Goal: Task Accomplishment & Management: Manage account settings

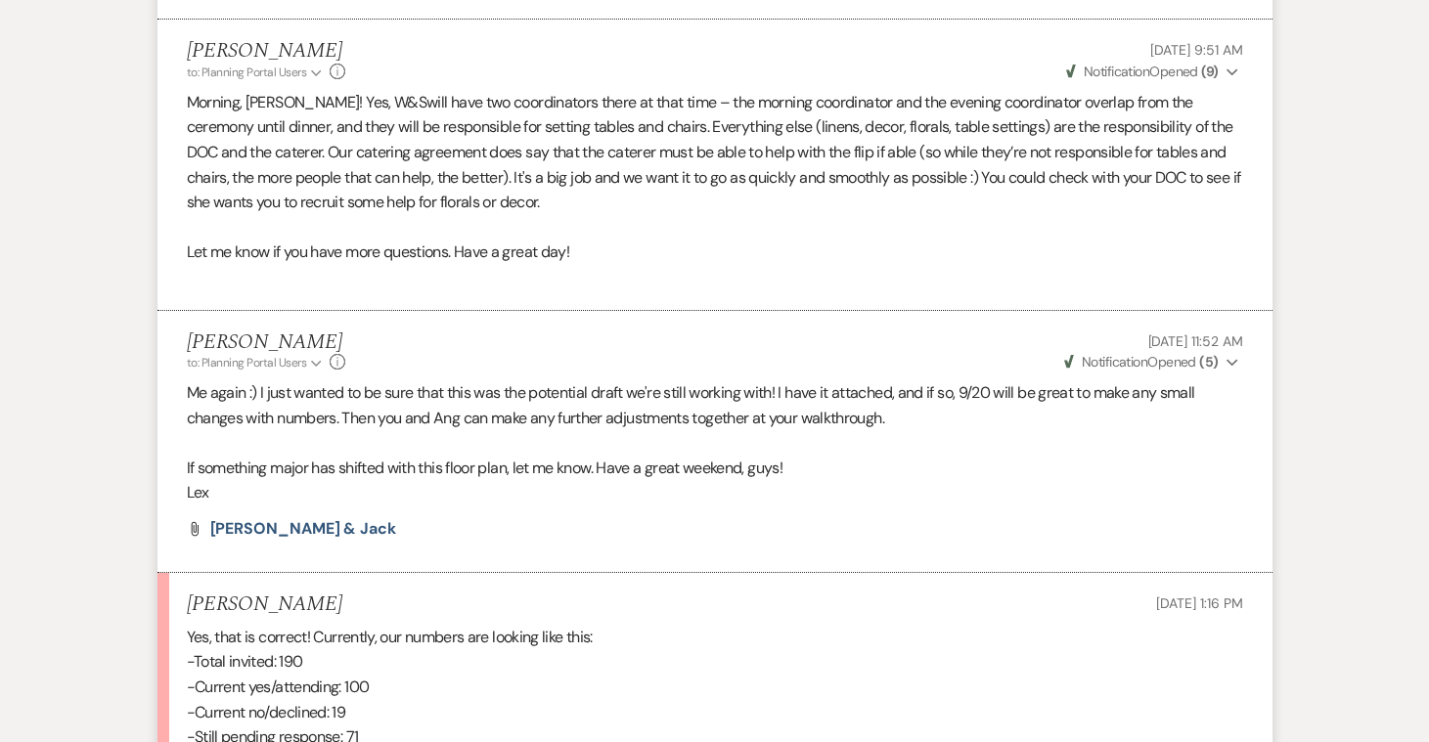
scroll to position [2597, 0]
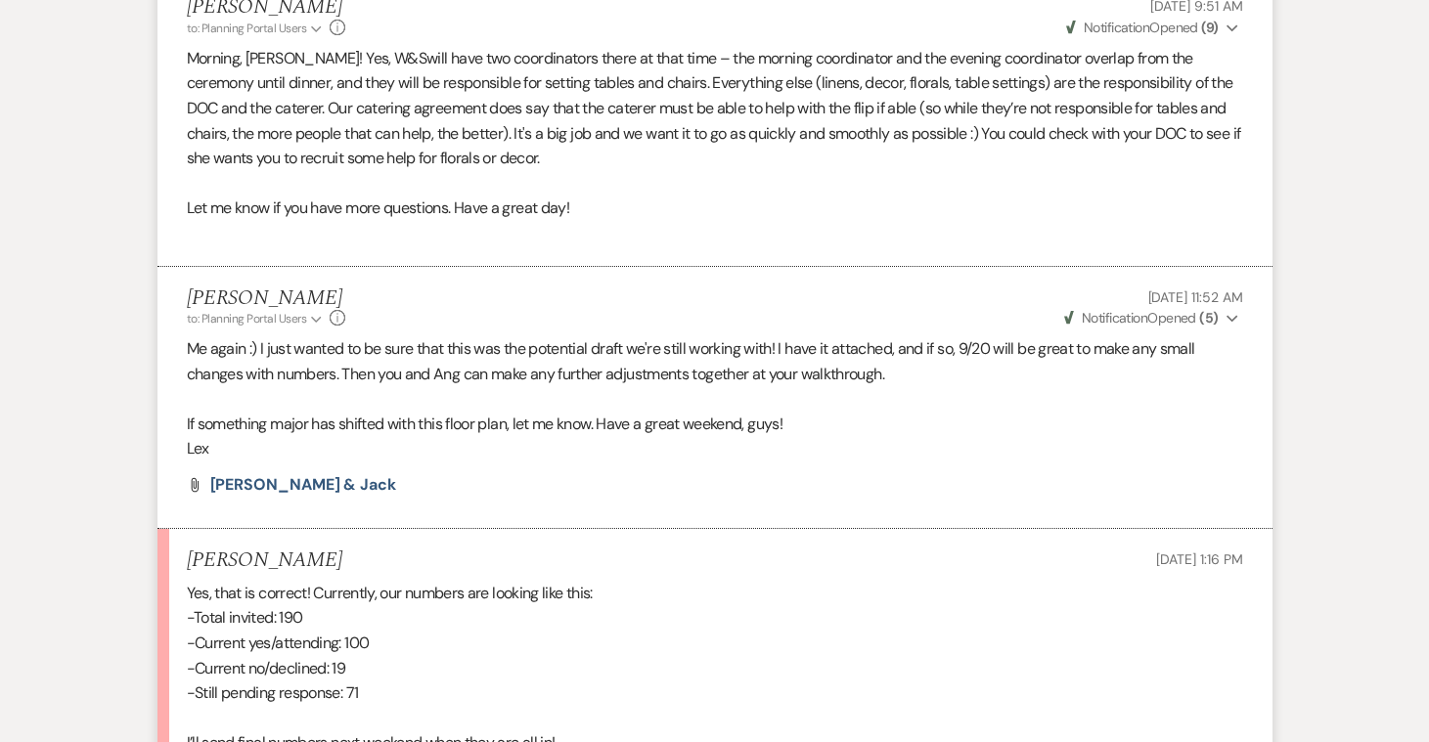
click at [286, 401] on li "Lexi Glaus to: Planning Portal Users Expand Info Sep 13, 2025, 11:52 AM Weven C…" at bounding box center [714, 398] width 1115 height 262
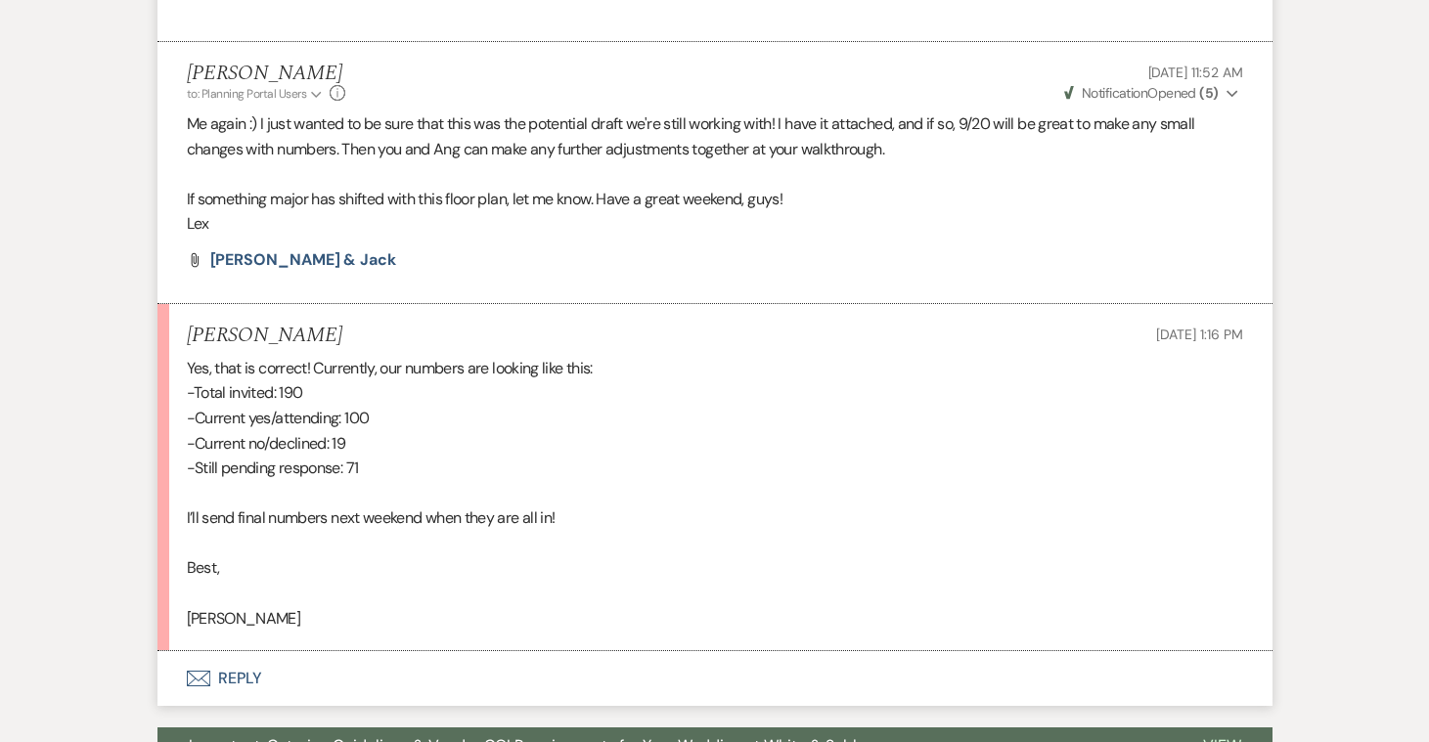
scroll to position [2830, 0]
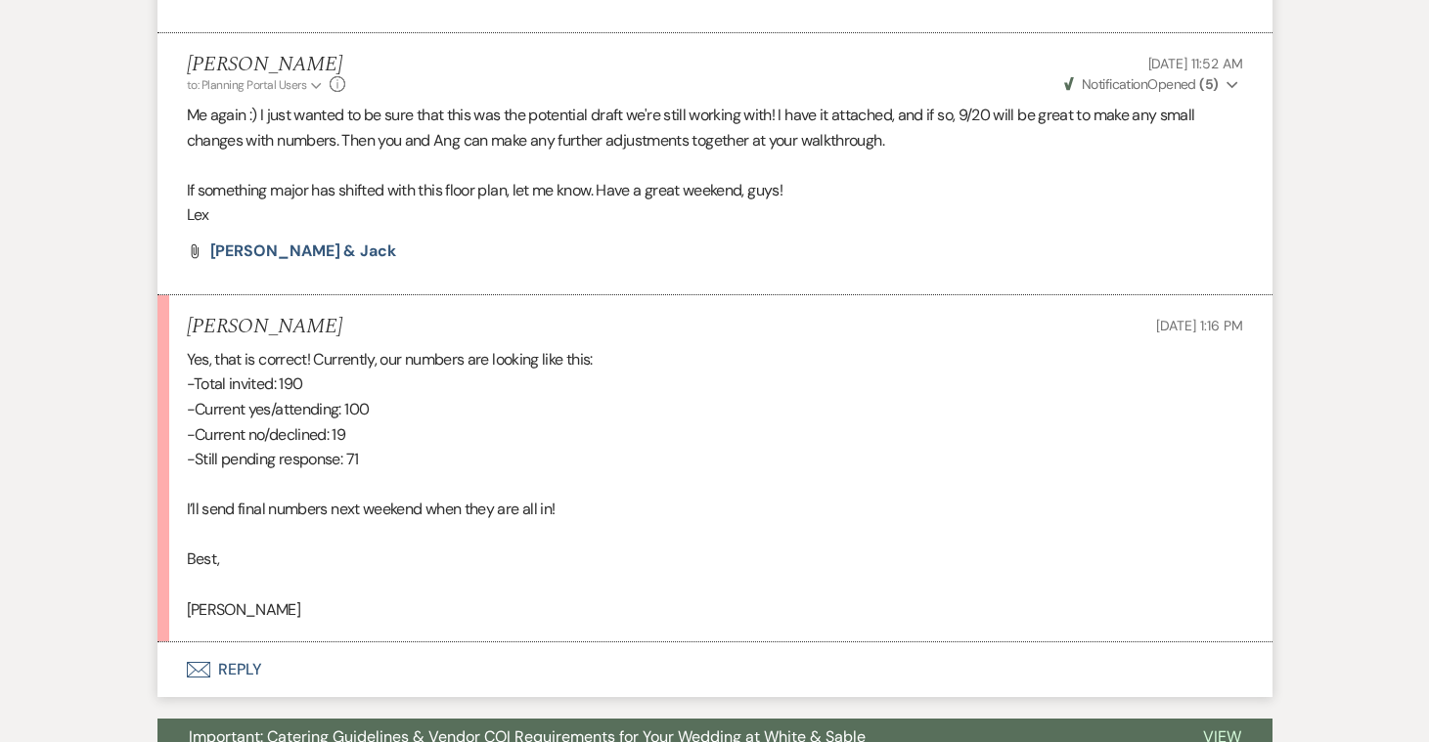
click at [234, 643] on button "Envelope Reply" at bounding box center [714, 670] width 1115 height 55
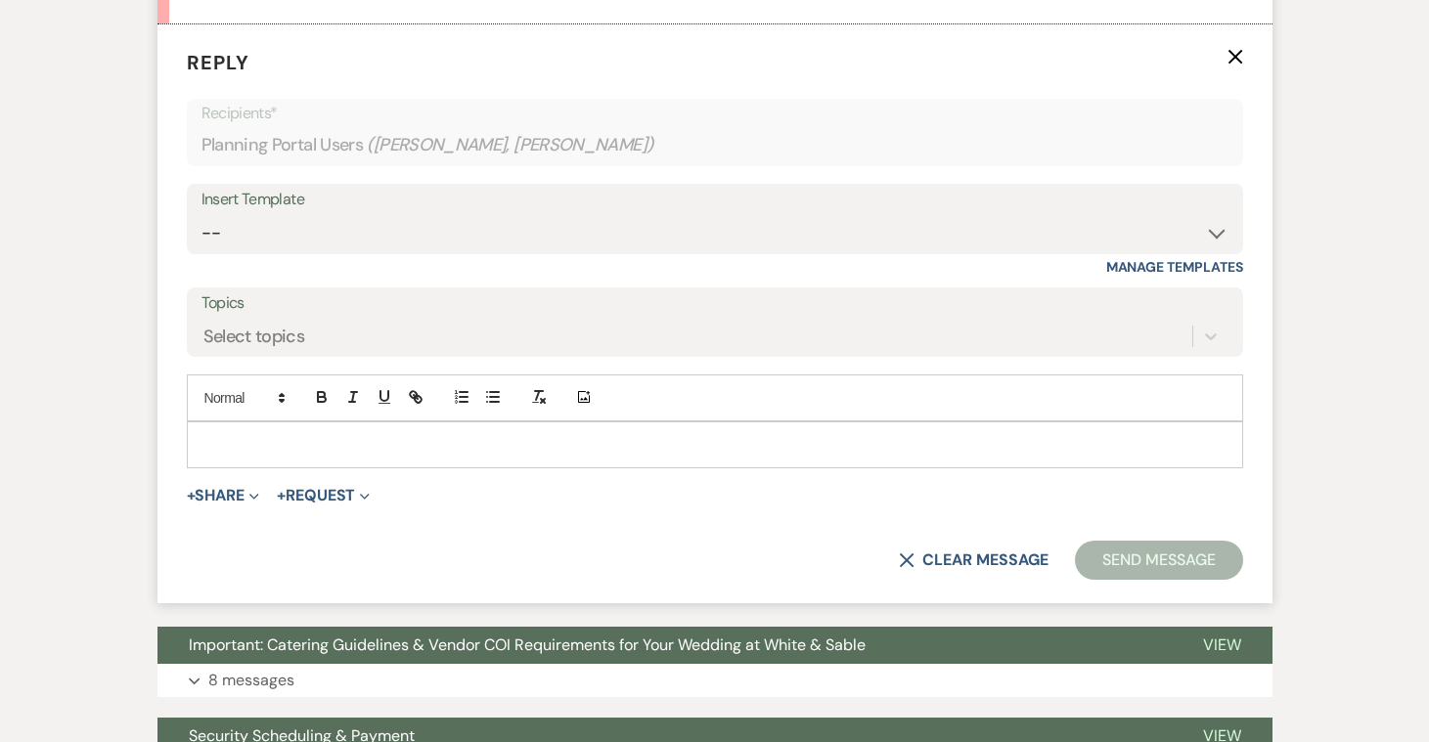
scroll to position [3534, 0]
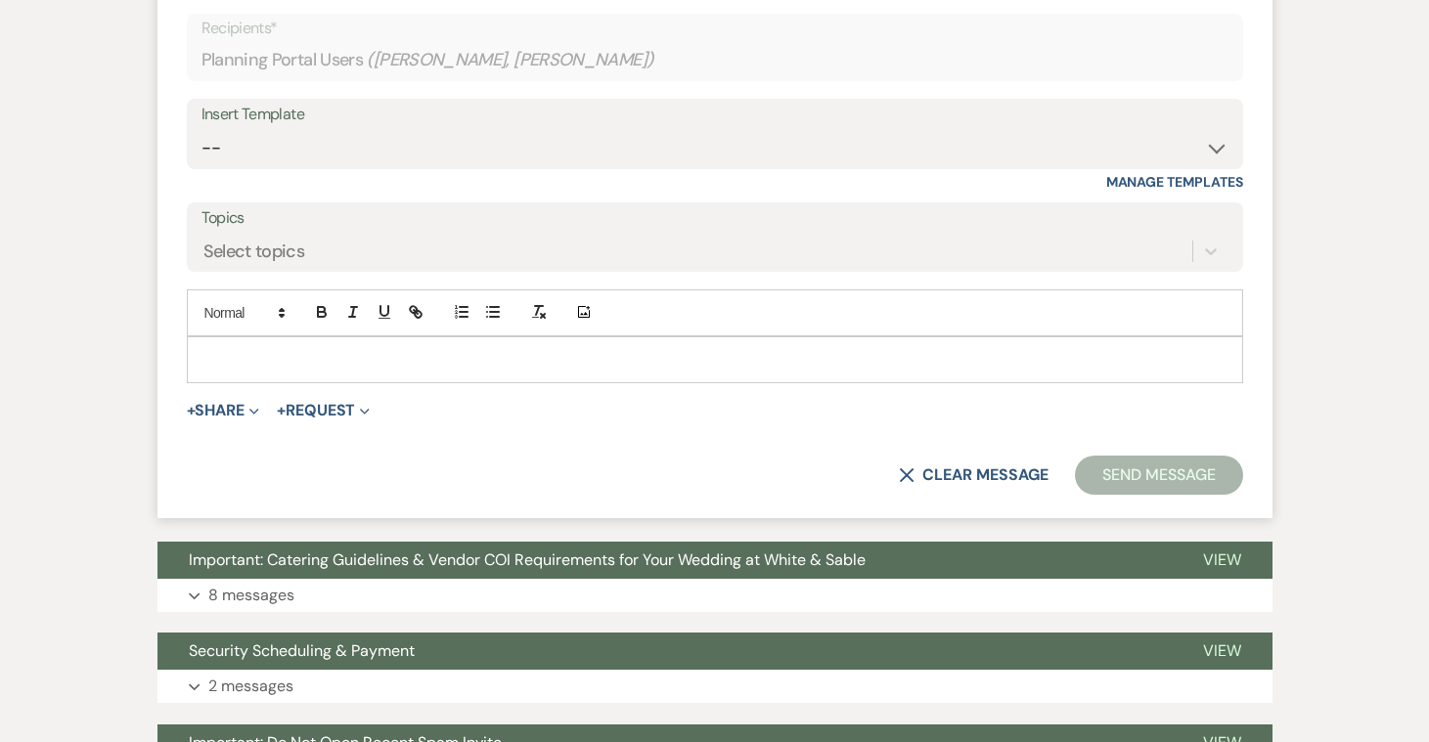
click at [275, 349] on p at bounding box center [714, 360] width 1025 height 22
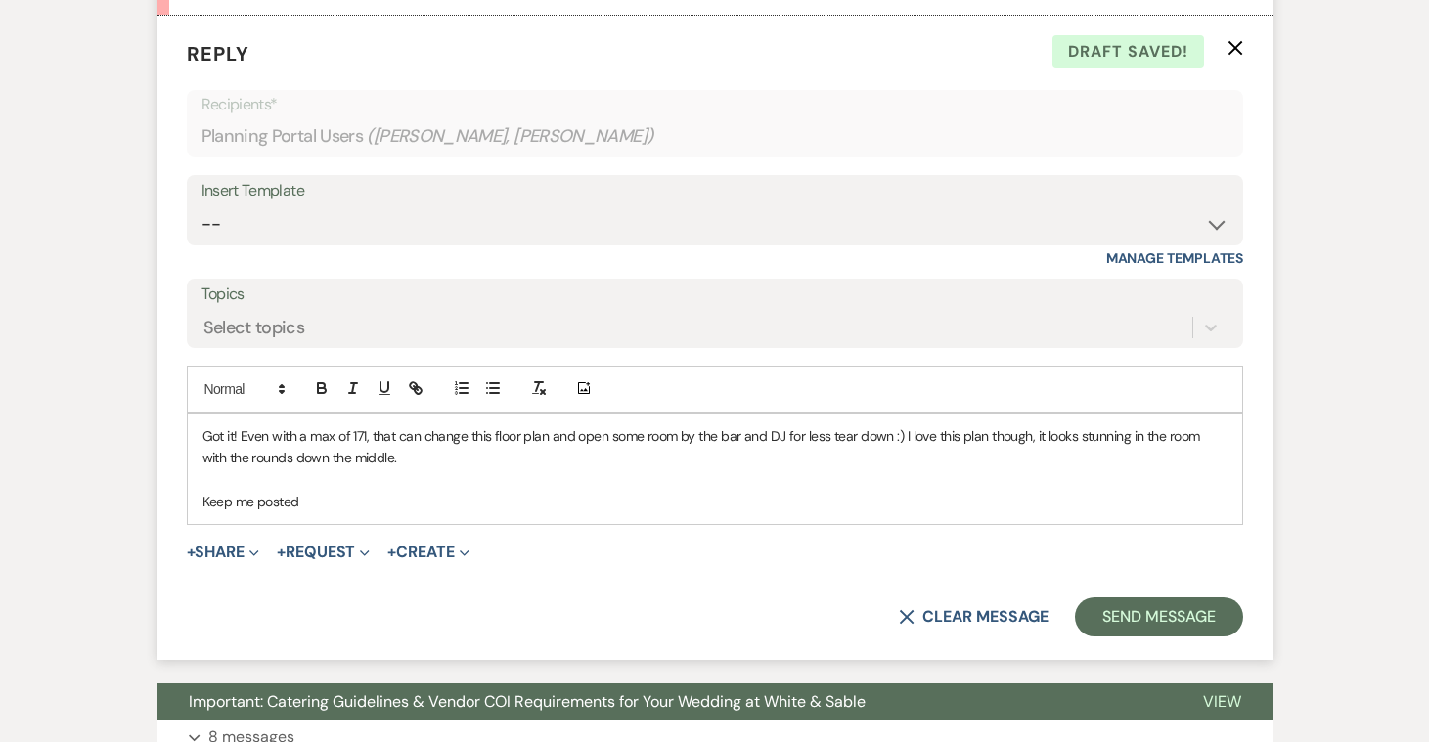
scroll to position [3643, 0]
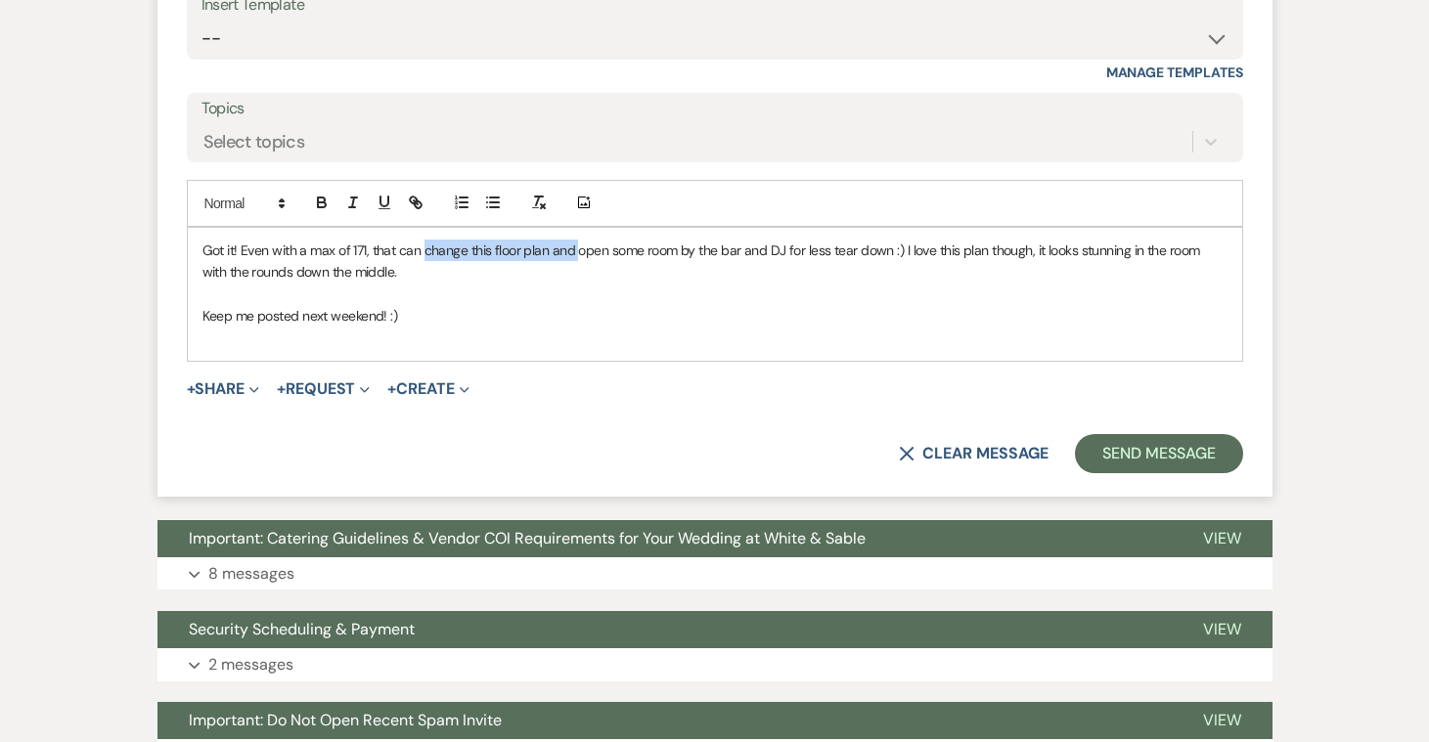
drag, startPoint x: 575, startPoint y: 151, endPoint x: 422, endPoint y: 151, distance: 153.5
click at [422, 240] on p "Got it! Even with a max of 171, that can change this floor plan and open some r…" at bounding box center [714, 262] width 1025 height 44
click at [640, 327] on p at bounding box center [714, 338] width 1025 height 22
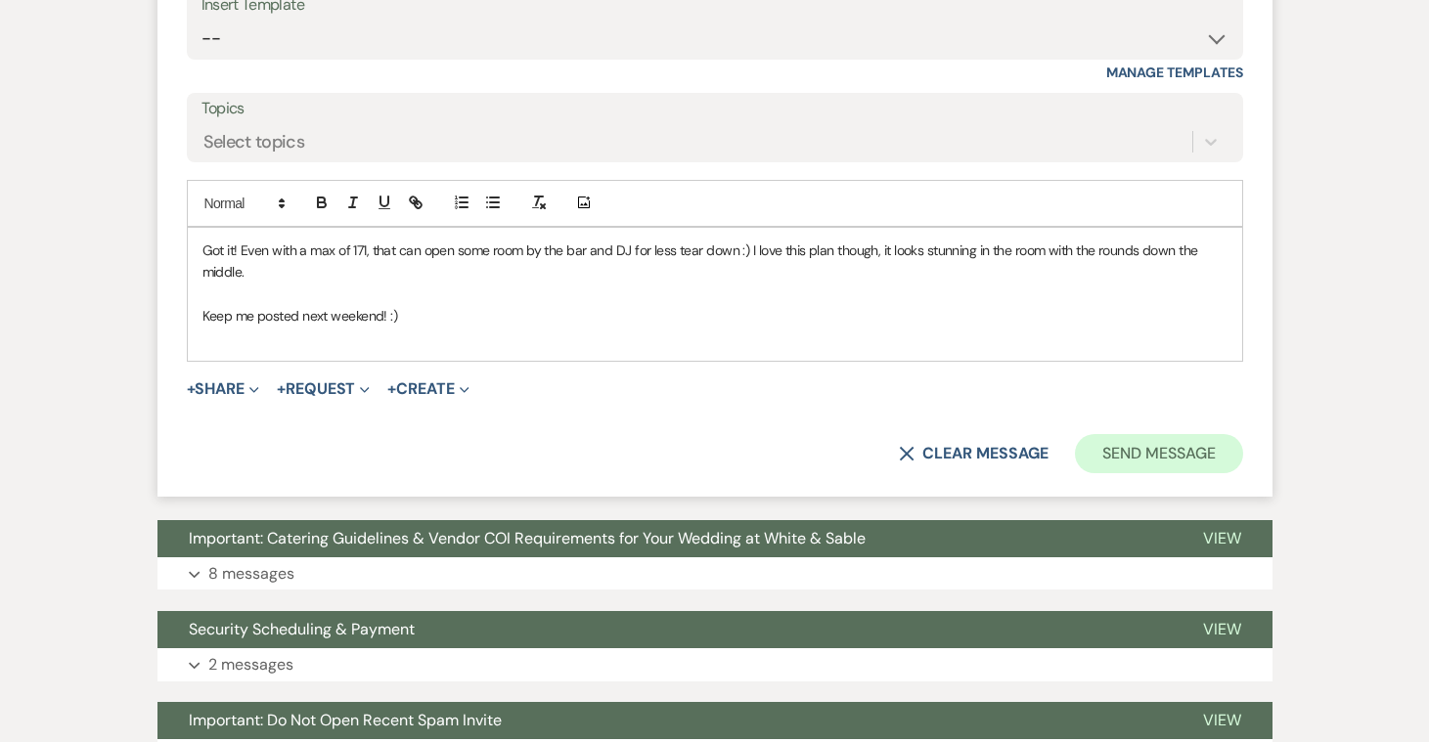
click at [1129, 434] on button "Send Message" at bounding box center [1158, 453] width 167 height 39
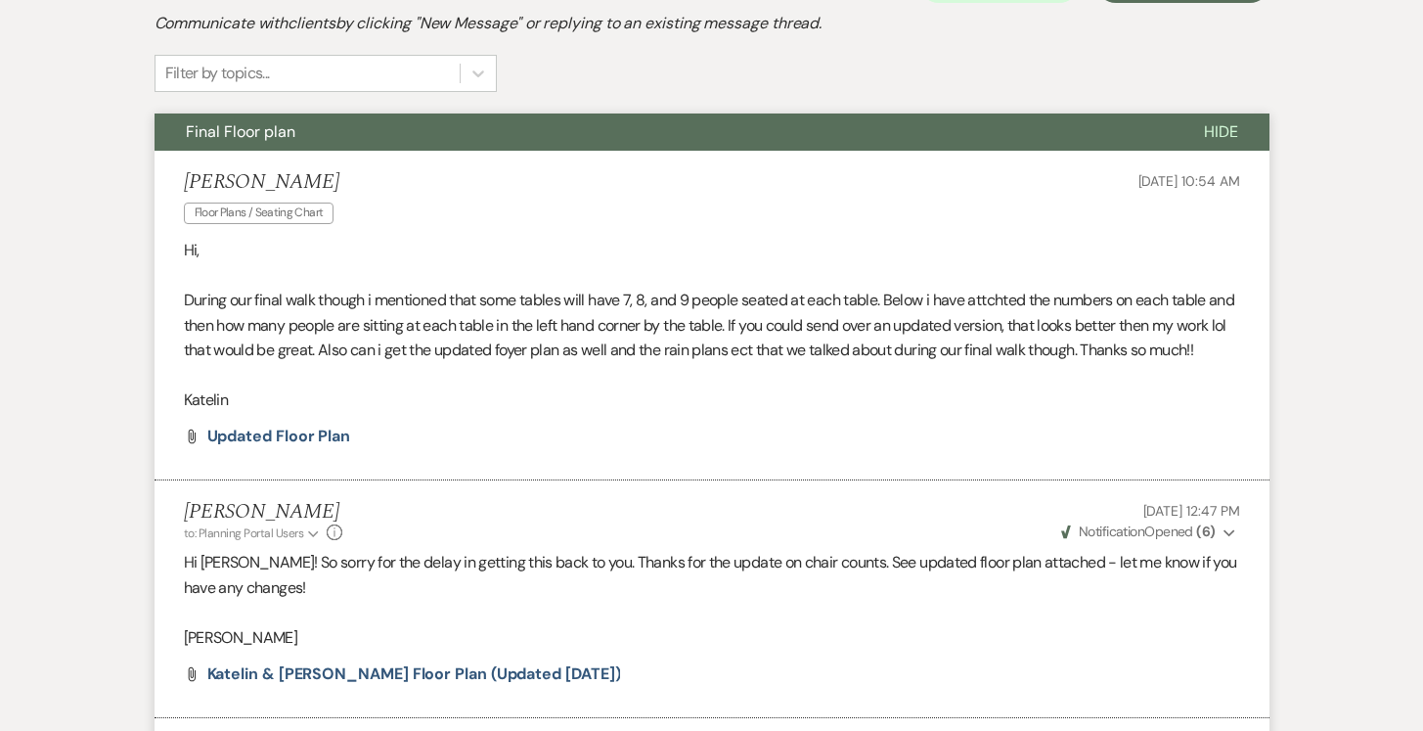
scroll to position [489, 0]
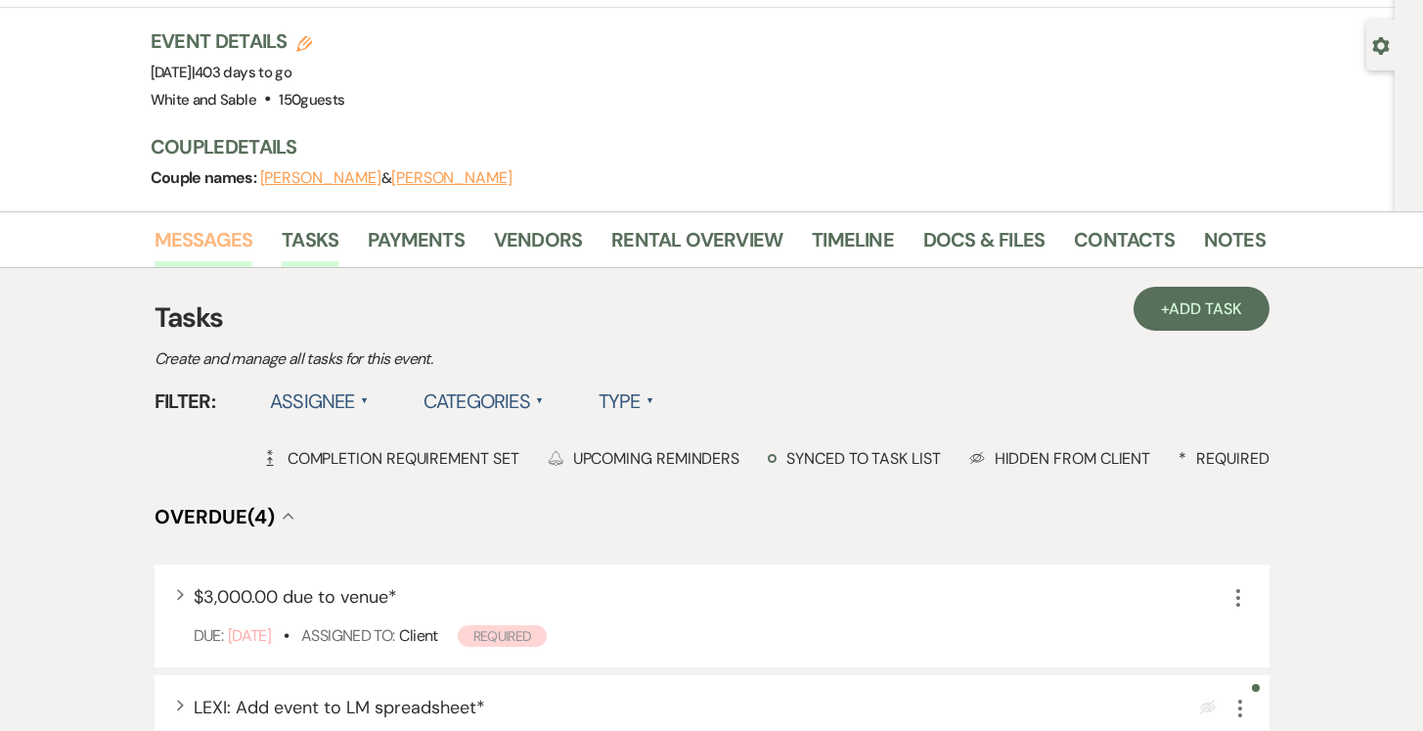
click at [173, 224] on link "Messages" at bounding box center [204, 245] width 99 height 43
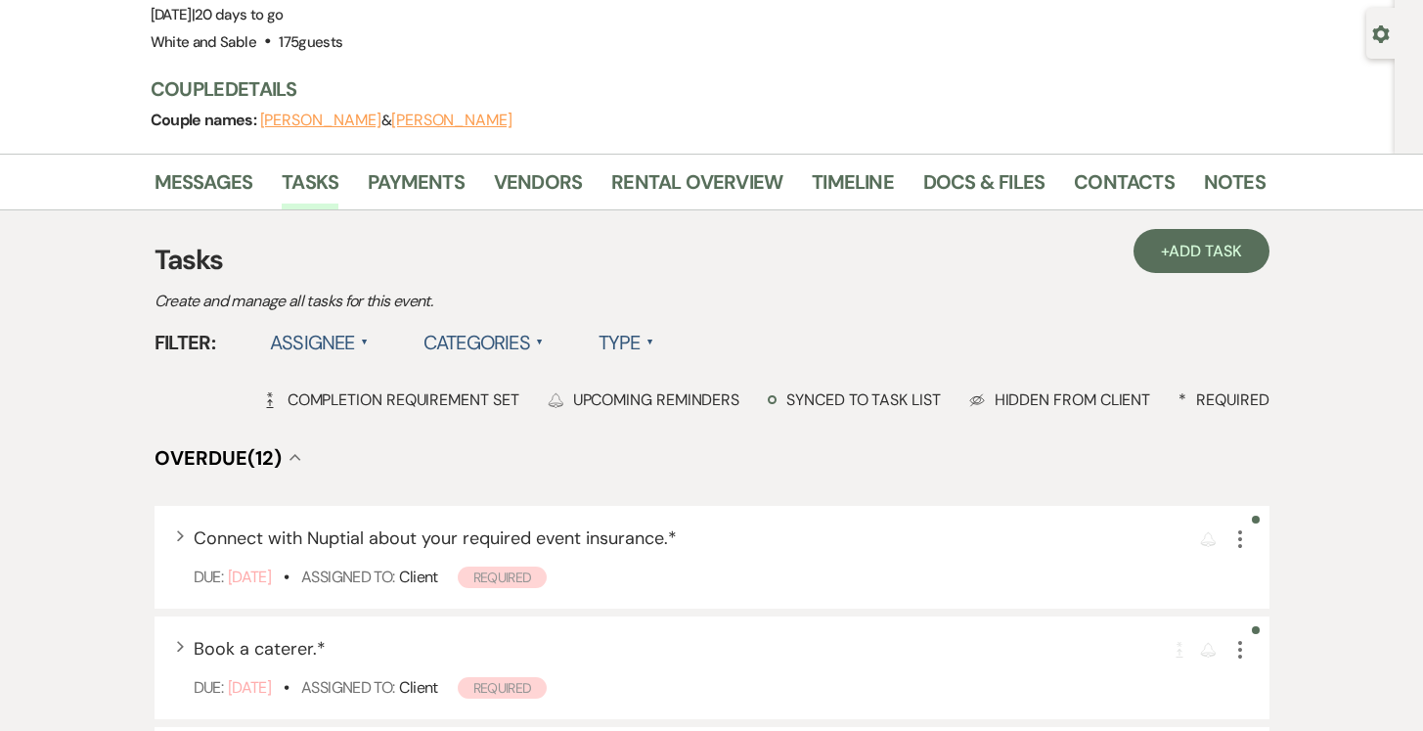
scroll to position [78, 0]
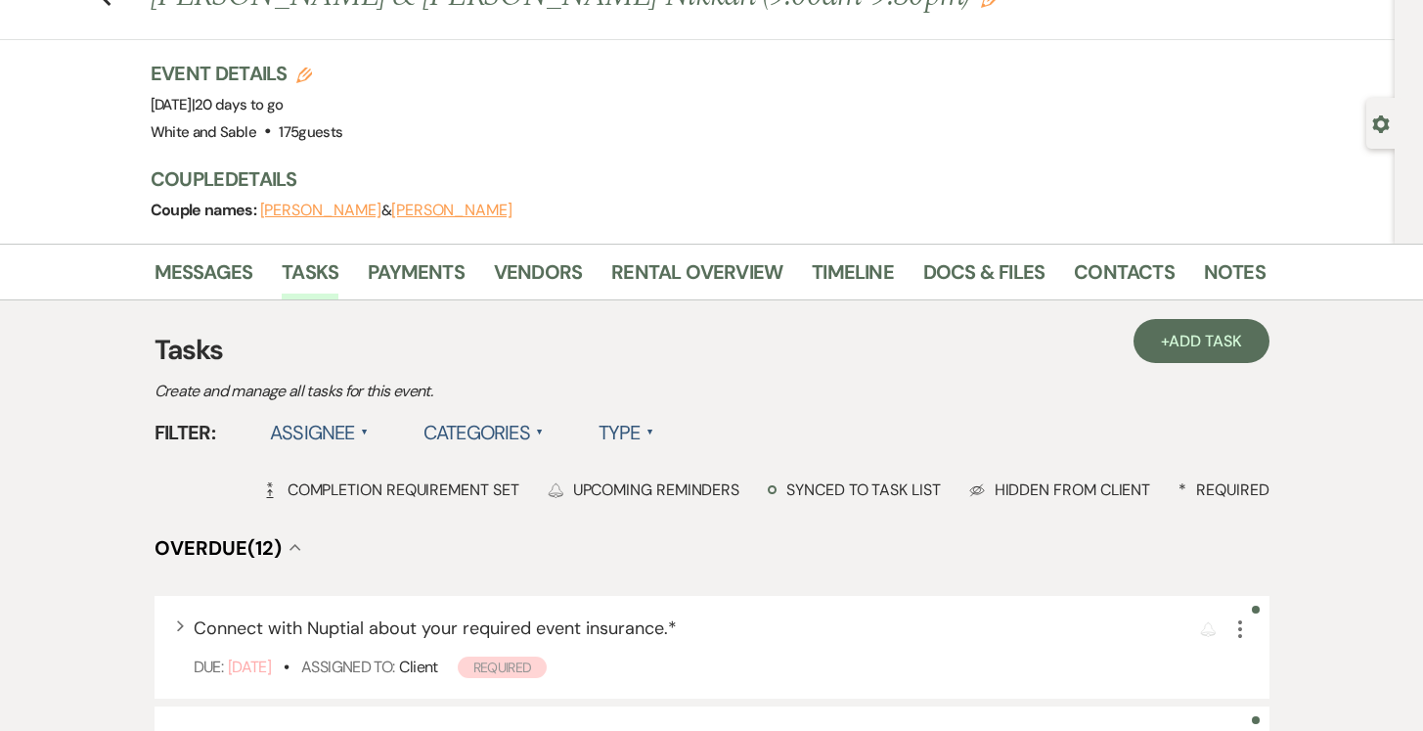
click at [513, 252] on li "Vendors" at bounding box center [552, 275] width 117 height 47
click at [518, 265] on link "Vendors" at bounding box center [538, 277] width 88 height 43
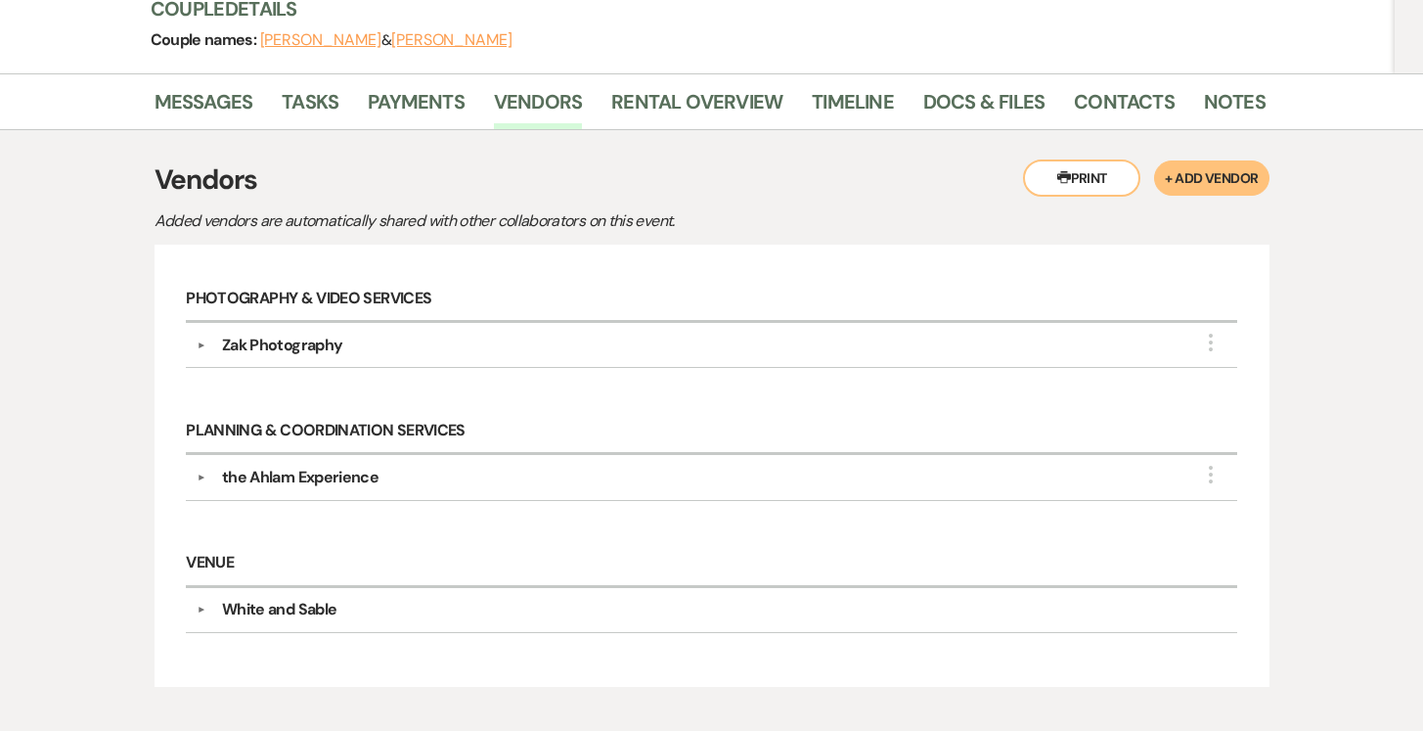
scroll to position [251, 0]
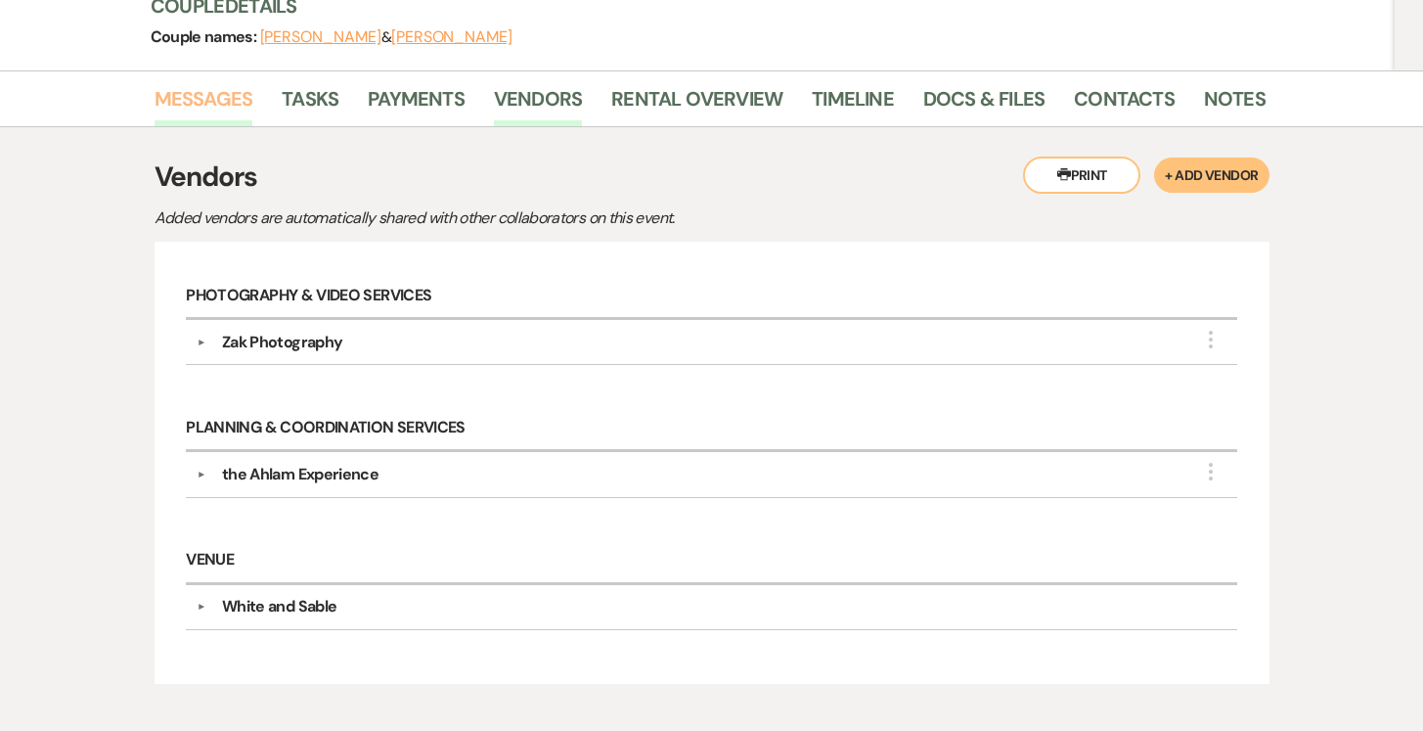
click at [224, 121] on link "Messages" at bounding box center [204, 104] width 99 height 43
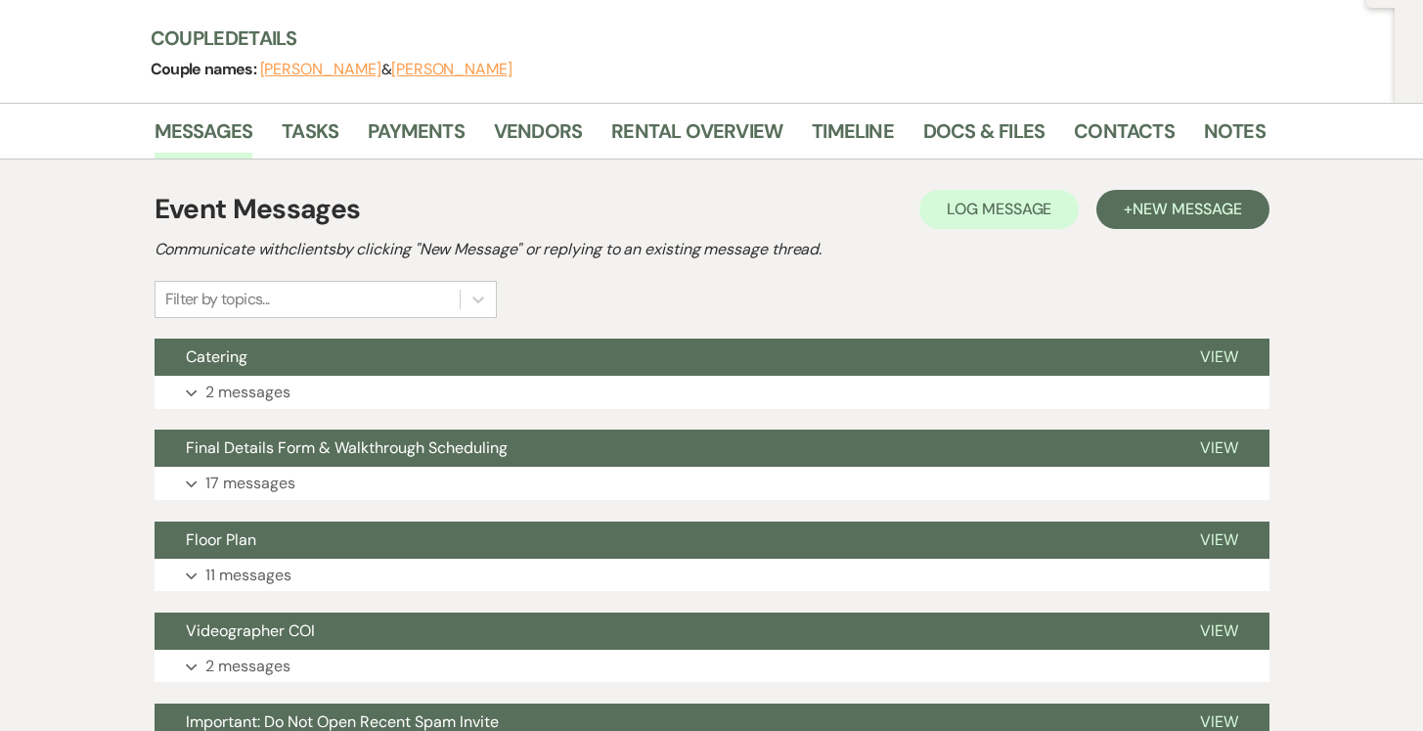
scroll to position [325, 0]
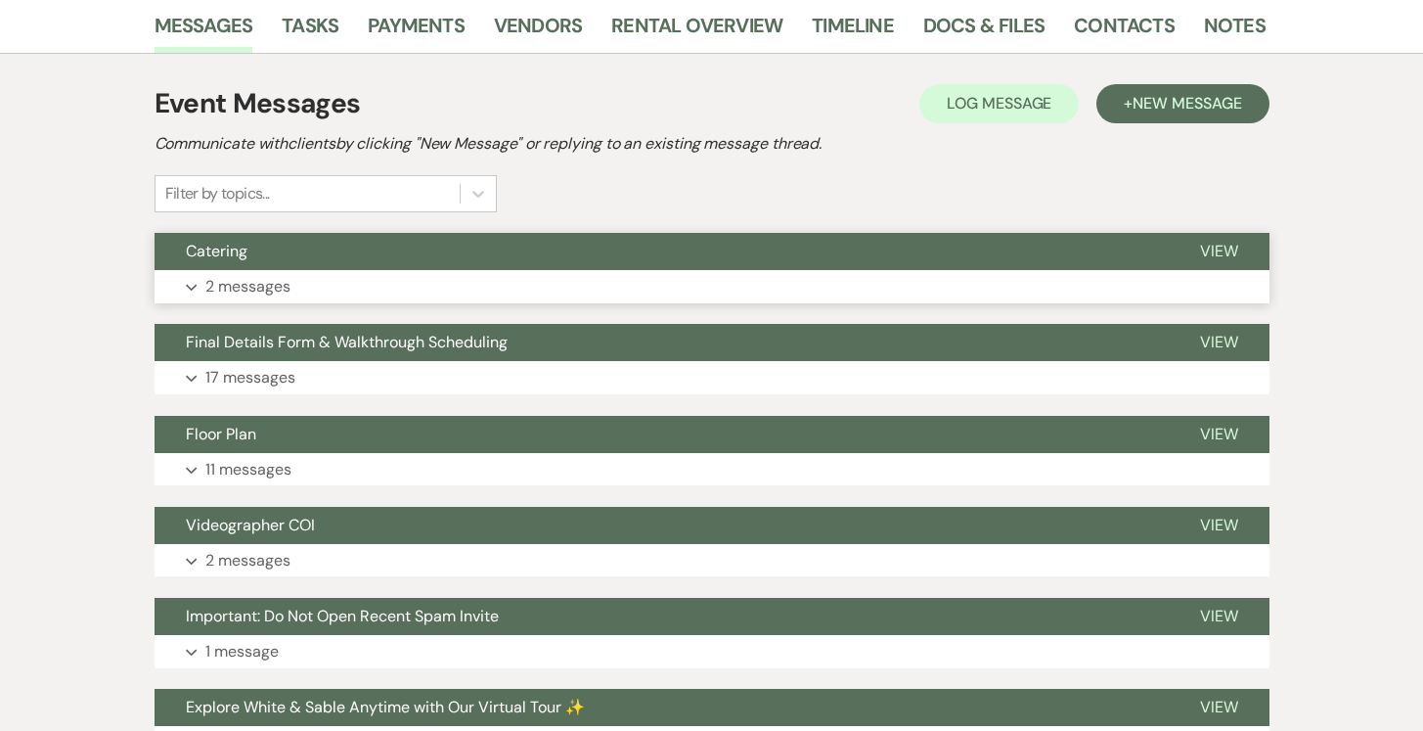
click at [252, 288] on p "2 messages" at bounding box center [247, 286] width 85 height 25
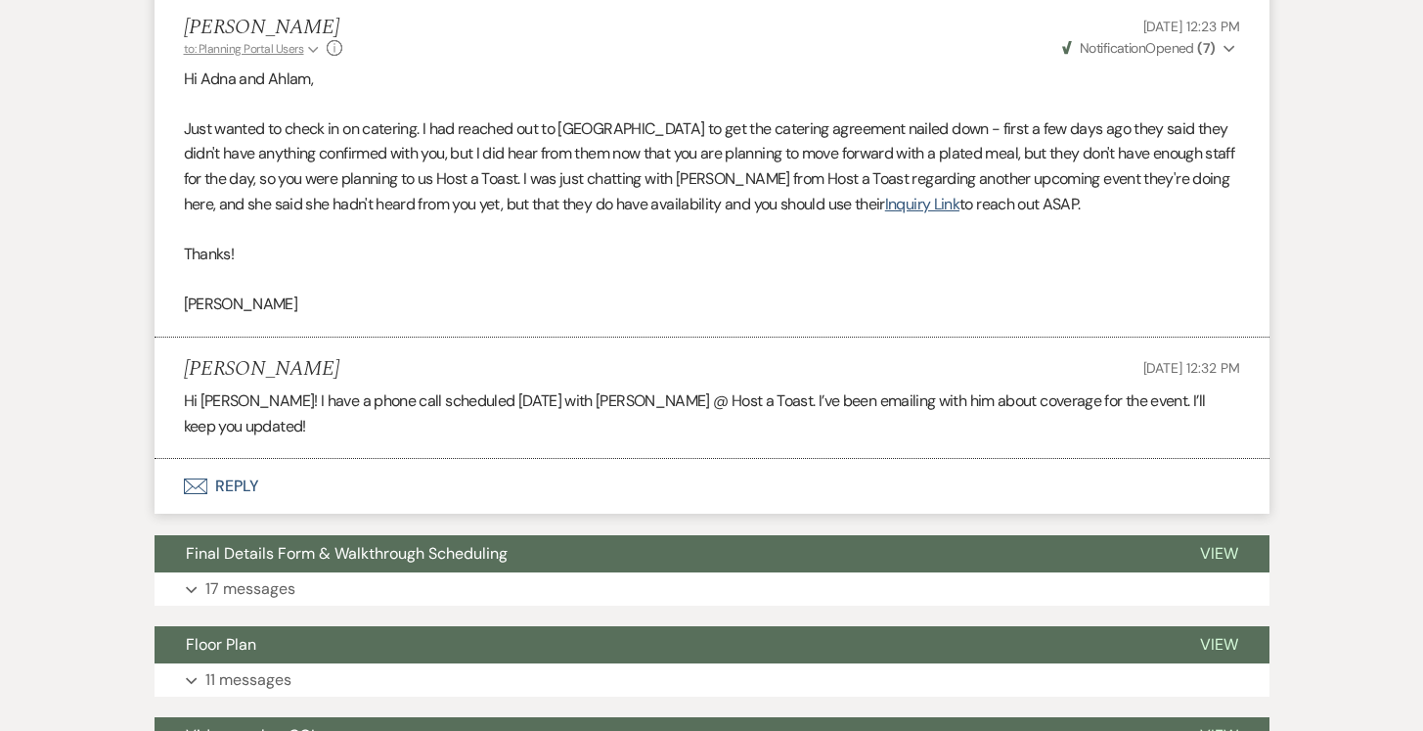
scroll to position [600, 0]
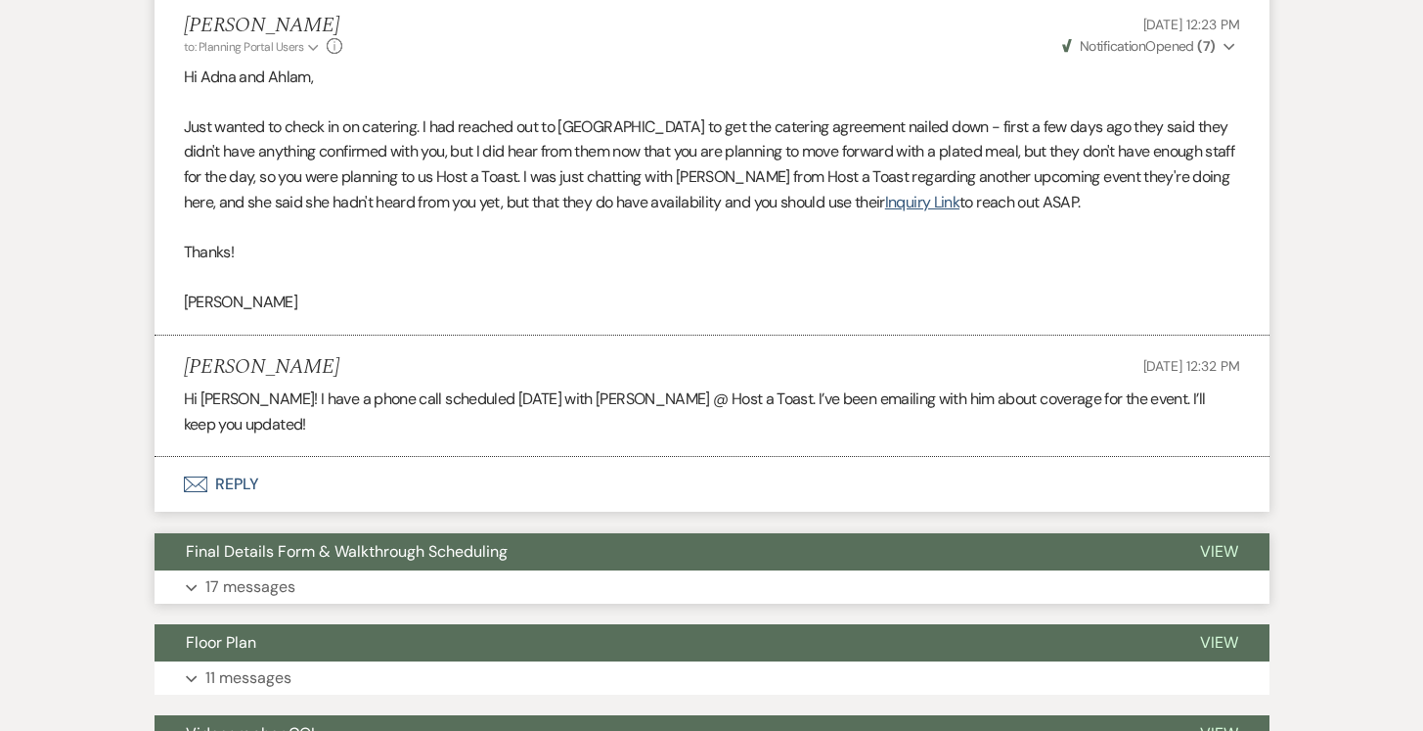
click at [243, 574] on p "17 messages" at bounding box center [250, 586] width 90 height 25
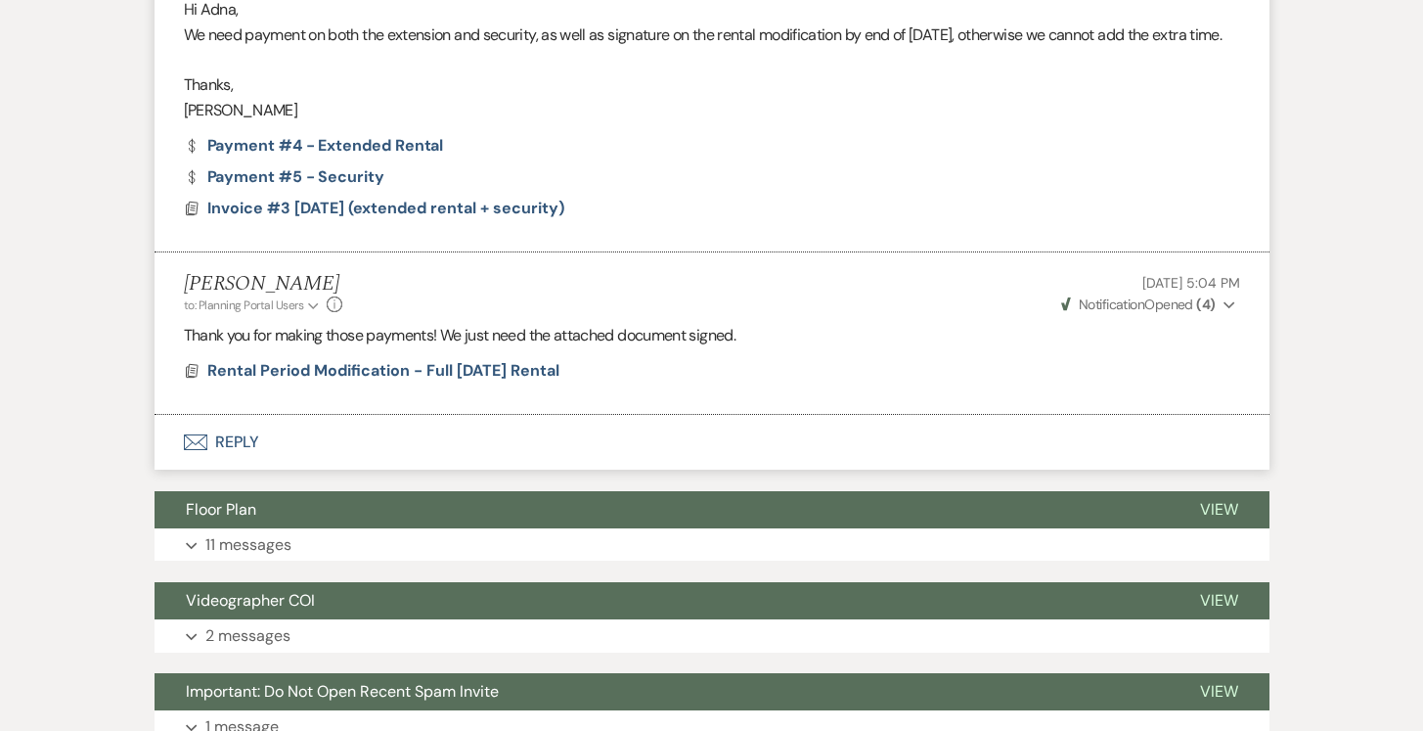
scroll to position [7390, 0]
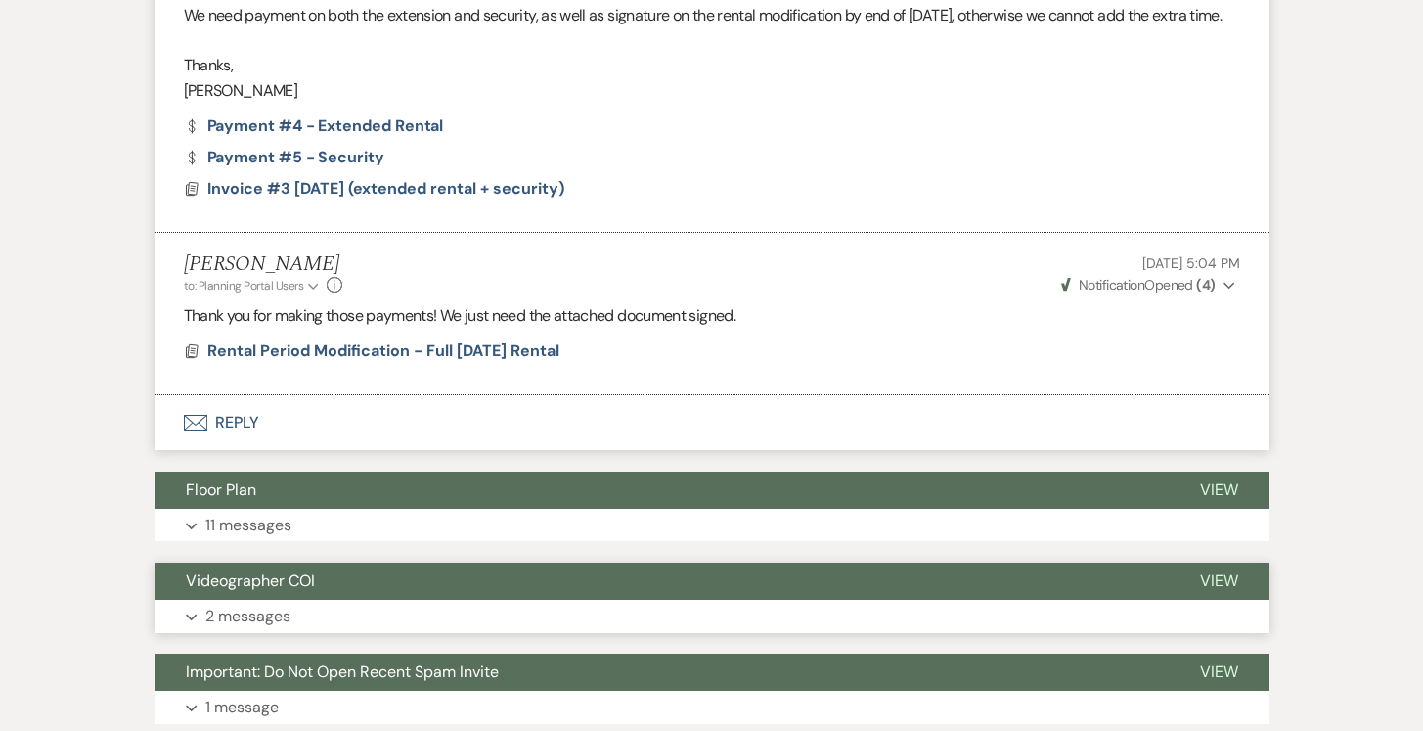
click at [231, 603] on p "2 messages" at bounding box center [247, 615] width 85 height 25
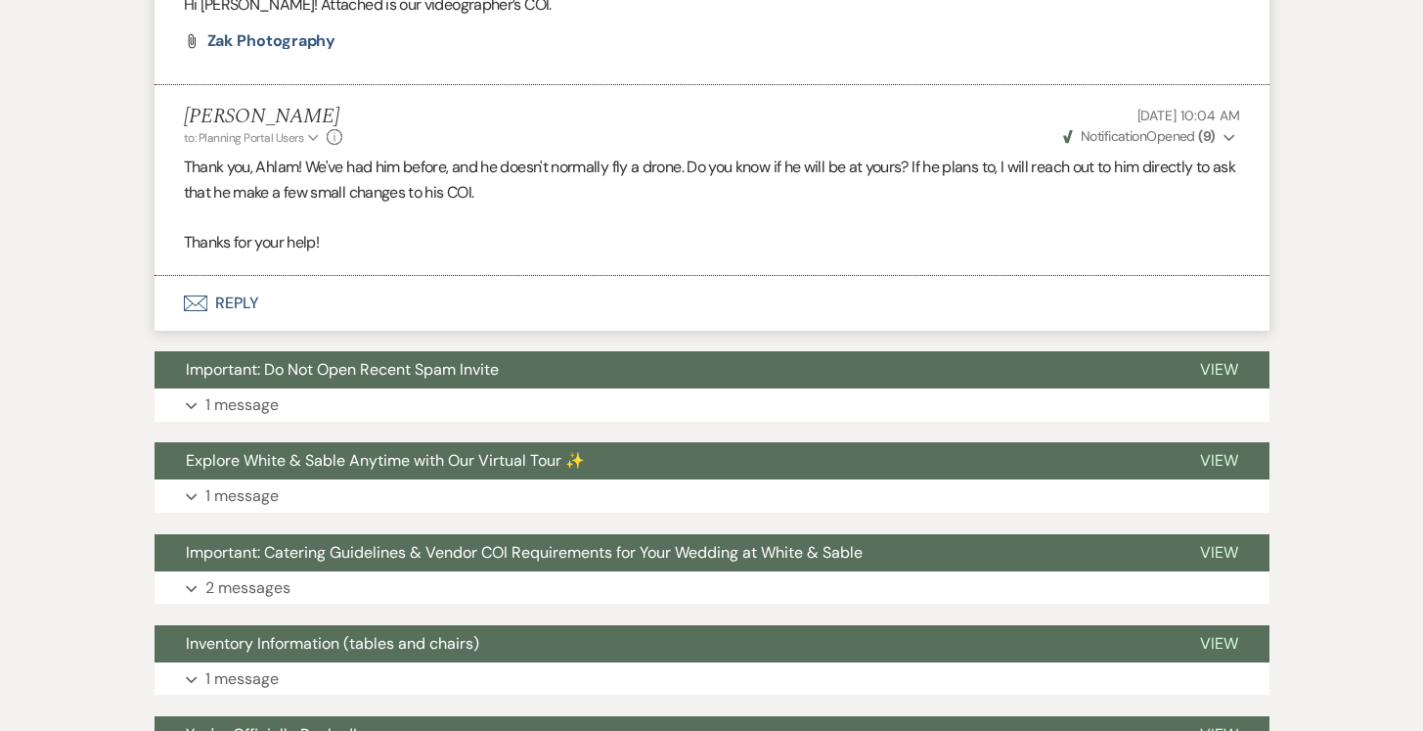
scroll to position [8073, 0]
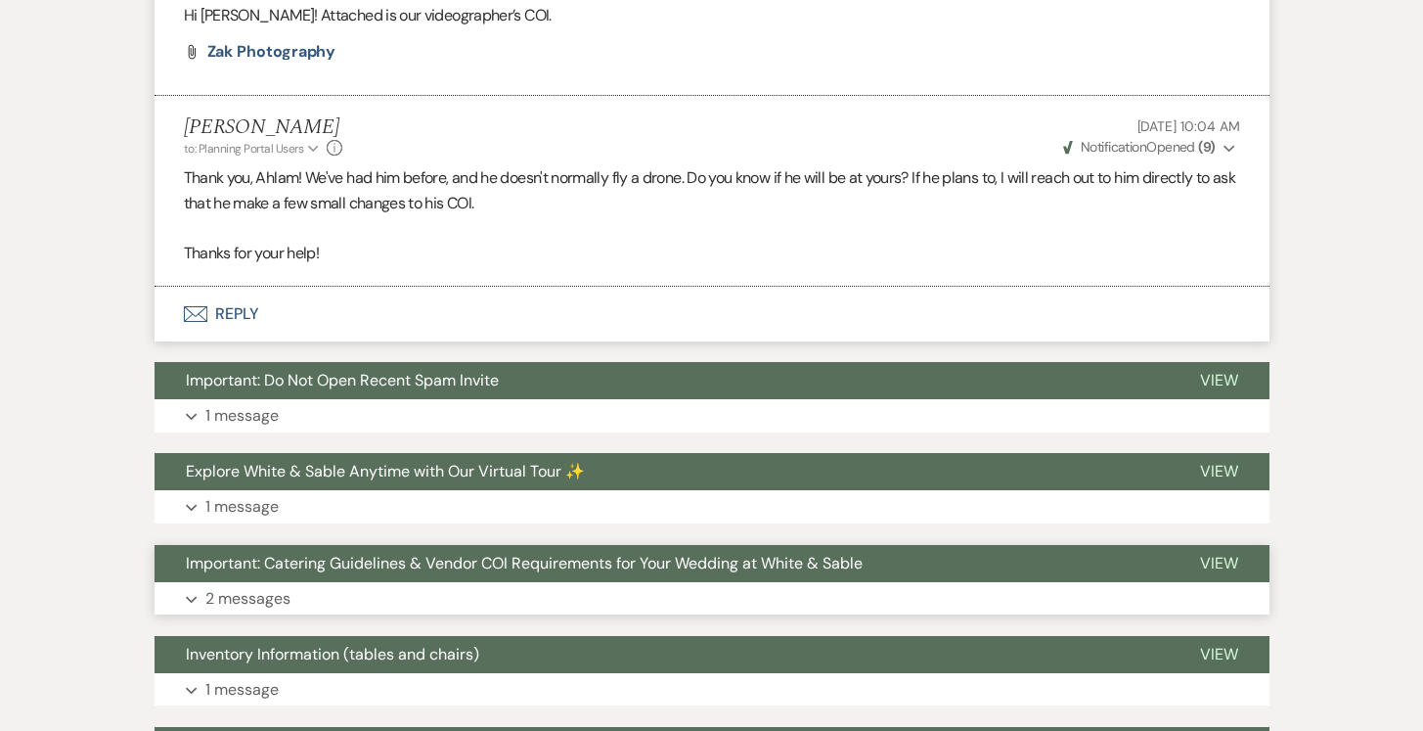
click at [211, 586] on p "2 messages" at bounding box center [247, 598] width 85 height 25
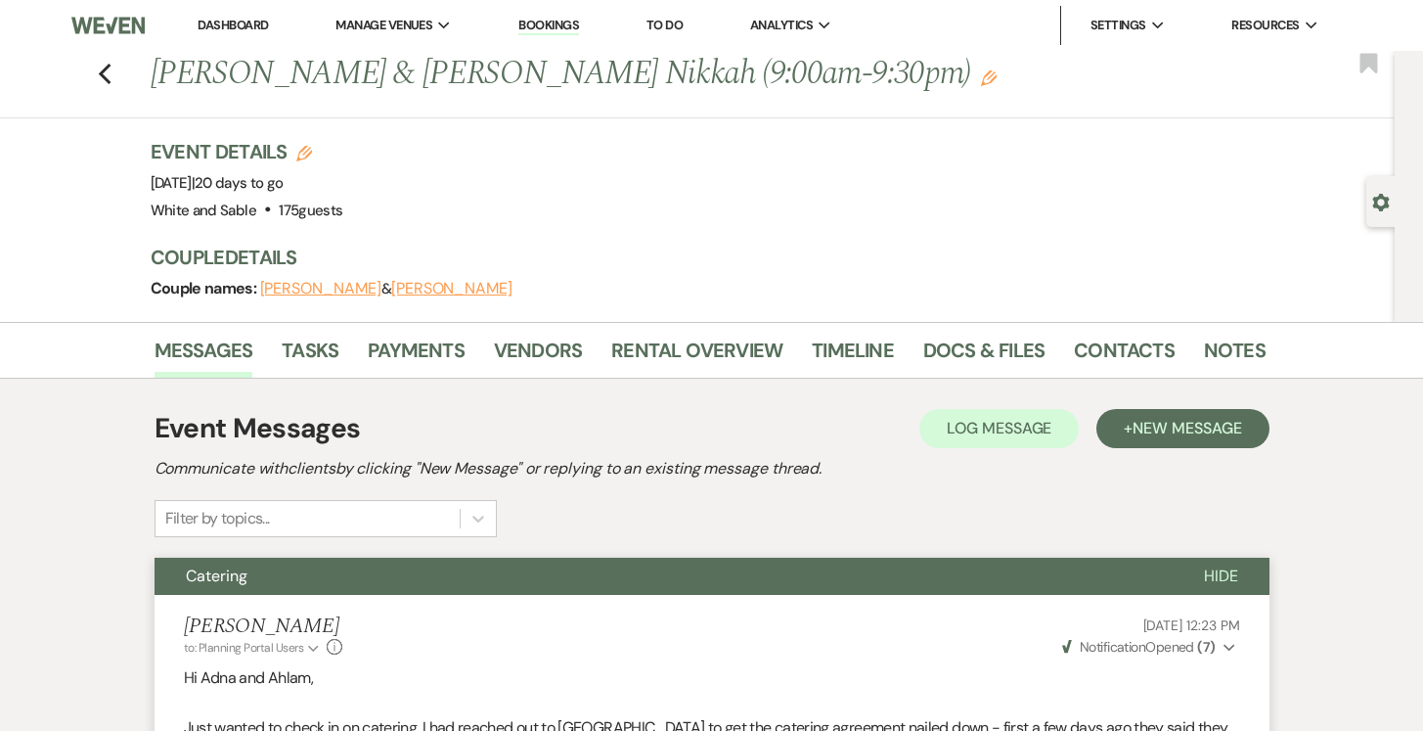
scroll to position [0, 0]
click at [232, 30] on link "Dashboard" at bounding box center [233, 25] width 70 height 17
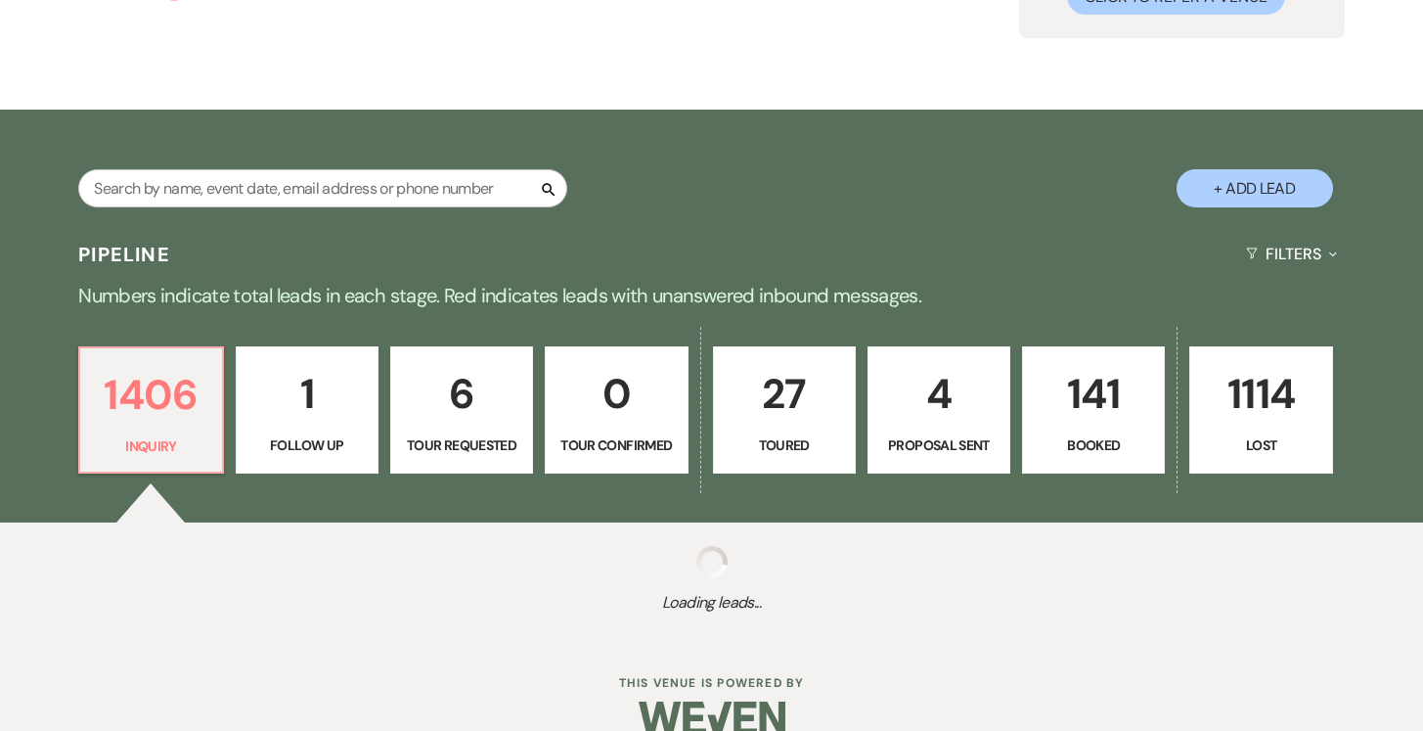
scroll to position [267, 0]
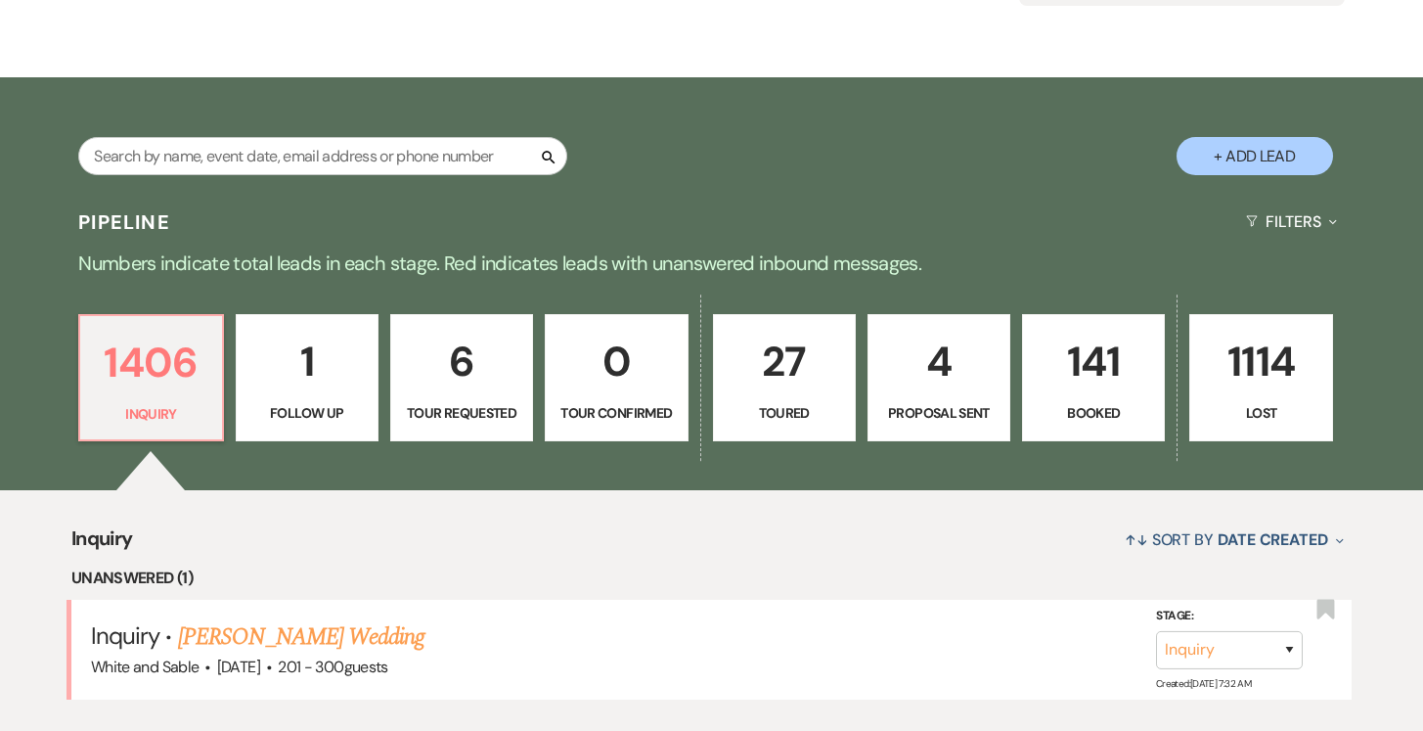
click at [1097, 373] on p "141" at bounding box center [1093, 362] width 117 height 66
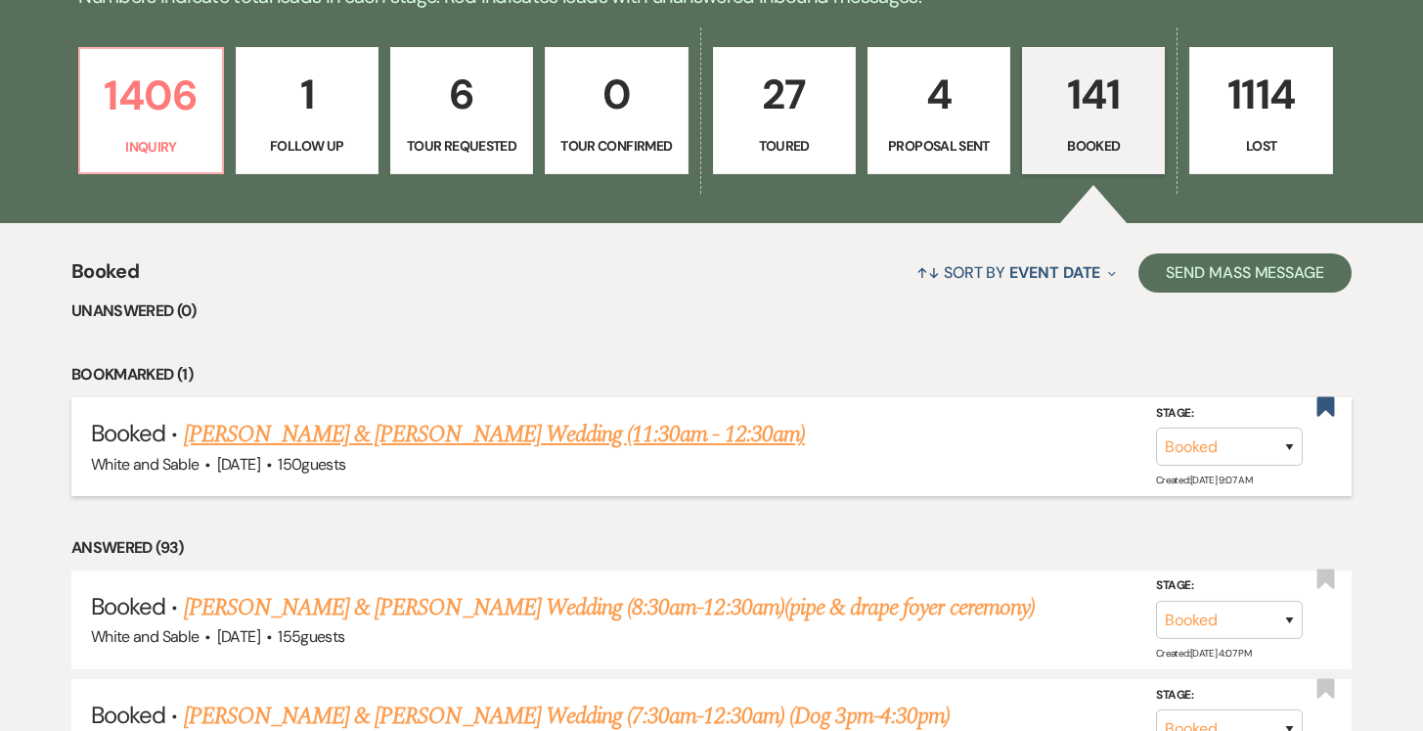
scroll to position [541, 0]
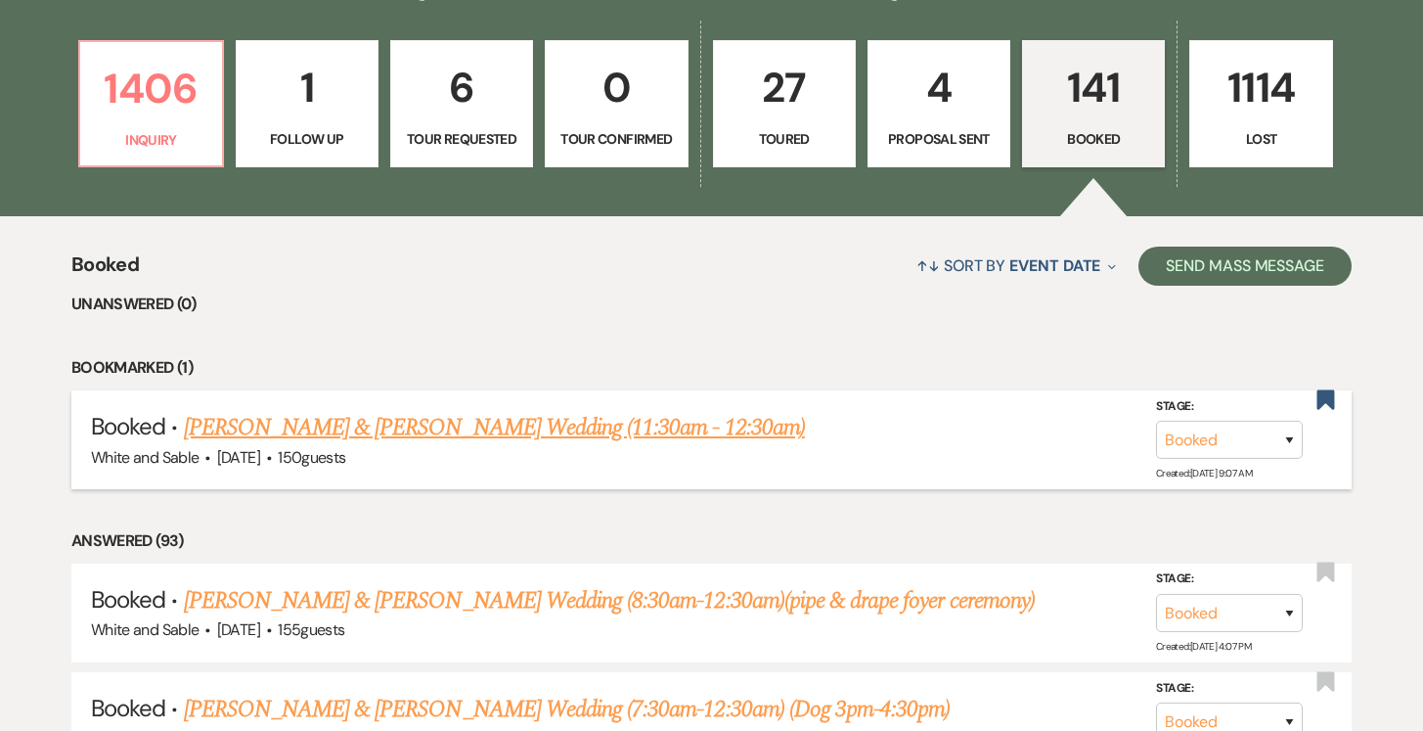
click at [608, 421] on link "Emma Boenish & Evan Lannes's Wedding (11:30am - 12:30am)" at bounding box center [494, 427] width 621 height 35
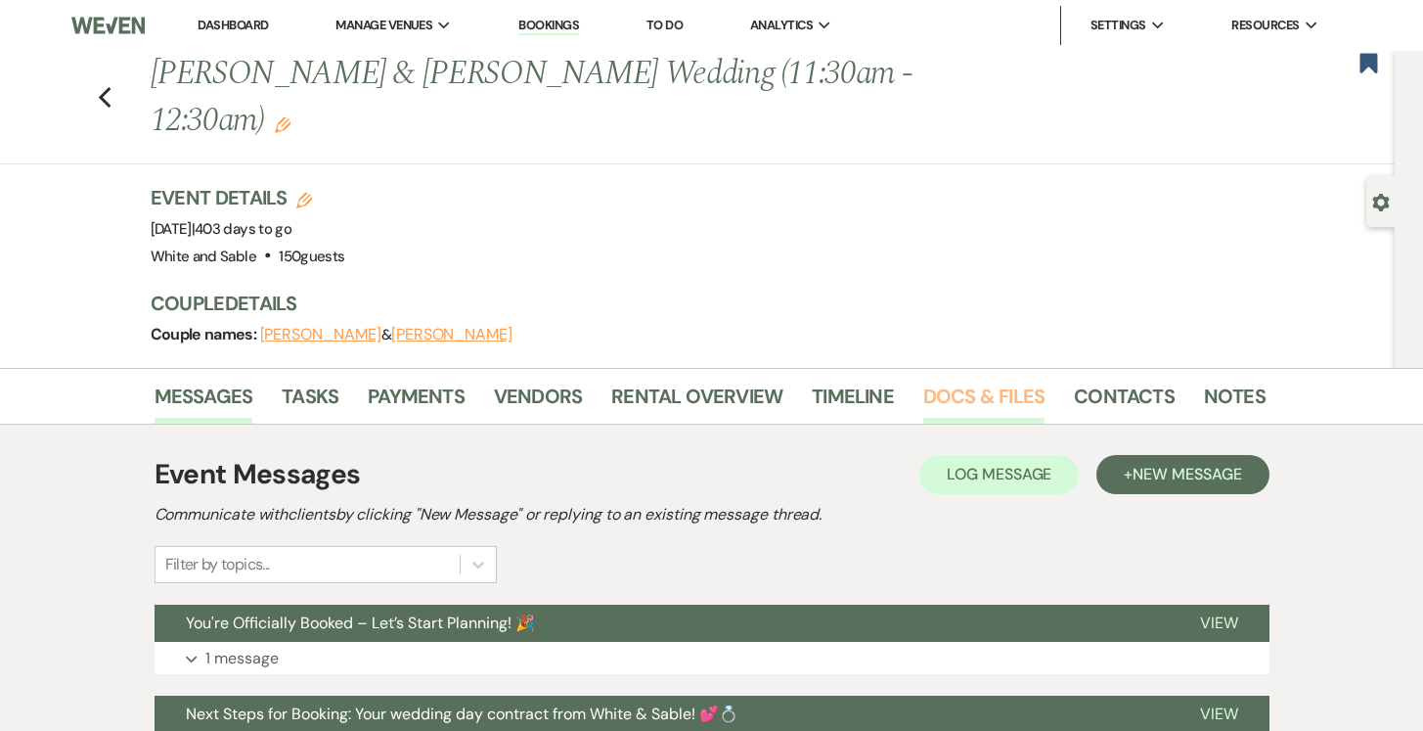
click at [973, 380] on link "Docs & Files" at bounding box center [983, 401] width 121 height 43
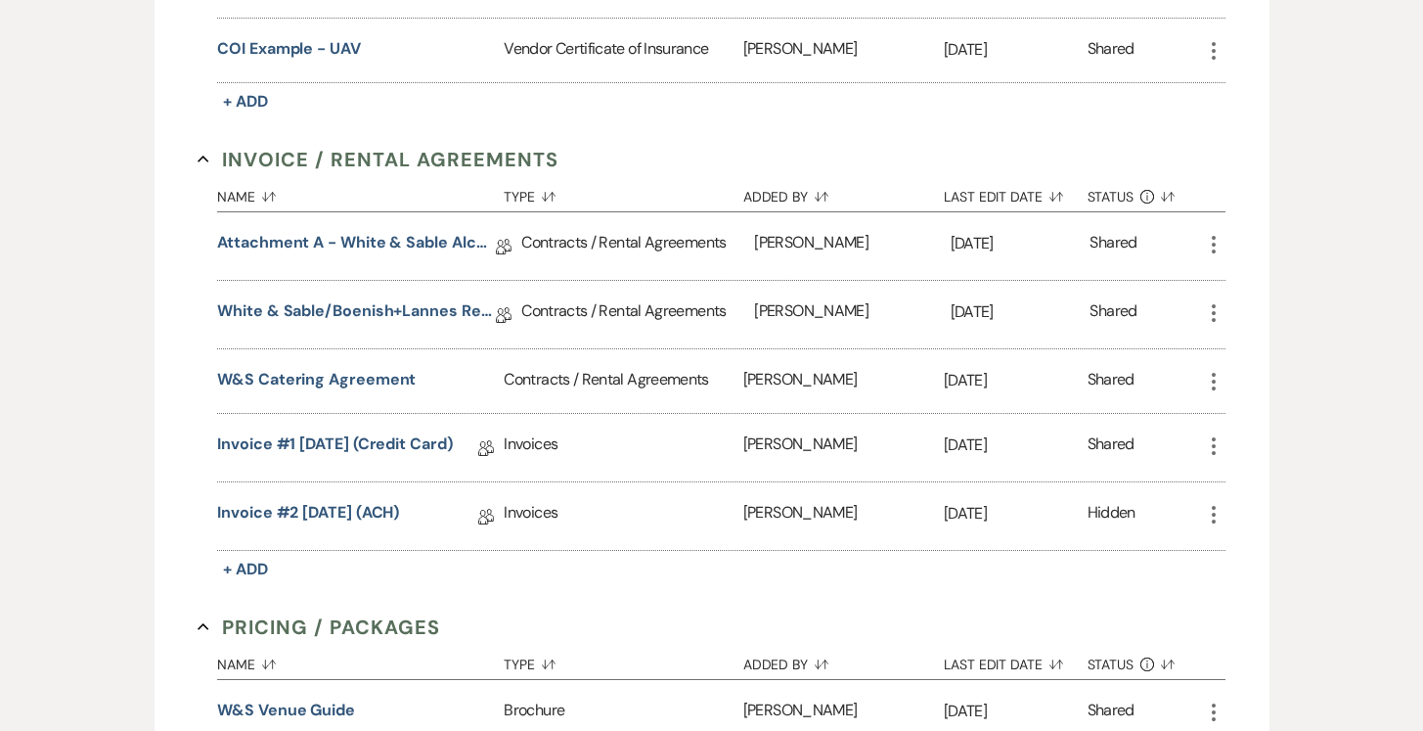
scroll to position [857, 0]
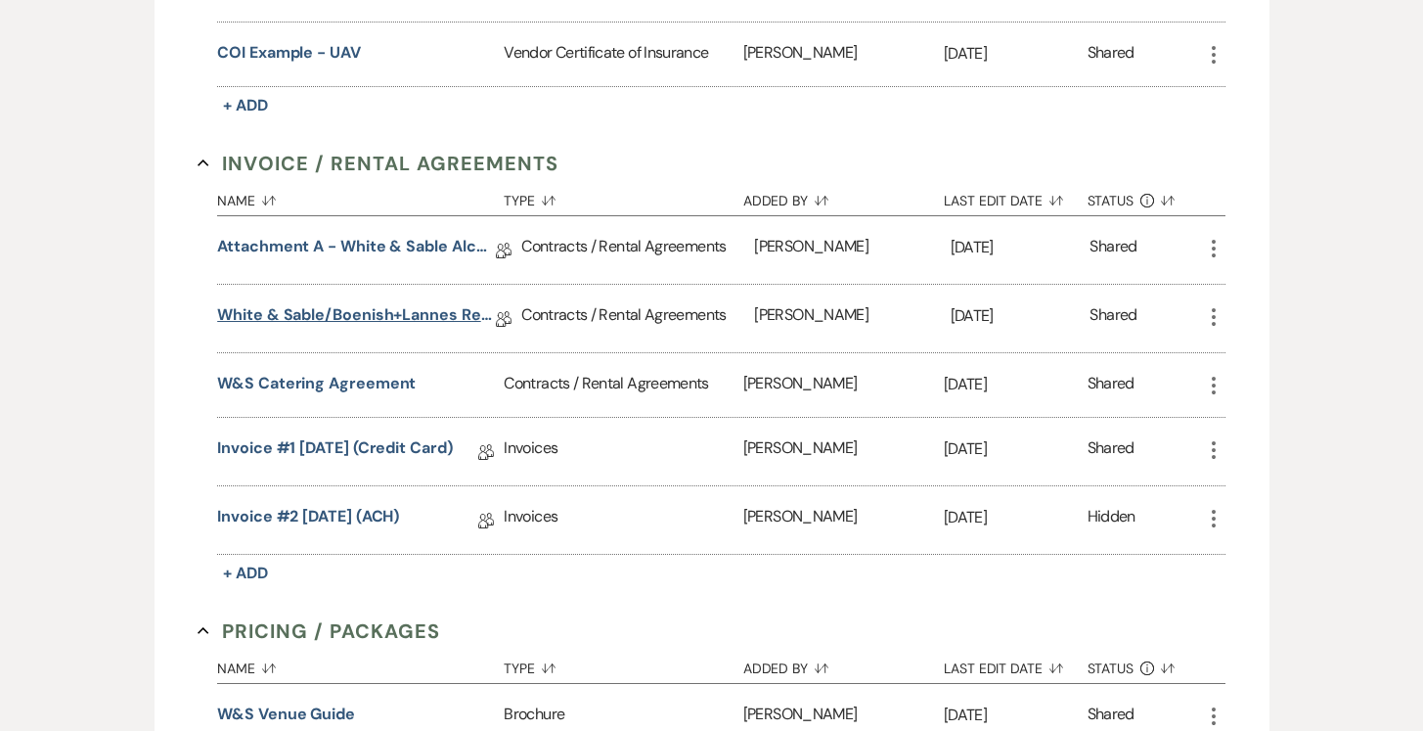
click at [370, 303] on link "White & Sable/Boenish+Lannes Rental Agreement - 10.23.26" at bounding box center [356, 318] width 279 height 30
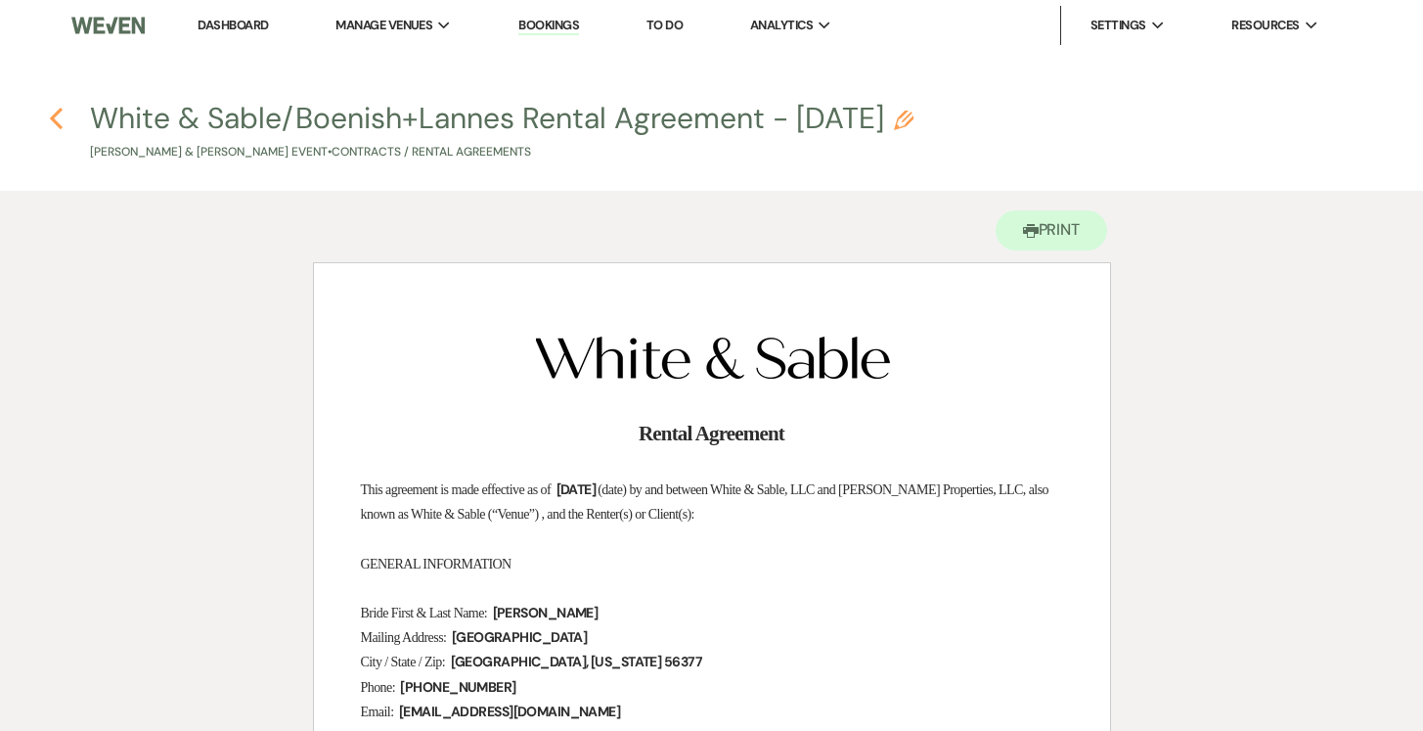
click at [54, 111] on icon "Previous" at bounding box center [56, 118] width 15 height 23
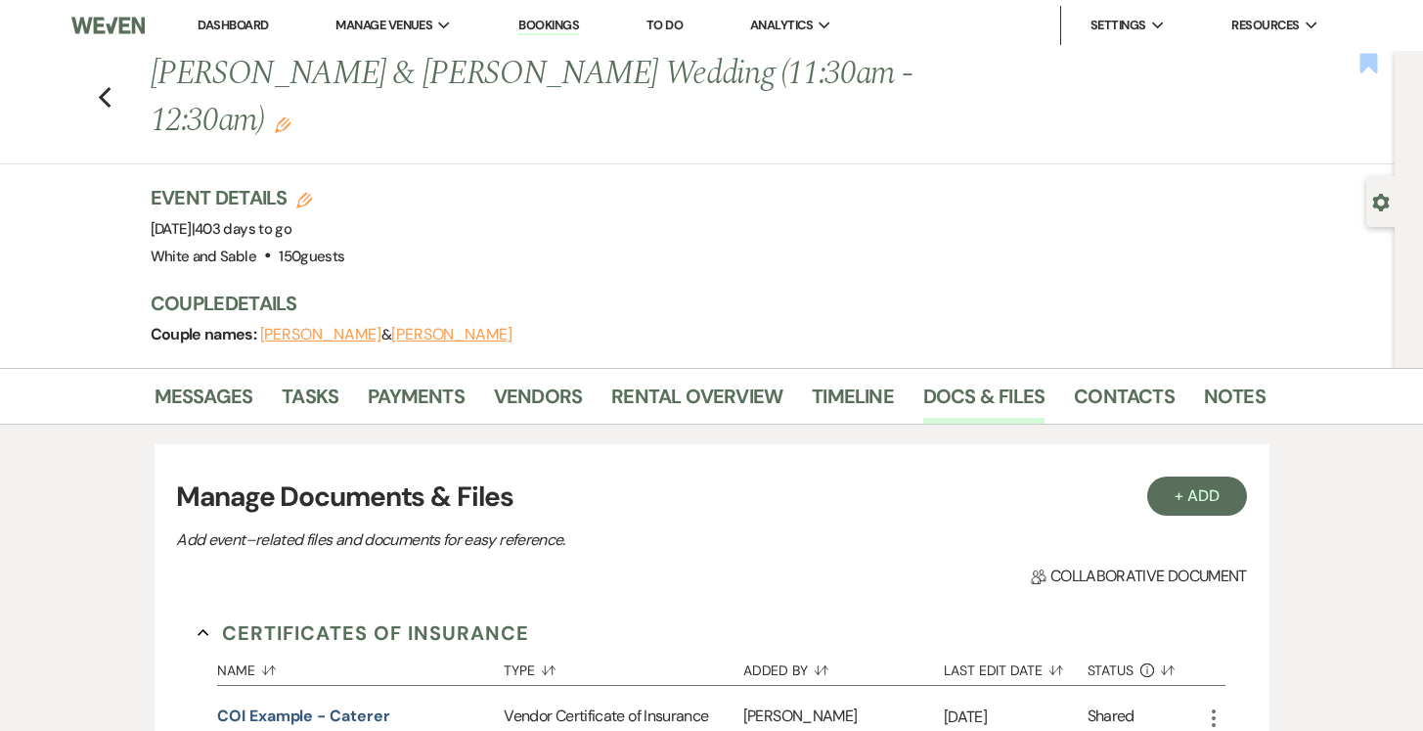
click at [1374, 67] on use "button" at bounding box center [1369, 63] width 18 height 20
click at [227, 30] on link "Dashboard" at bounding box center [233, 25] width 70 height 17
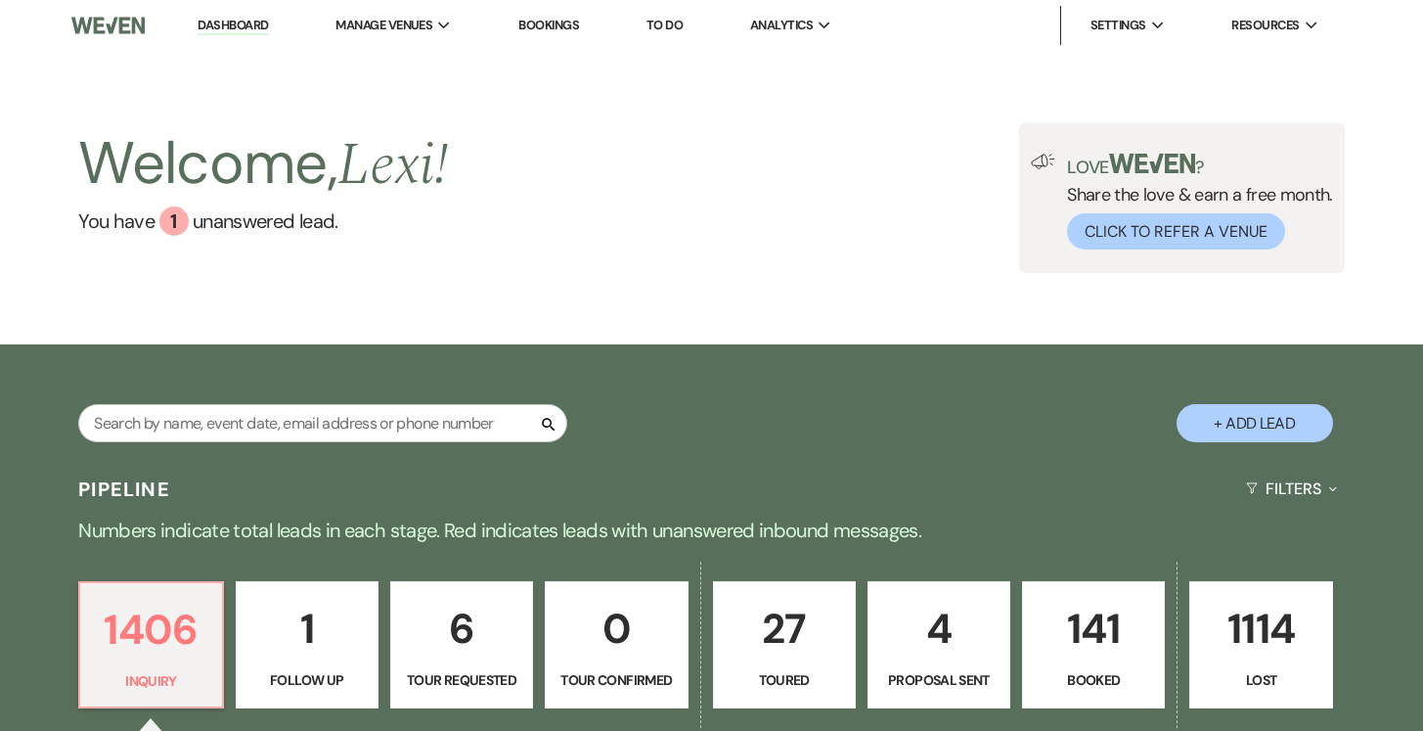
click at [668, 24] on link "To Do" at bounding box center [664, 25] width 36 height 17
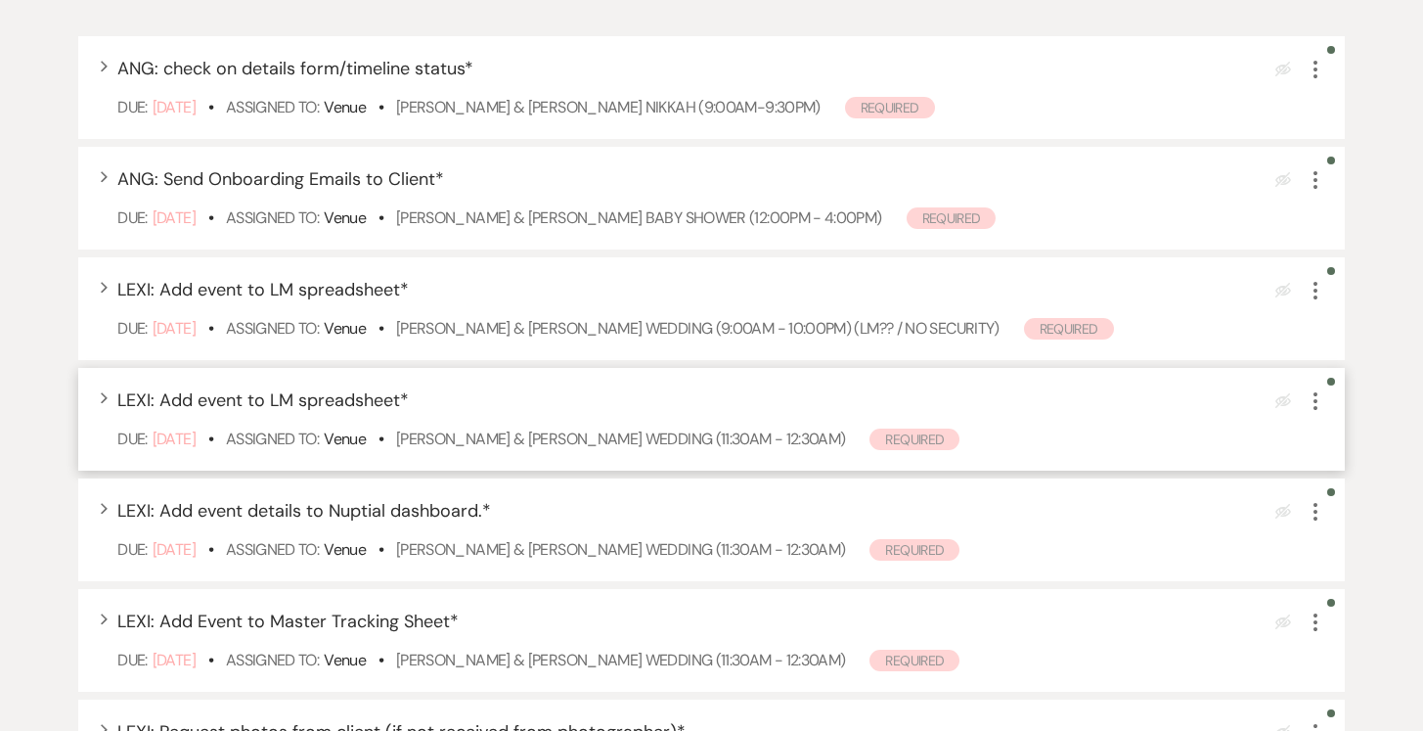
scroll to position [372, 0]
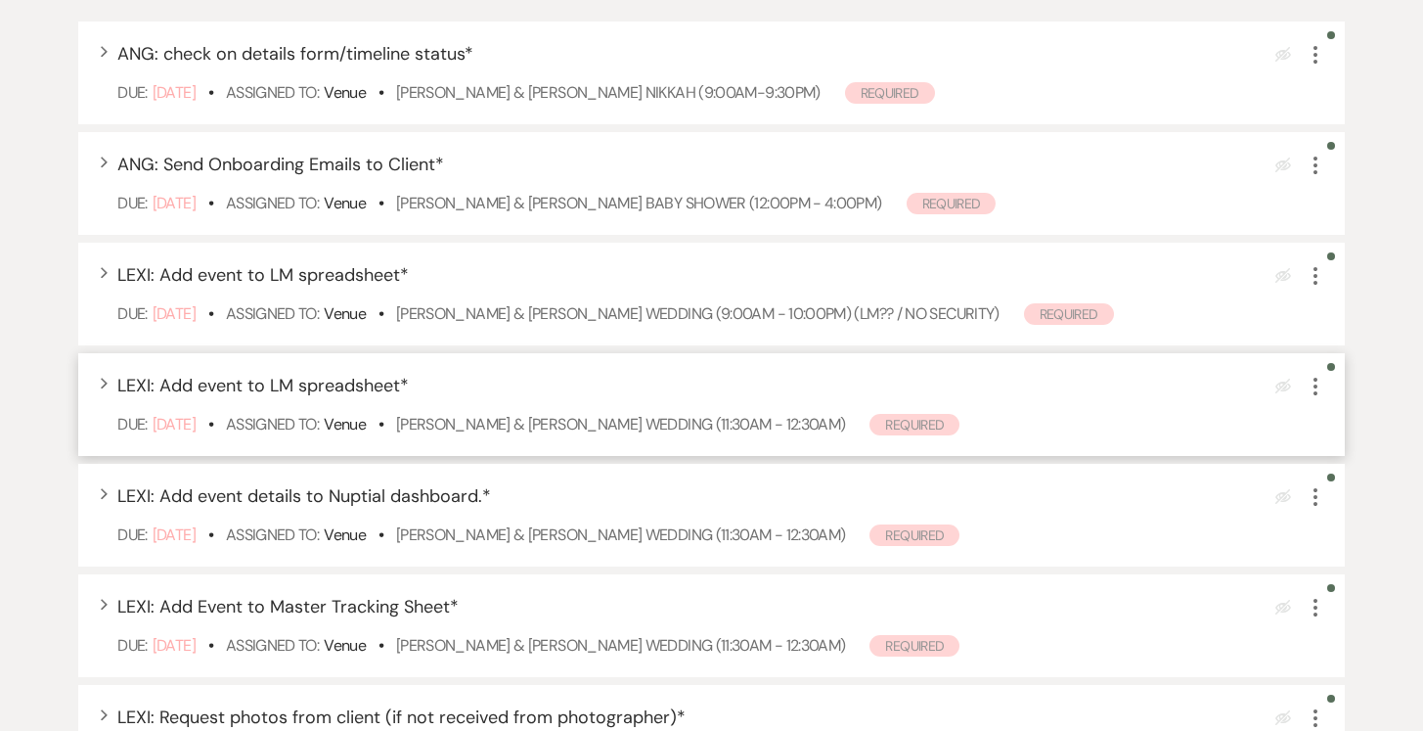
click at [1326, 390] on icon "More" at bounding box center [1315, 386] width 23 height 23
click at [1348, 512] on button "Plan Portal Link Mark As Complete" at bounding box center [1400, 515] width 192 height 31
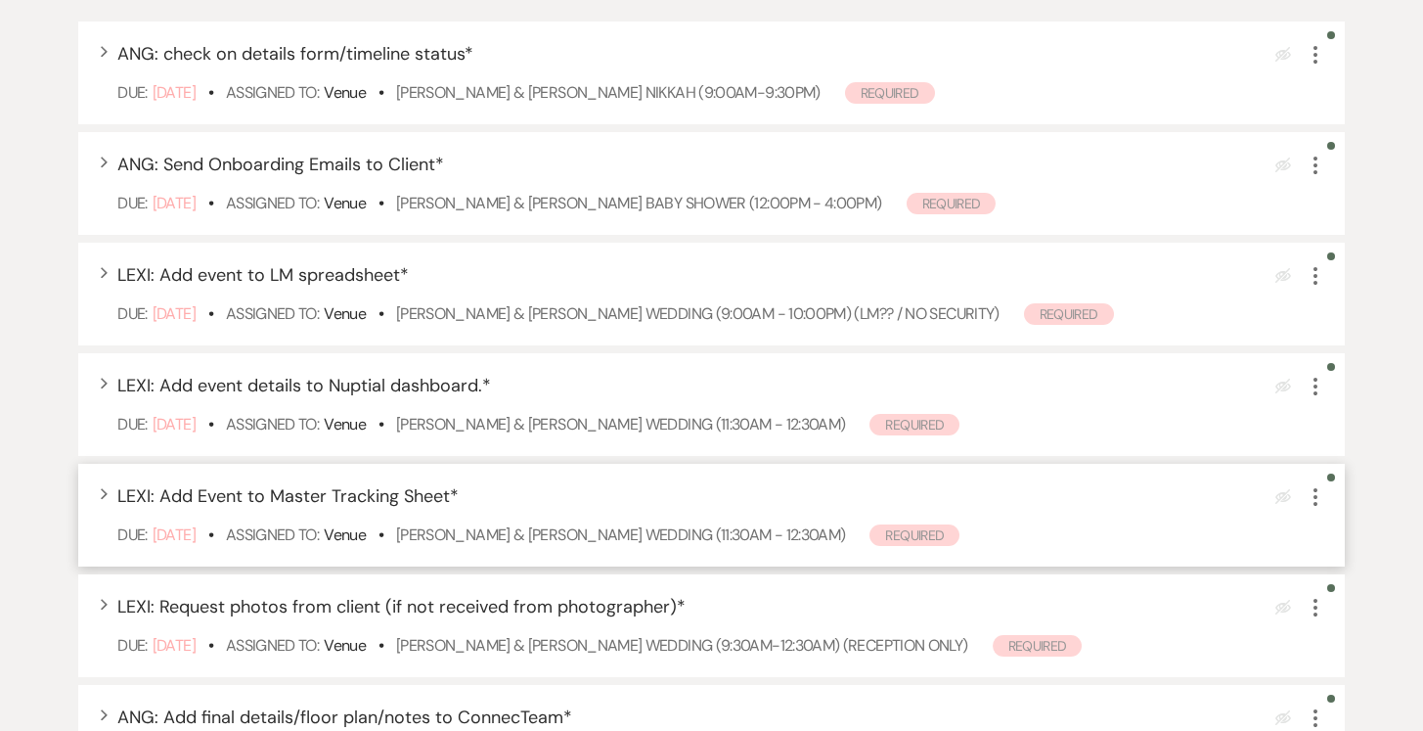
click at [1316, 502] on icon "More" at bounding box center [1315, 496] width 23 height 23
click at [1320, 380] on icon "More" at bounding box center [1315, 386] width 23 height 23
click at [1361, 525] on button "Plan Portal Link Mark As Complete" at bounding box center [1400, 515] width 192 height 31
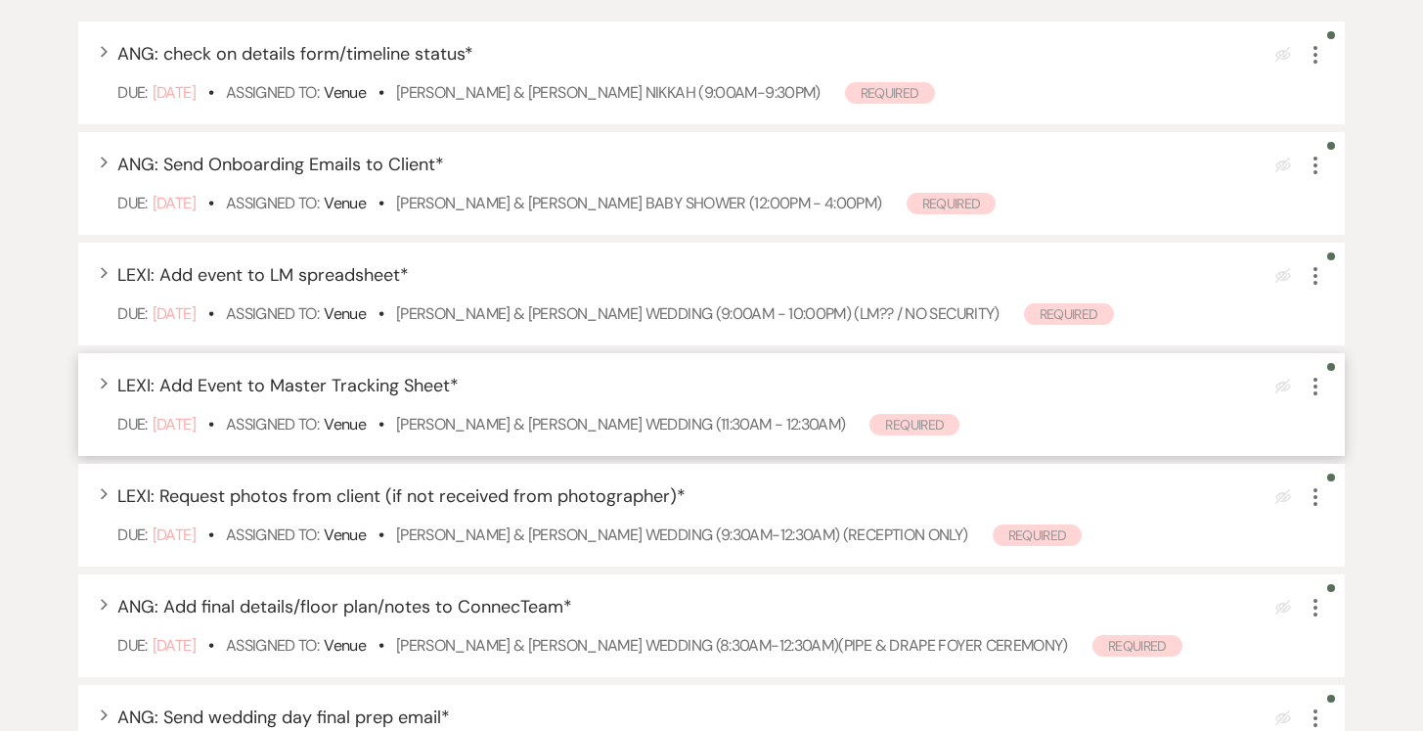
click at [1318, 386] on icon "More" at bounding box center [1315, 386] width 23 height 23
click at [1346, 511] on button "Plan Portal Link Mark As Complete" at bounding box center [1400, 515] width 192 height 31
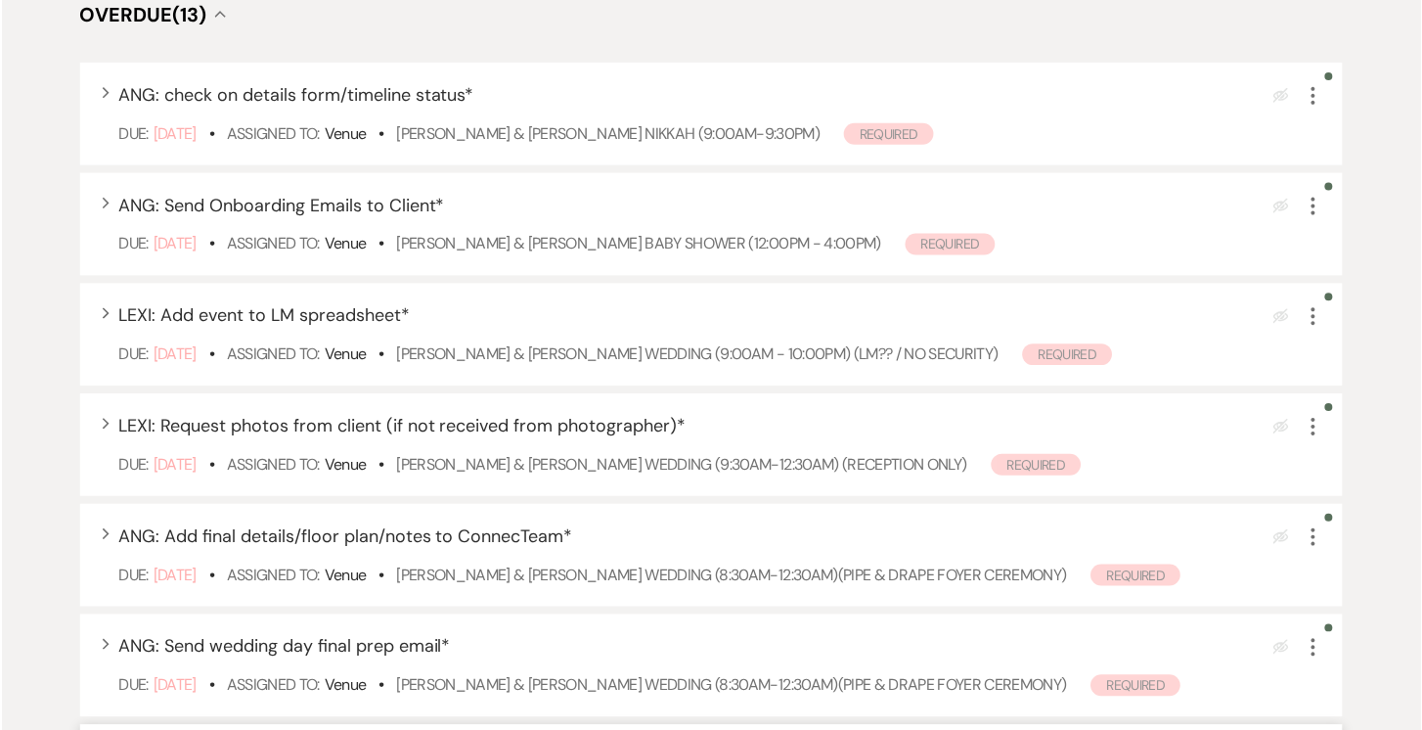
scroll to position [349, 0]
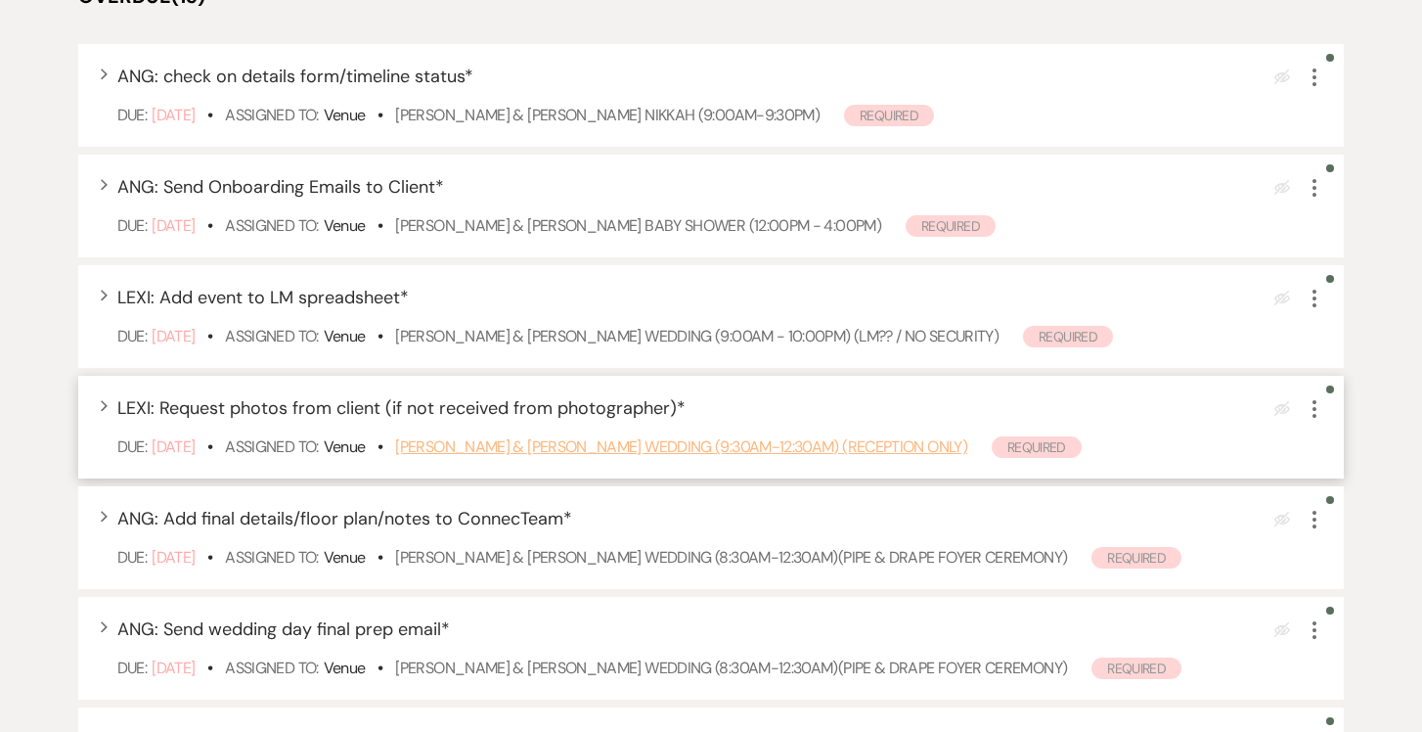
click at [650, 451] on link "Grace Sukanen & Cole Hardie's Wedding (9:30am-12:30am) (Reception Only)" at bounding box center [681, 446] width 572 height 21
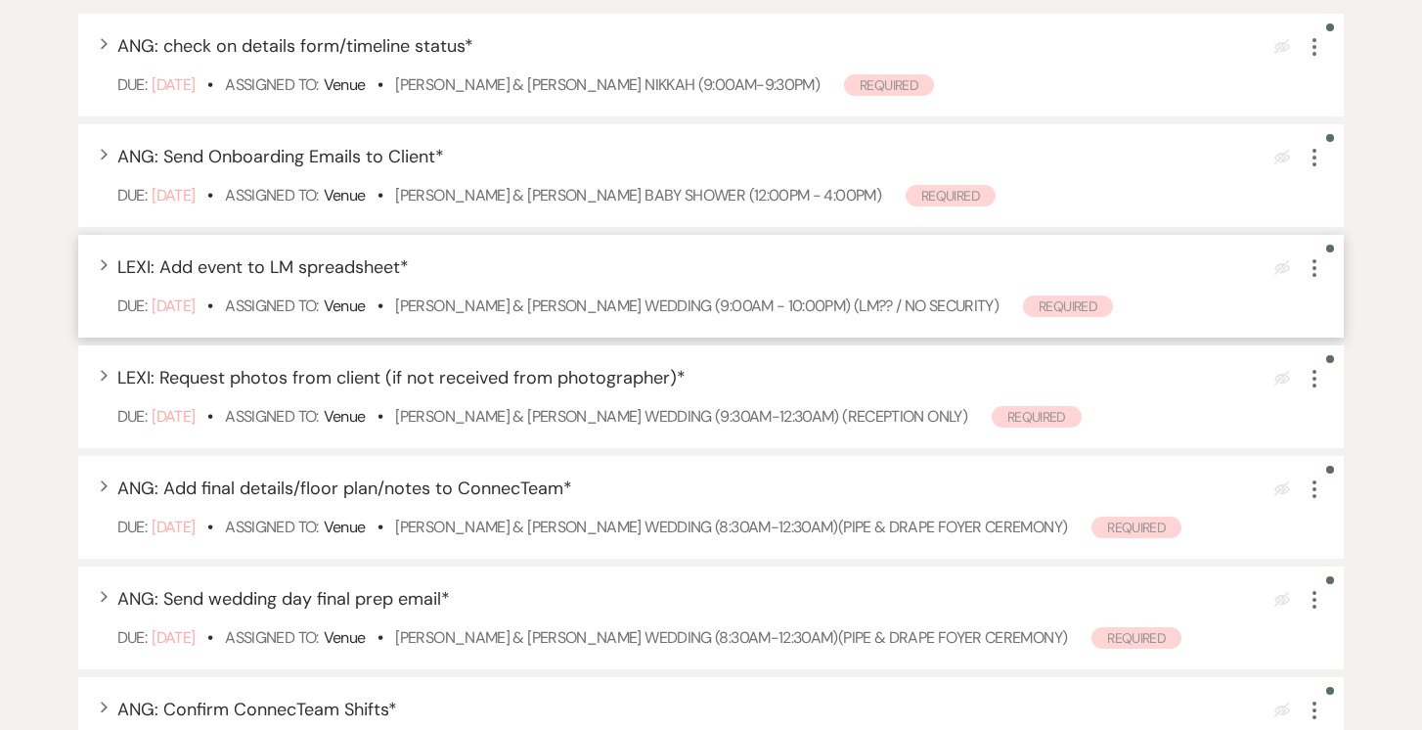
scroll to position [387, 0]
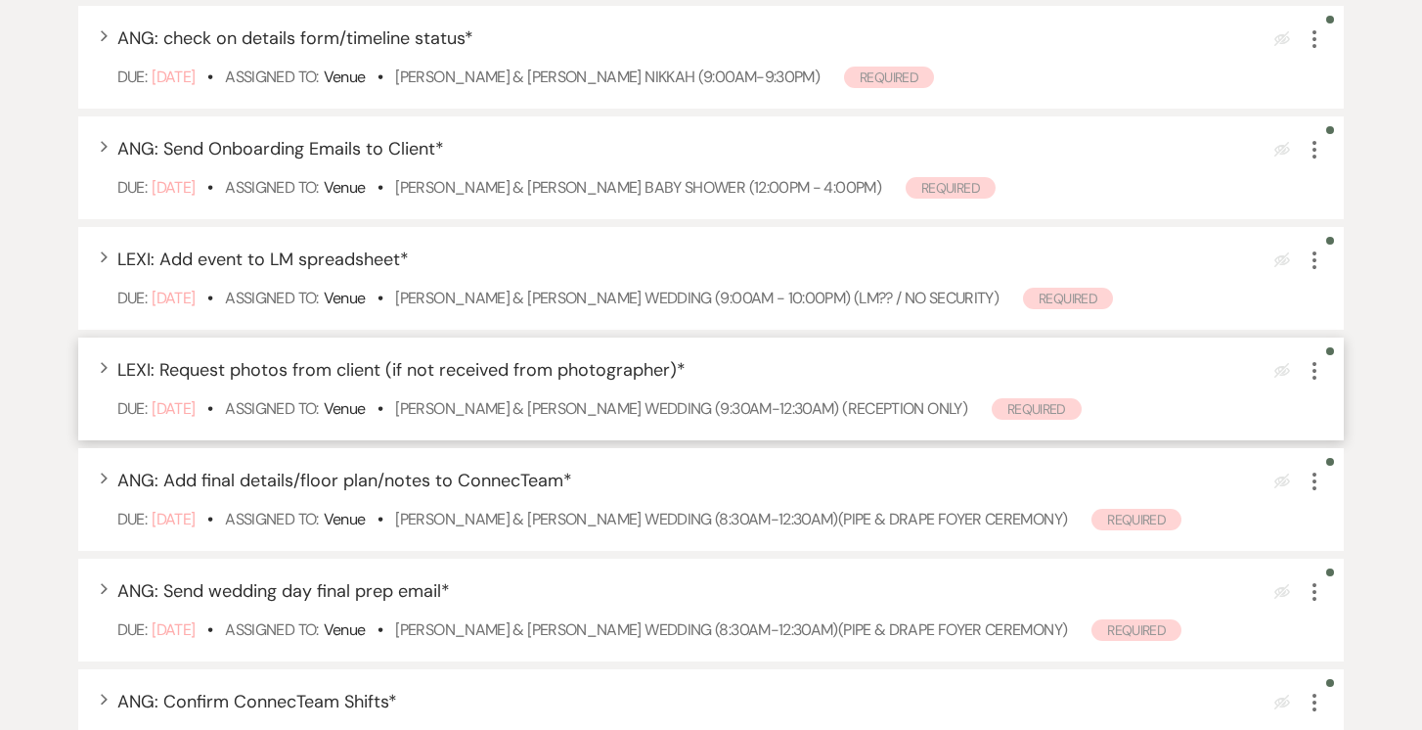
click at [1321, 371] on icon "More" at bounding box center [1314, 370] width 23 height 23
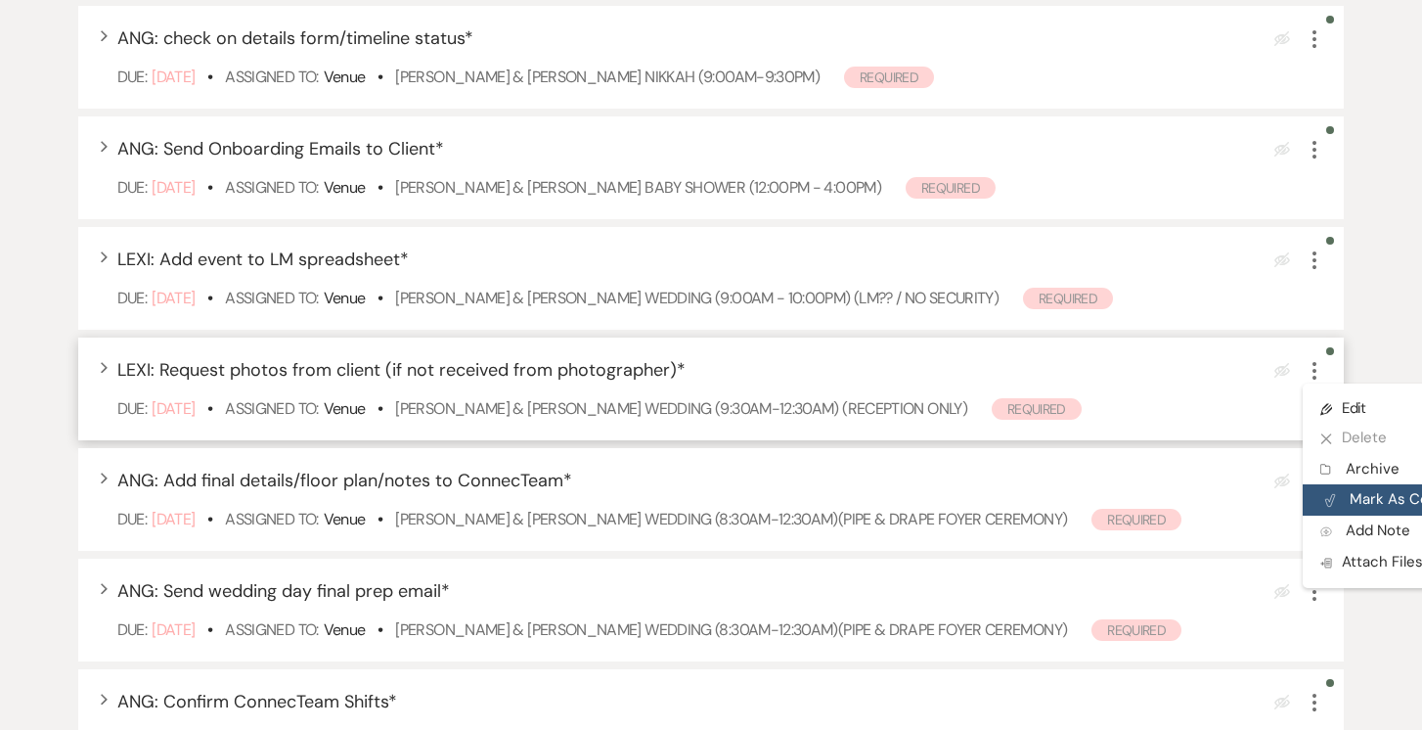
click at [1338, 486] on button "Plan Portal Link Mark As Complete" at bounding box center [1399, 499] width 192 height 31
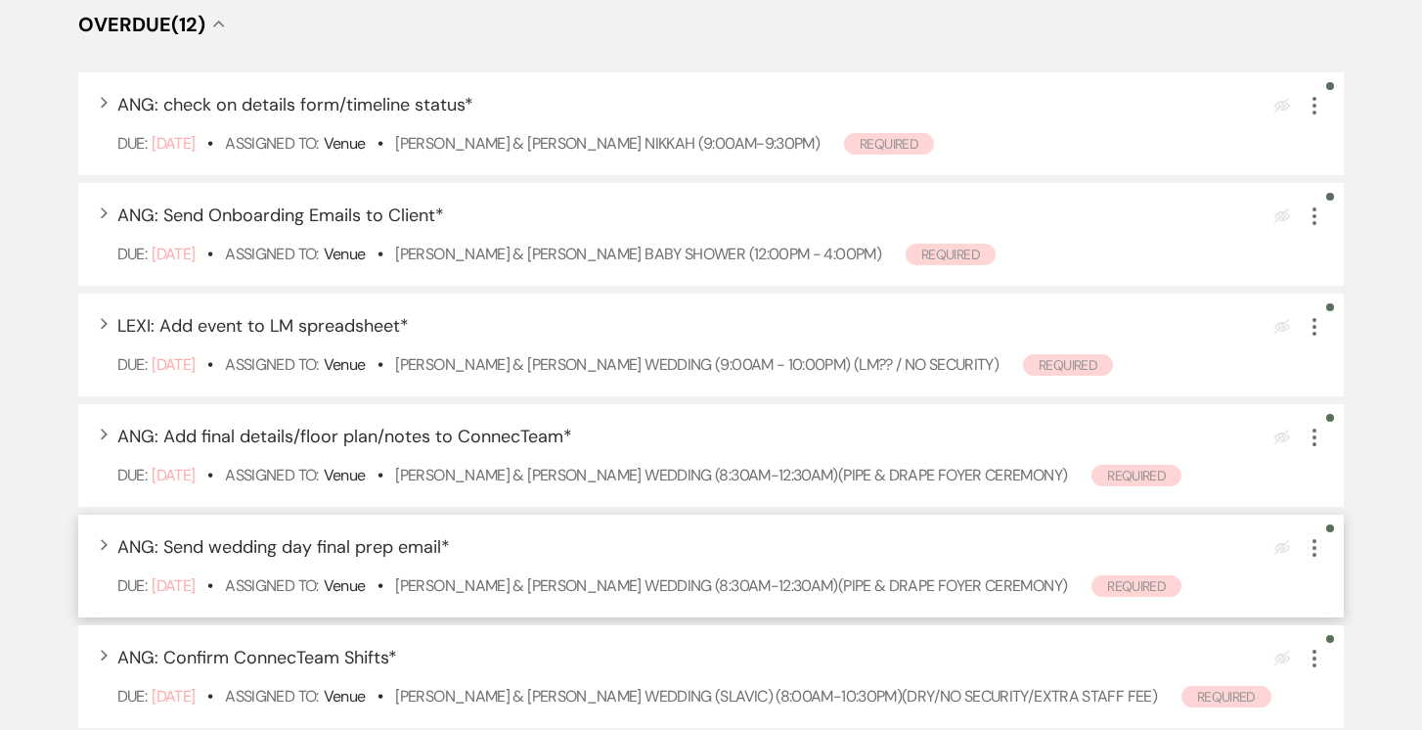
scroll to position [252, 0]
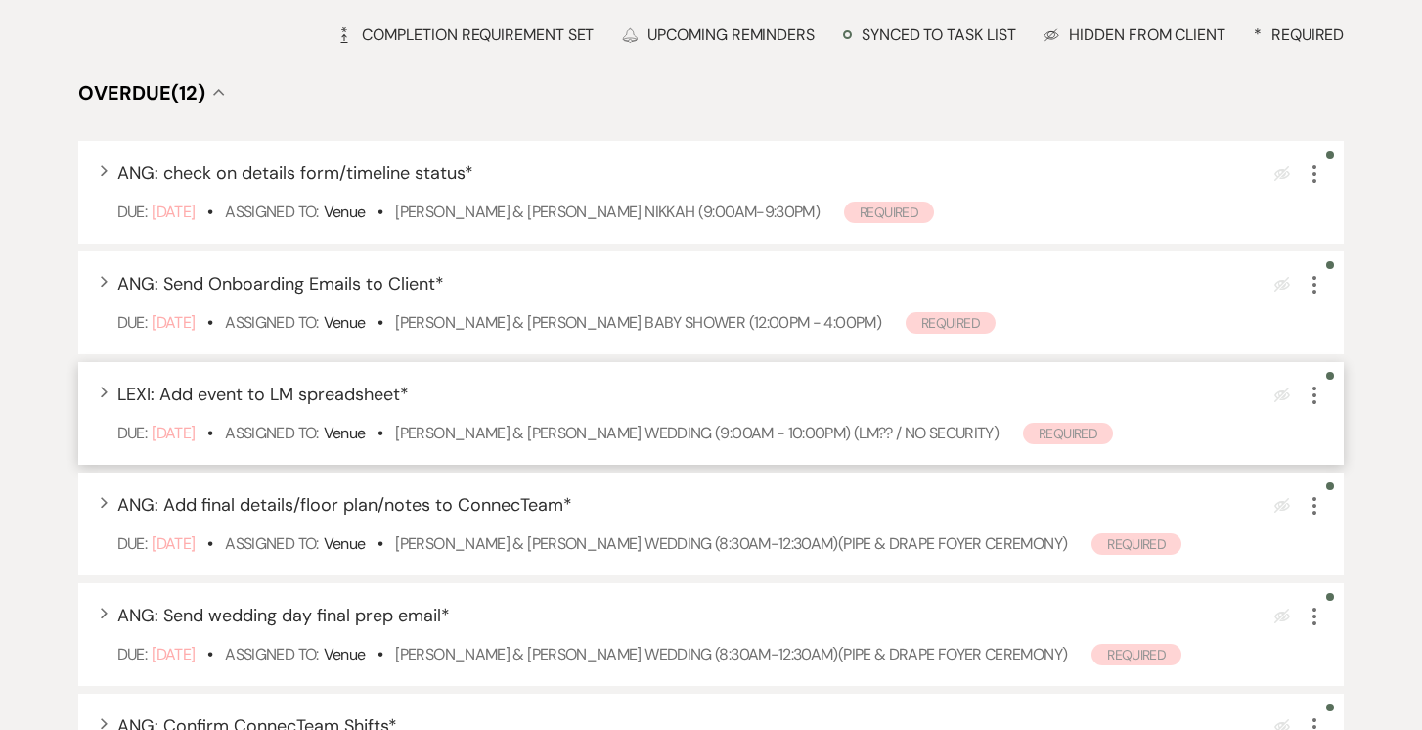
click at [728, 446] on div "Expand LEXI: Add event to LM spreadsheet * Eye Blocked More Due: Sep 11 25 • As…" at bounding box center [711, 413] width 1267 height 103
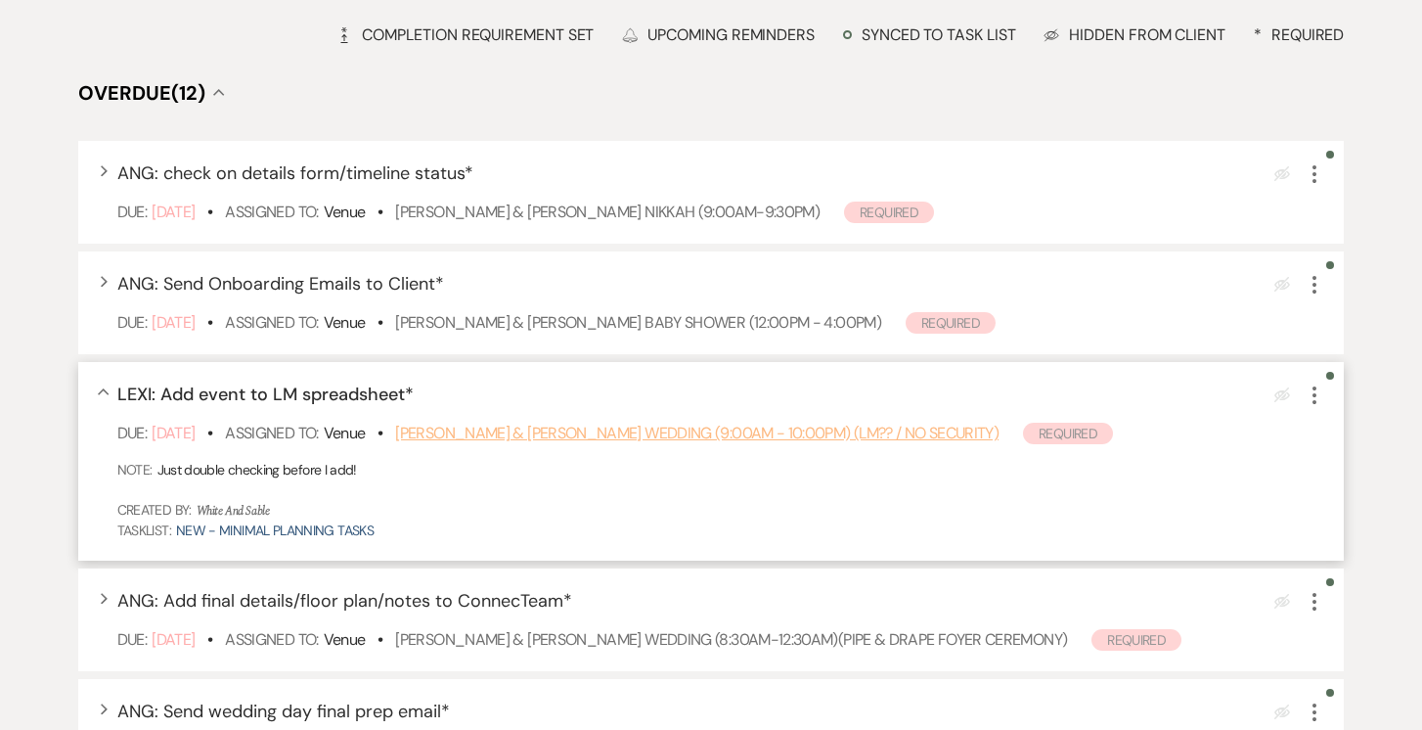
click at [673, 432] on link "Kamilia Homchik & Alex Sysa's Wedding (9:00am - 10:00pm) (LM?? / No Security)" at bounding box center [696, 432] width 603 height 21
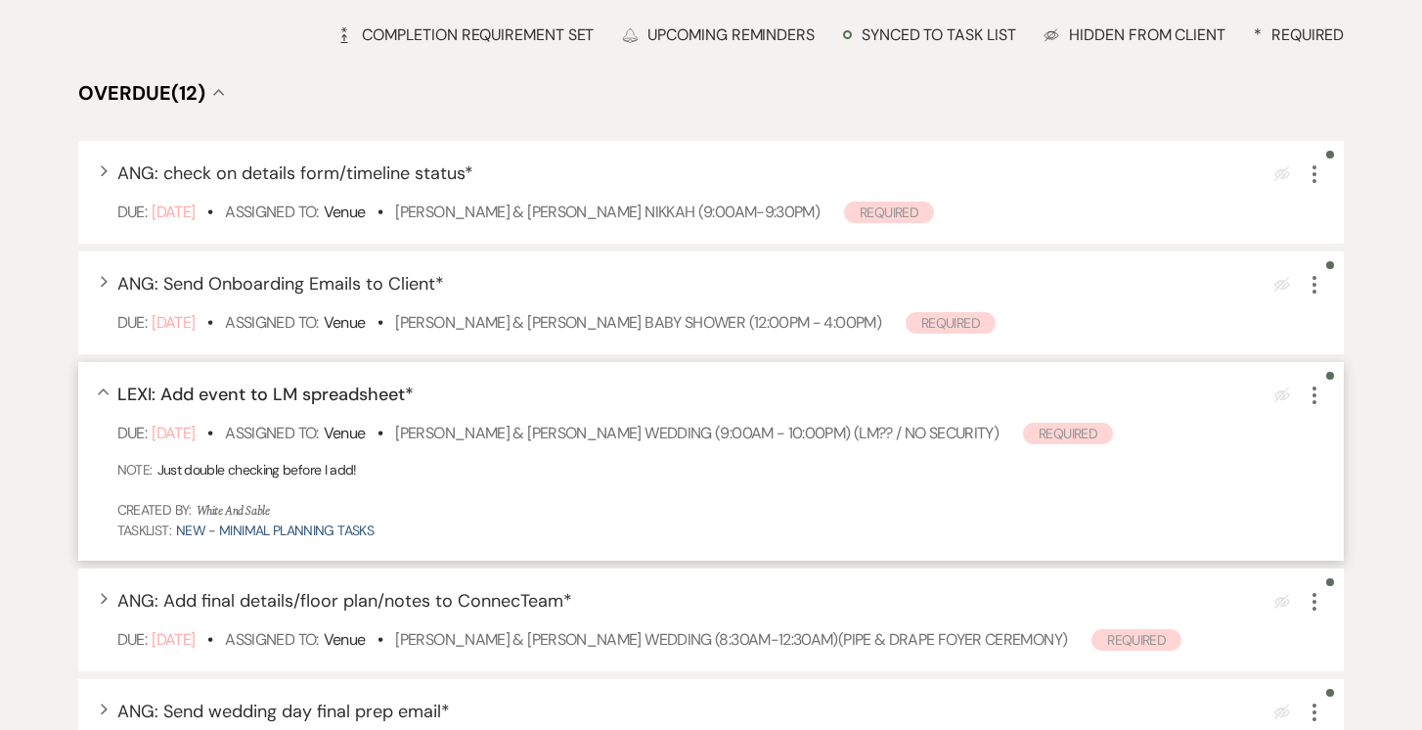
click at [1307, 399] on icon "More" at bounding box center [1314, 394] width 23 height 23
click at [1340, 517] on button "Plan Portal Link Mark As Complete" at bounding box center [1399, 524] width 192 height 31
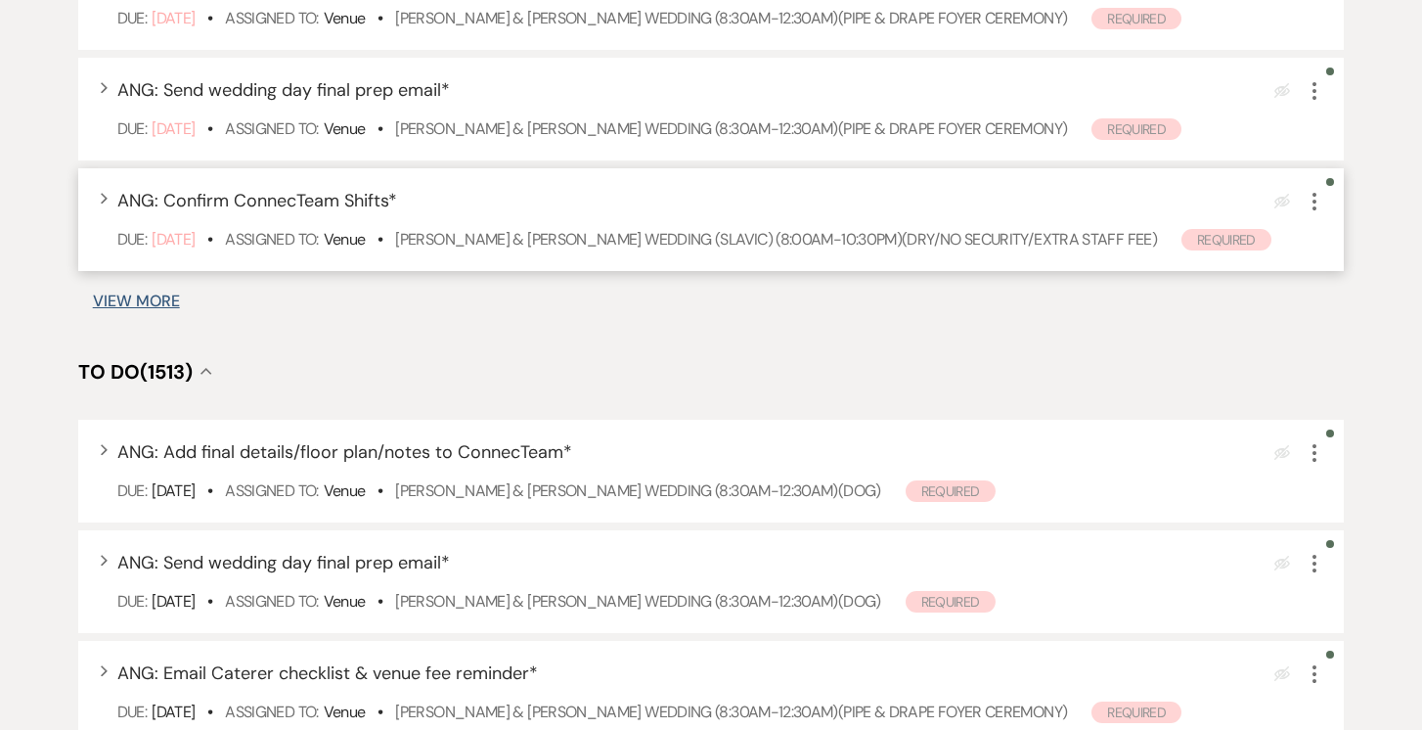
scroll to position [708, 0]
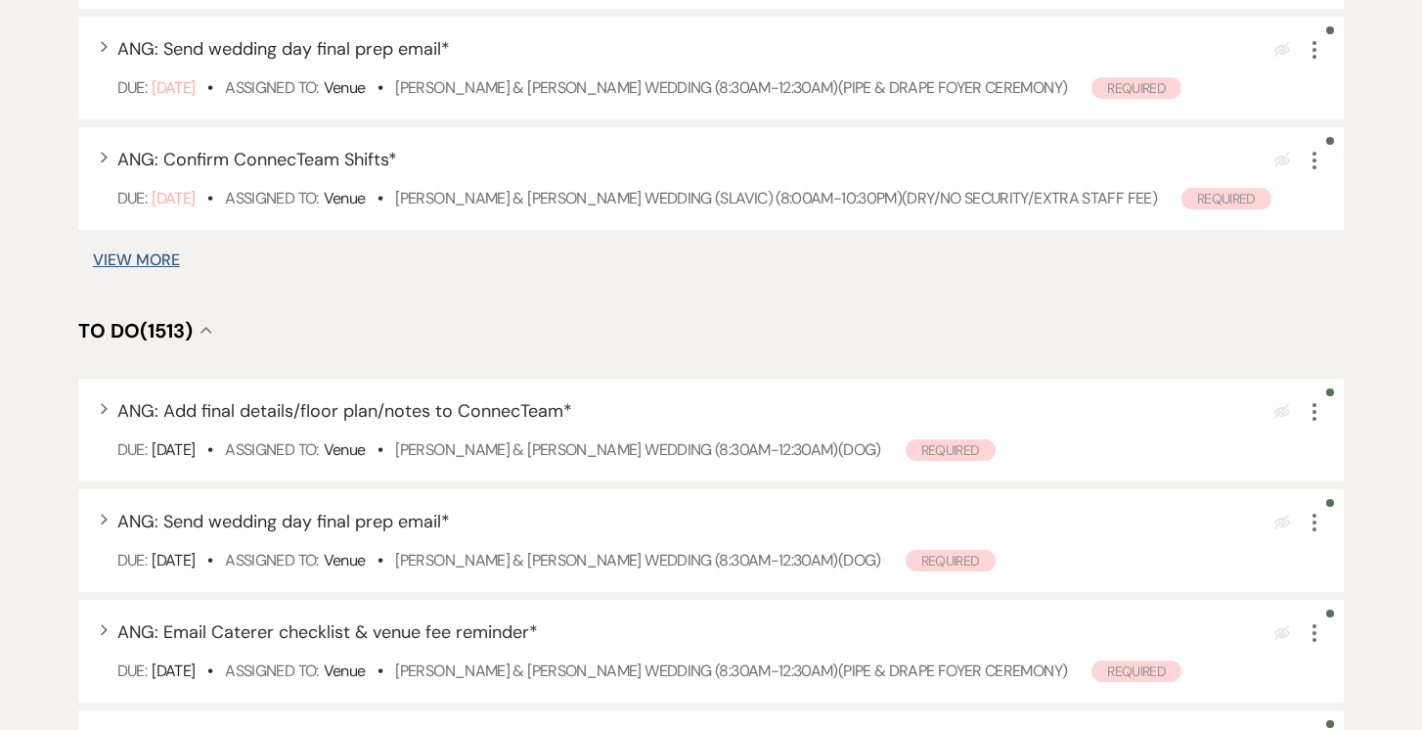
click at [138, 268] on button "View More" at bounding box center [136, 260] width 87 height 16
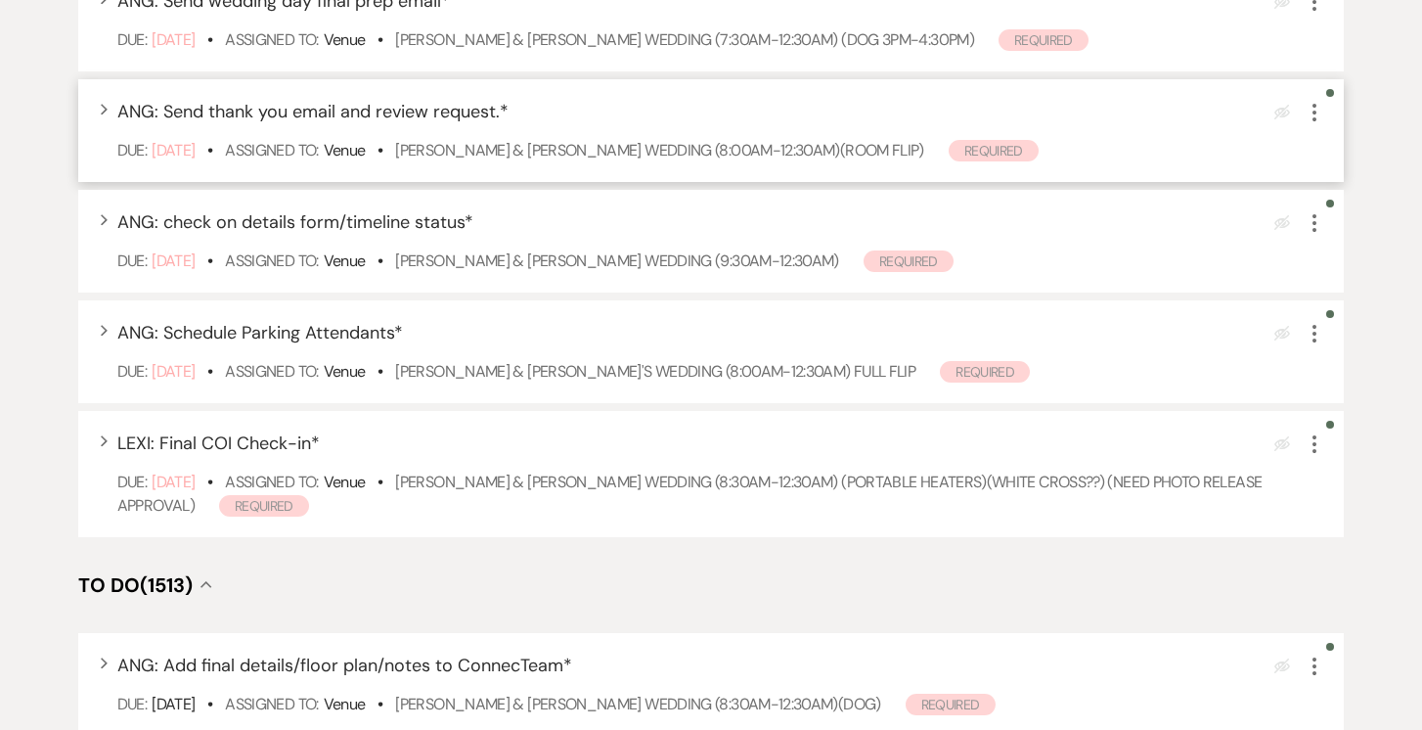
scroll to position [1178, 0]
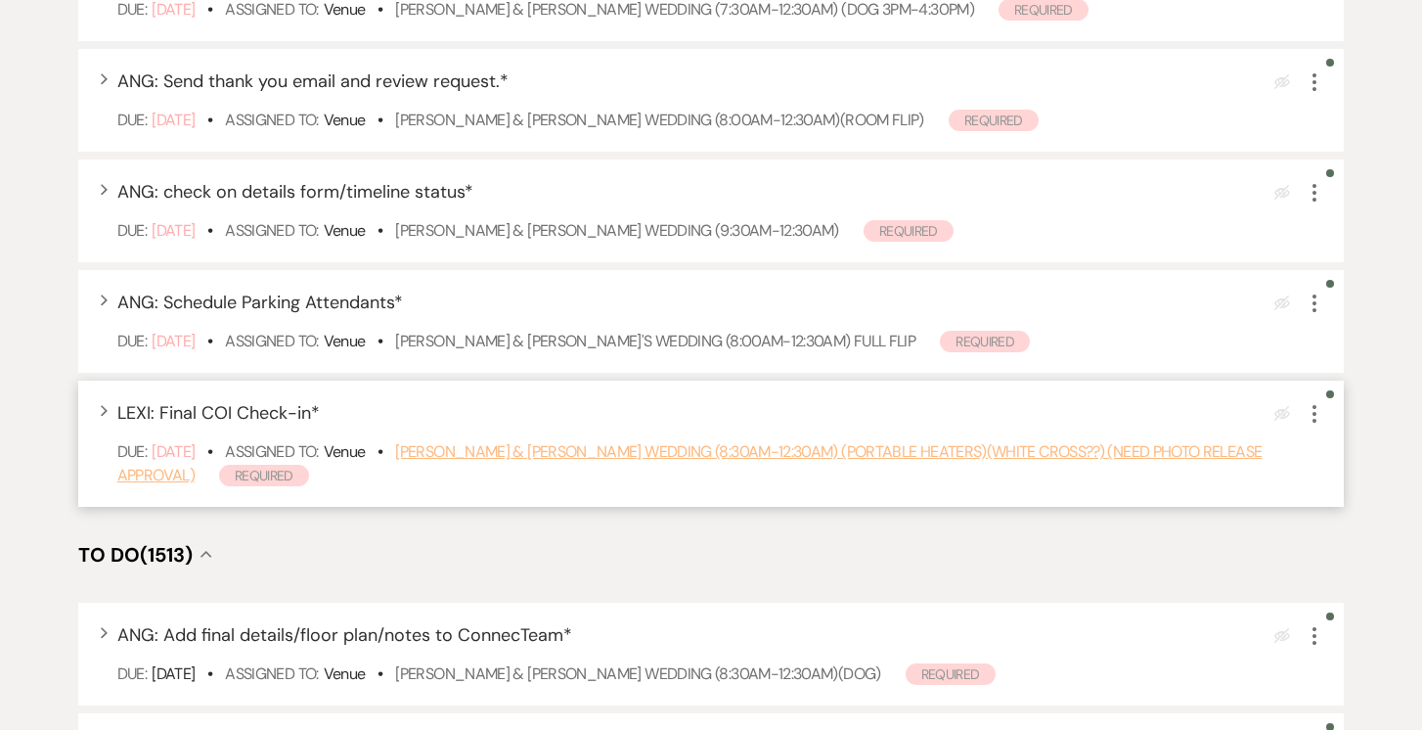
click at [460, 475] on link "Hannah Vessey & Kyle Dahlstrom's Wedding (8:30am-12:30am) (portable heaters)(wh…" at bounding box center [689, 463] width 1145 height 44
click at [671, 473] on link "Hannah Vessey & Kyle Dahlstrom's Wedding (8:30am-12:30am) (portable heaters)(wh…" at bounding box center [689, 463] width 1145 height 44
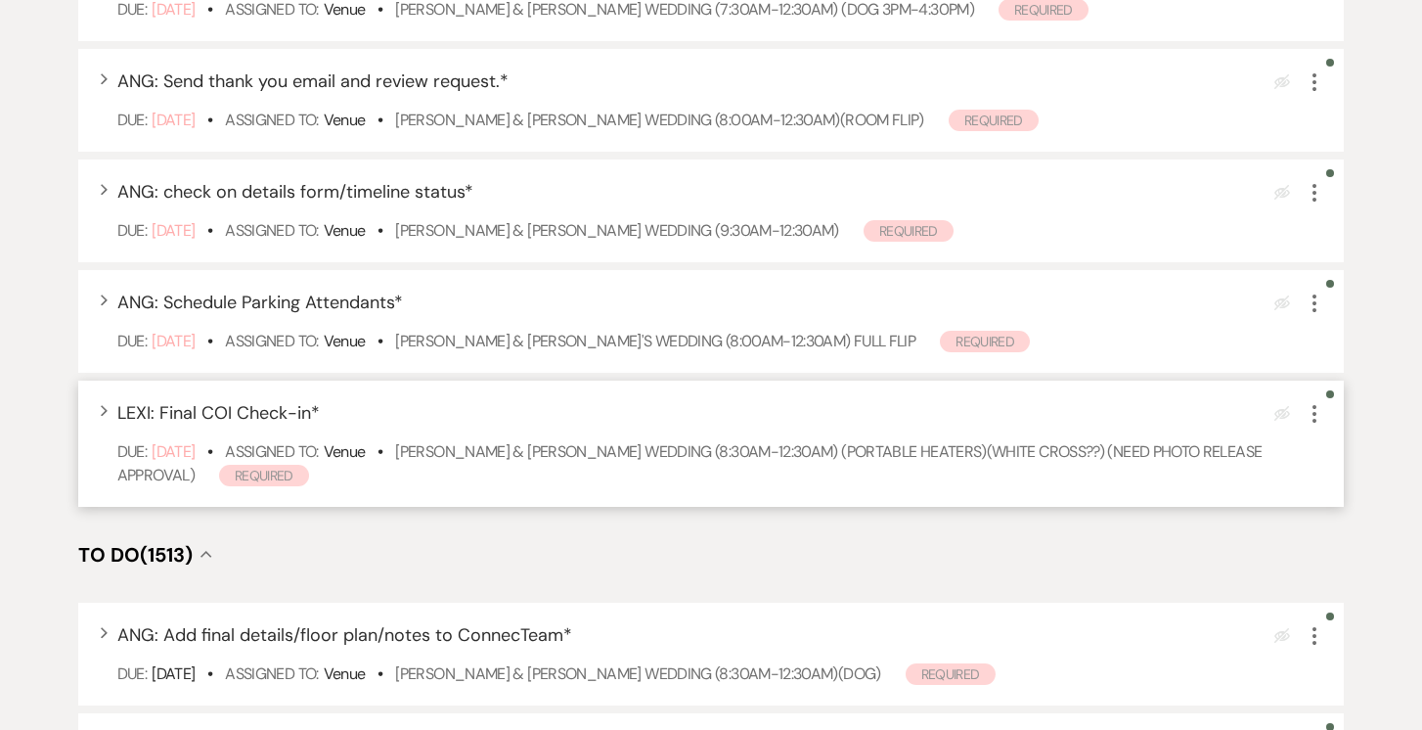
click at [1305, 425] on icon "More" at bounding box center [1314, 413] width 23 height 23
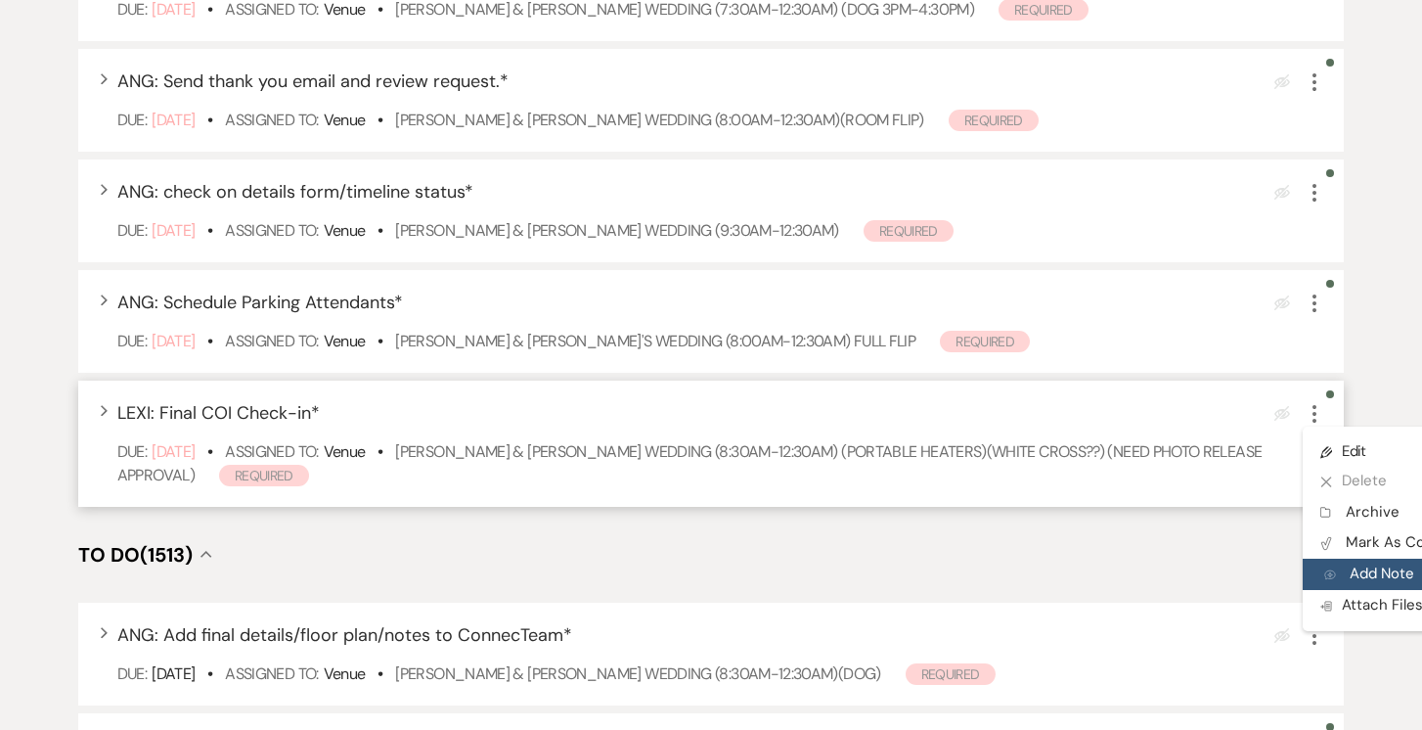
click at [1345, 590] on button "Add Note Add Note" at bounding box center [1397, 573] width 188 height 31
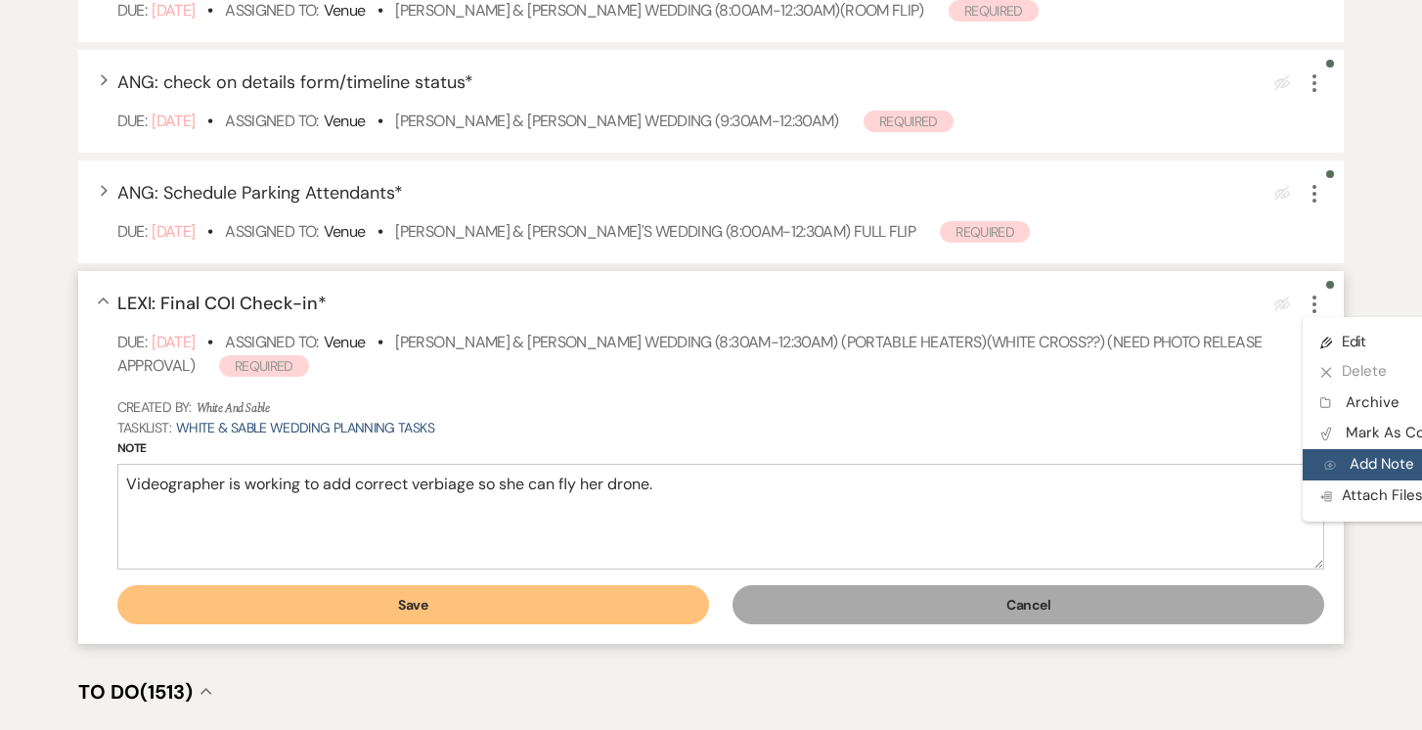
scroll to position [1316, 0]
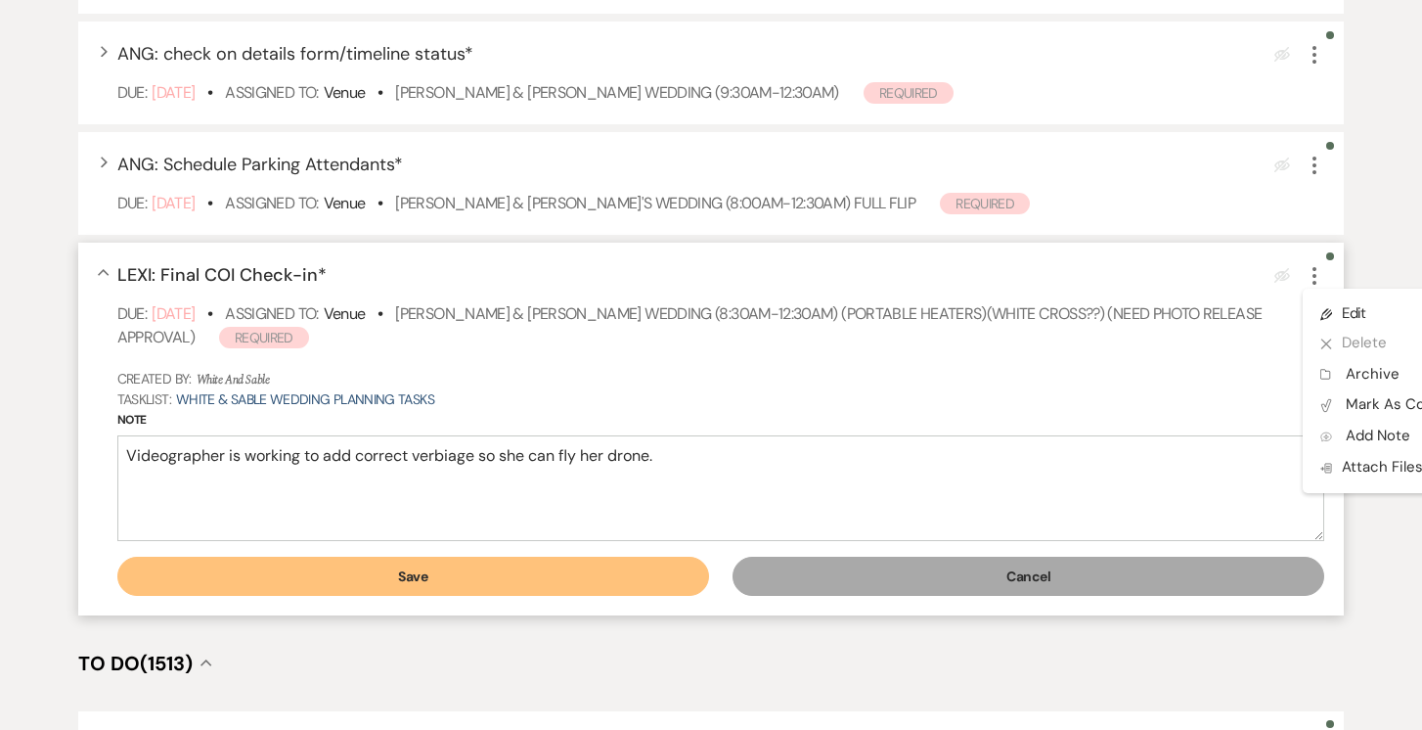
type textarea "Videographer is working to add correct verbiage so she can fly her drone."
click at [571, 596] on button "Save" at bounding box center [413, 575] width 592 height 39
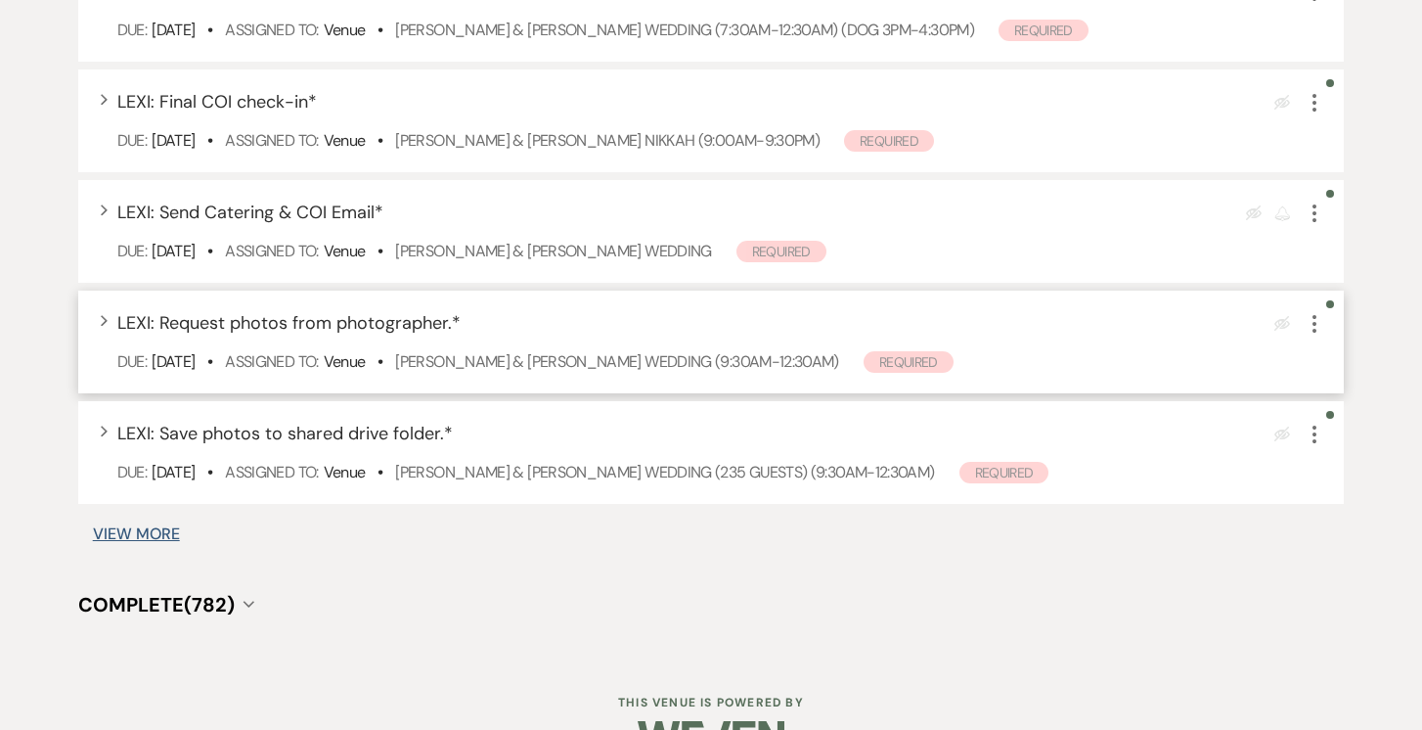
scroll to position [2475, 0]
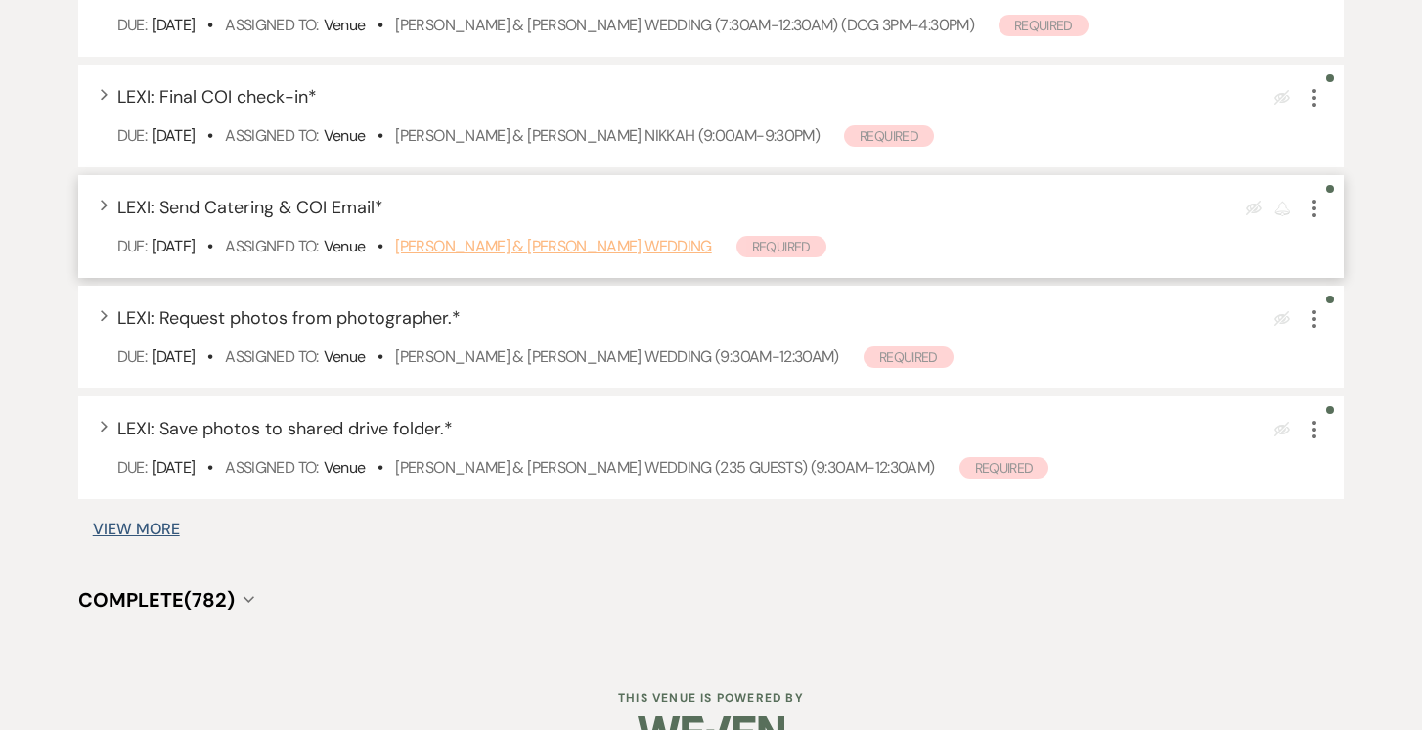
click at [480, 256] on link "Drew Ahlstrom & Amy Reimer's Wedding" at bounding box center [553, 246] width 316 height 21
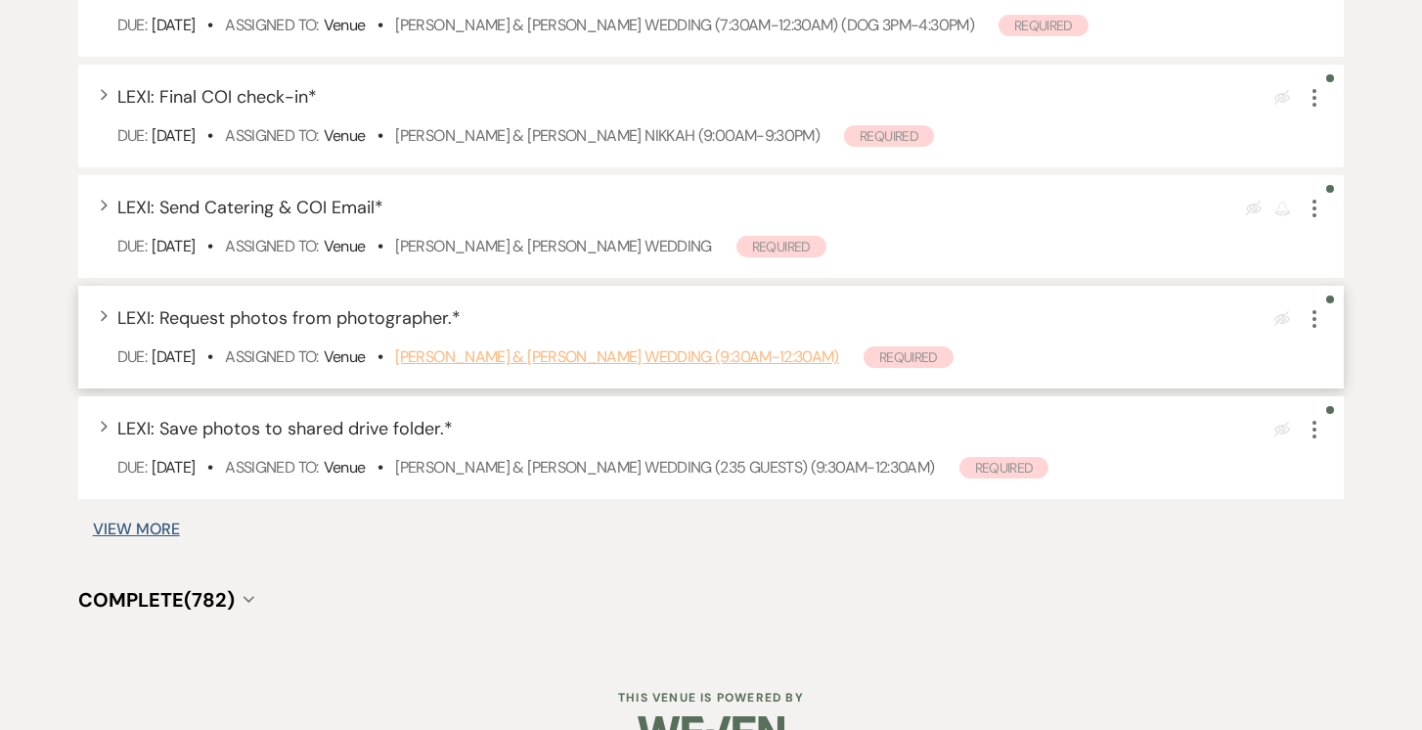
click at [569, 367] on link "[PERSON_NAME] & [PERSON_NAME] Wedding (9:30am-12:30am)" at bounding box center [616, 356] width 443 height 21
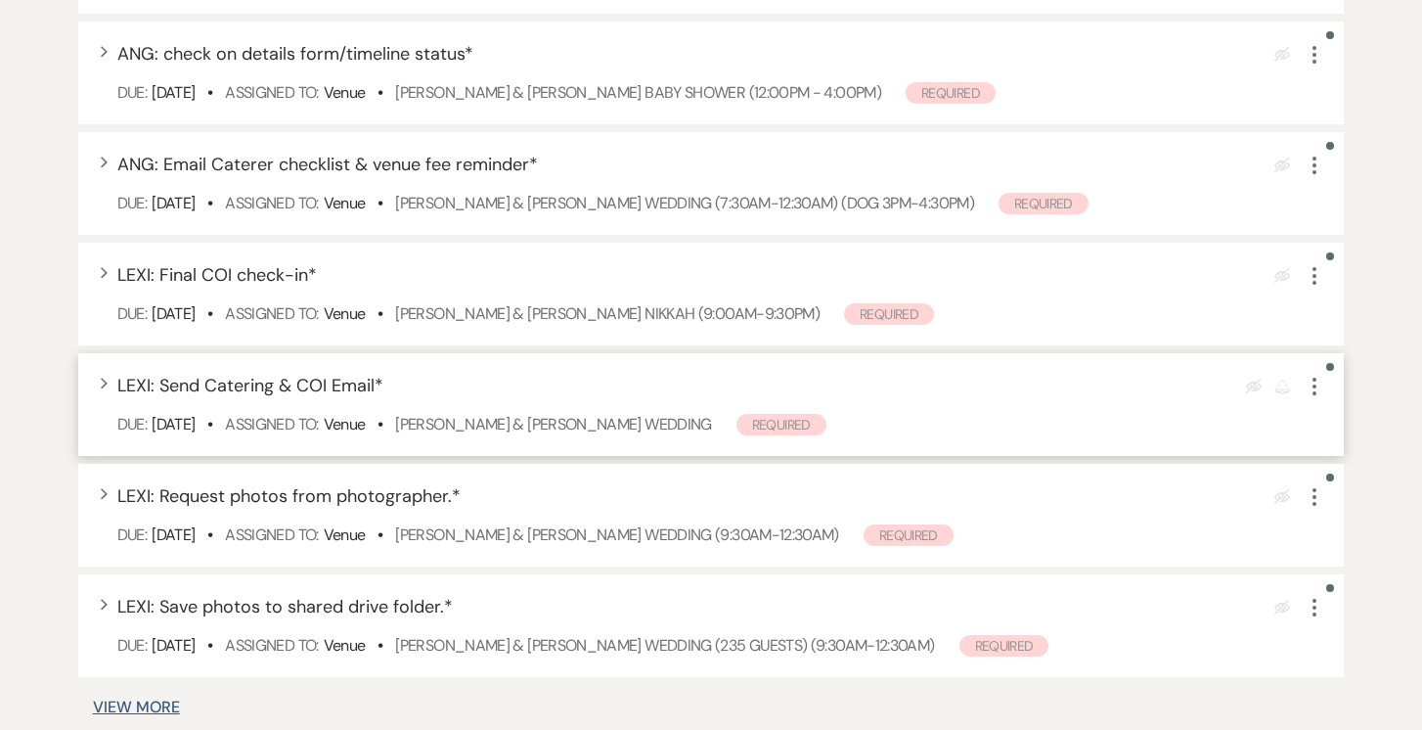
scroll to position [2298, 0]
click at [1311, 508] on icon "More" at bounding box center [1314, 495] width 23 height 23
click at [1347, 642] on button "Plan Portal Link Mark As Complete" at bounding box center [1399, 625] width 192 height 31
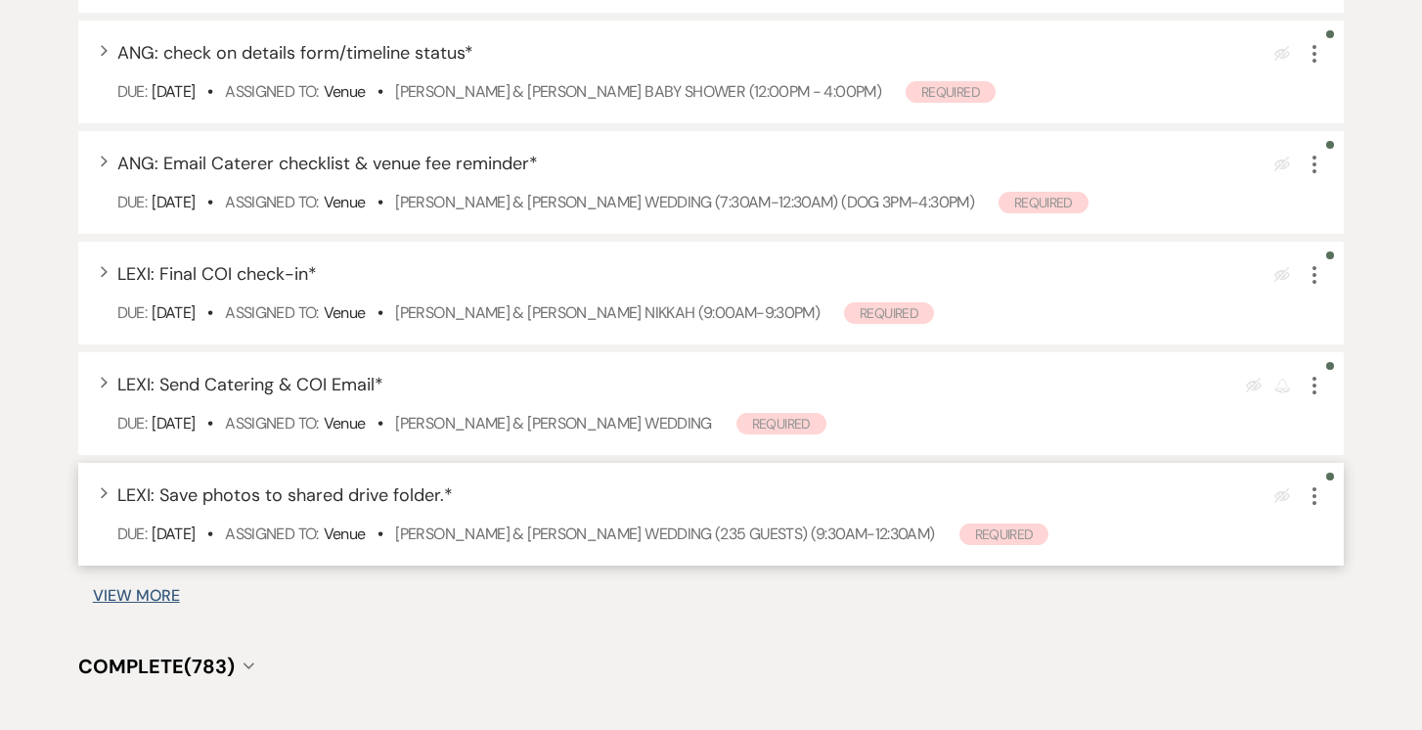
click at [1318, 508] on icon "More" at bounding box center [1314, 495] width 23 height 23
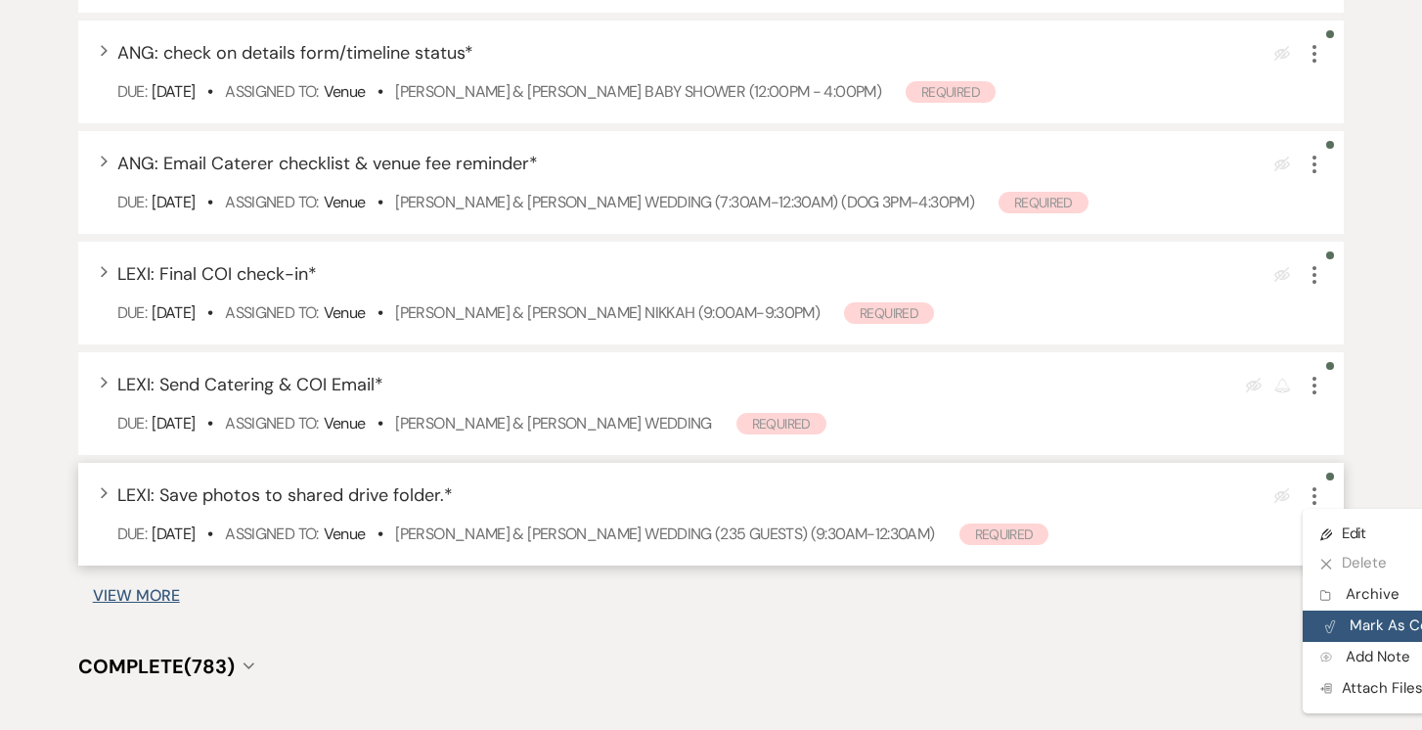
click at [1360, 642] on button "Plan Portal Link Mark As Complete" at bounding box center [1399, 625] width 192 height 31
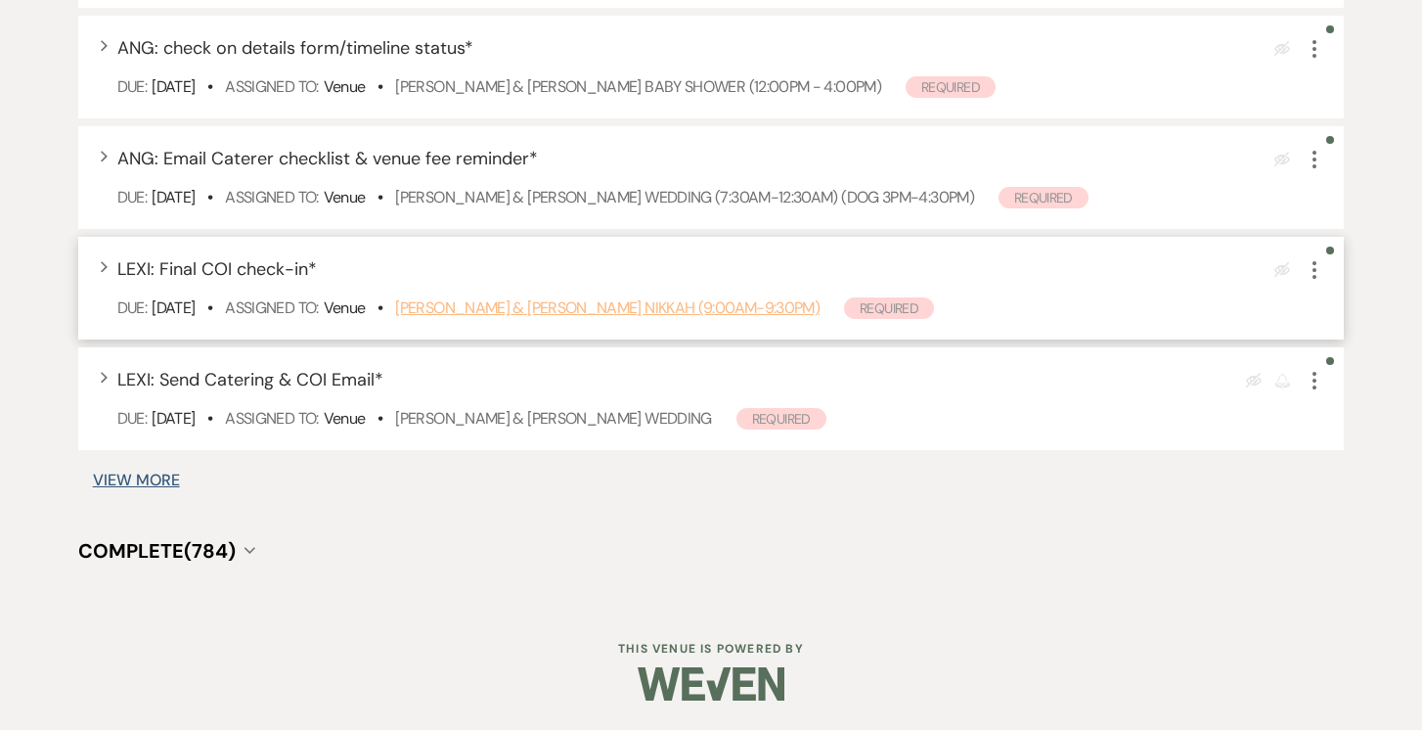
scroll to position [2349, 0]
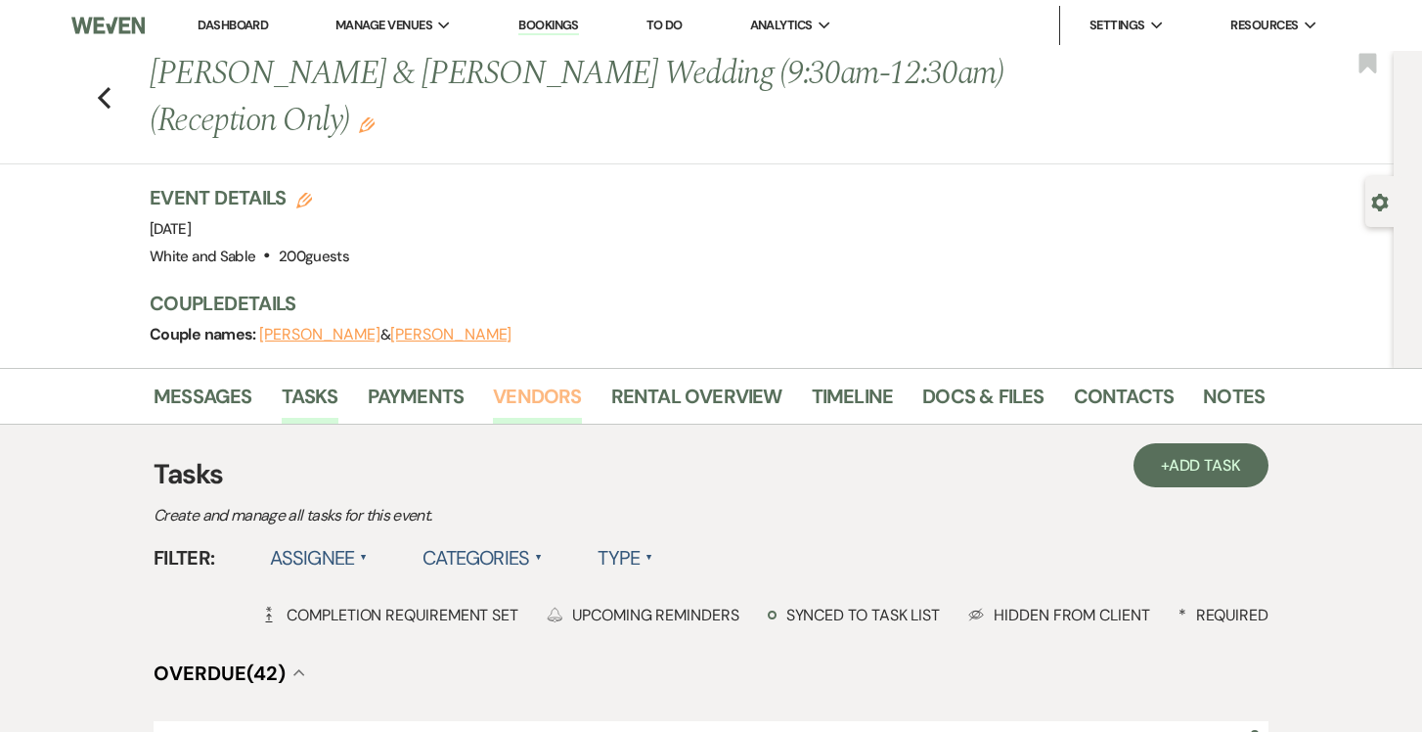
click at [537, 396] on link "Vendors" at bounding box center [537, 401] width 88 height 43
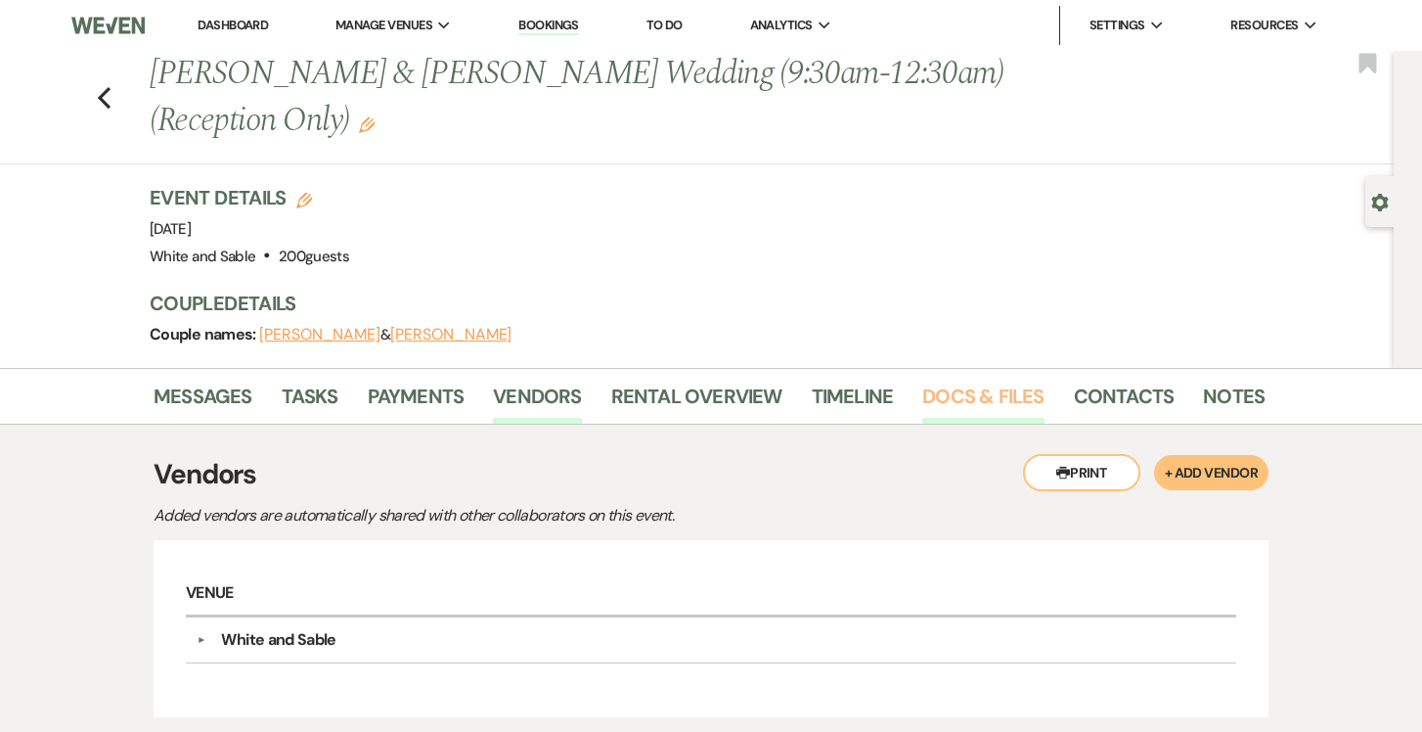
click at [996, 400] on link "Docs & Files" at bounding box center [982, 401] width 121 height 43
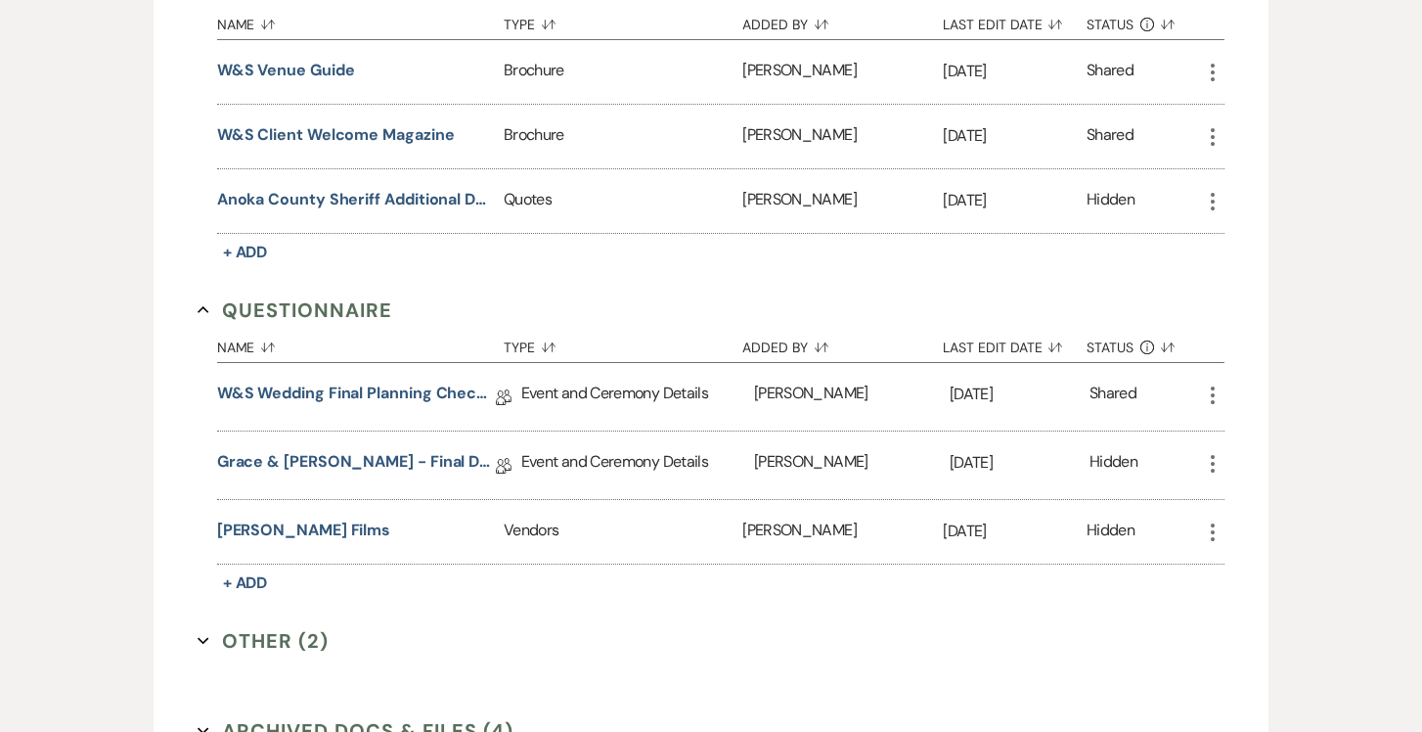
scroll to position [4543, 0]
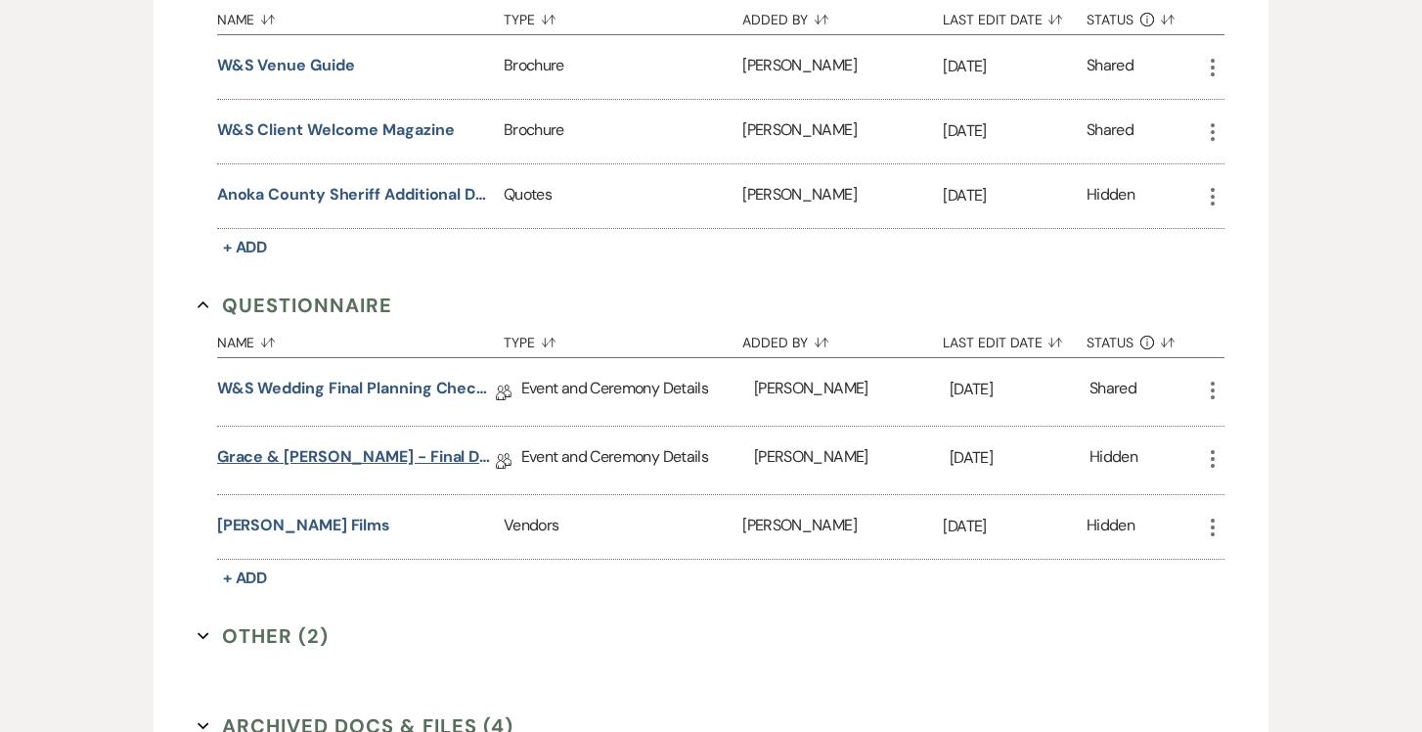
click at [424, 448] on link "Grace & Cole - Final Details - 6.29.25" at bounding box center [356, 460] width 279 height 30
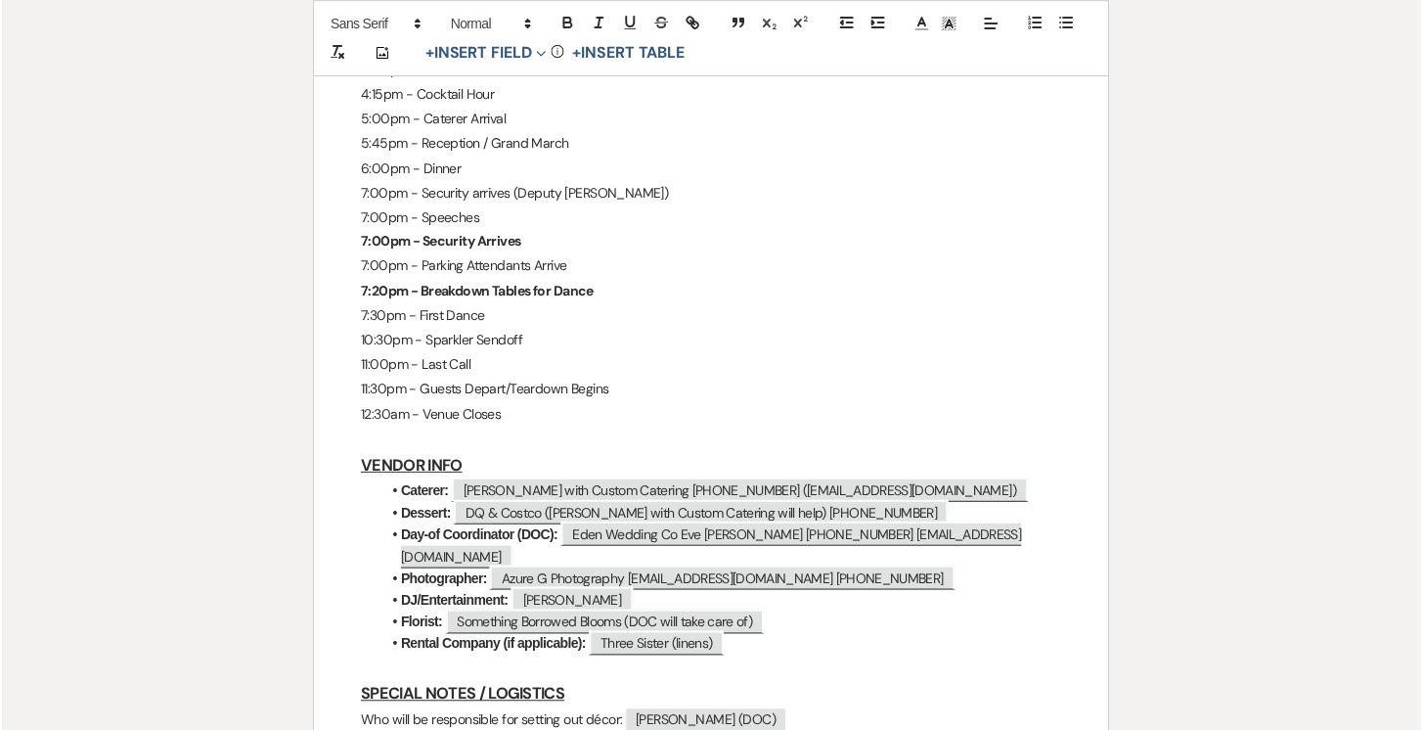
scroll to position [2140, 0]
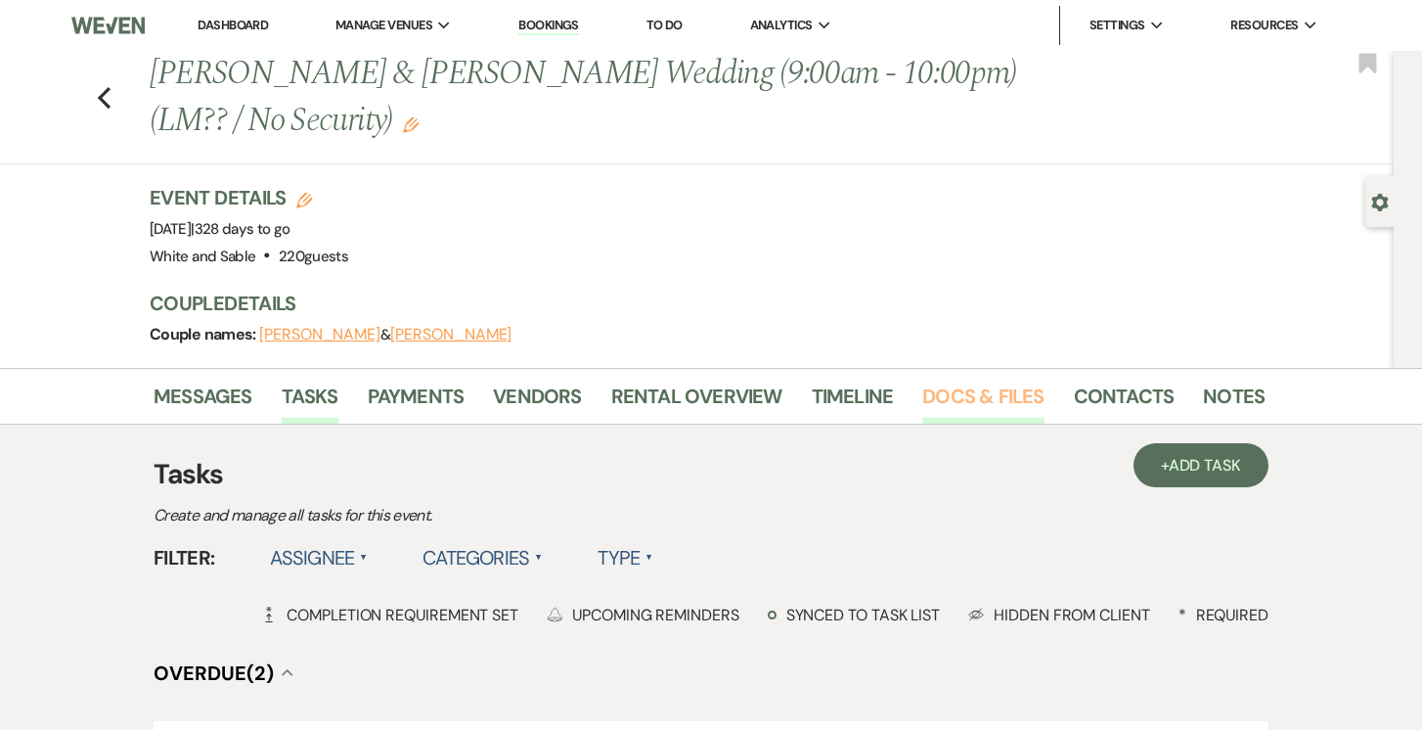
click at [977, 399] on link "Docs & Files" at bounding box center [982, 401] width 121 height 43
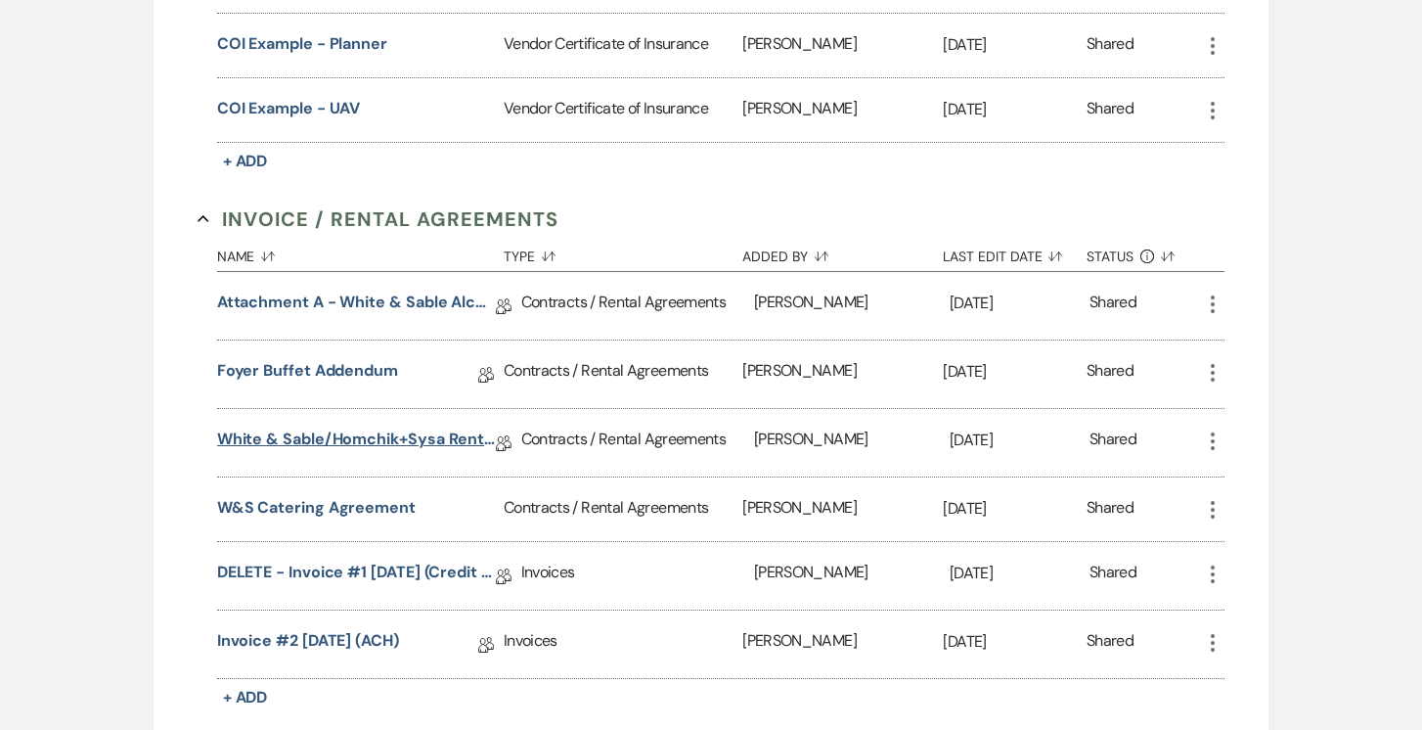
scroll to position [854, 0]
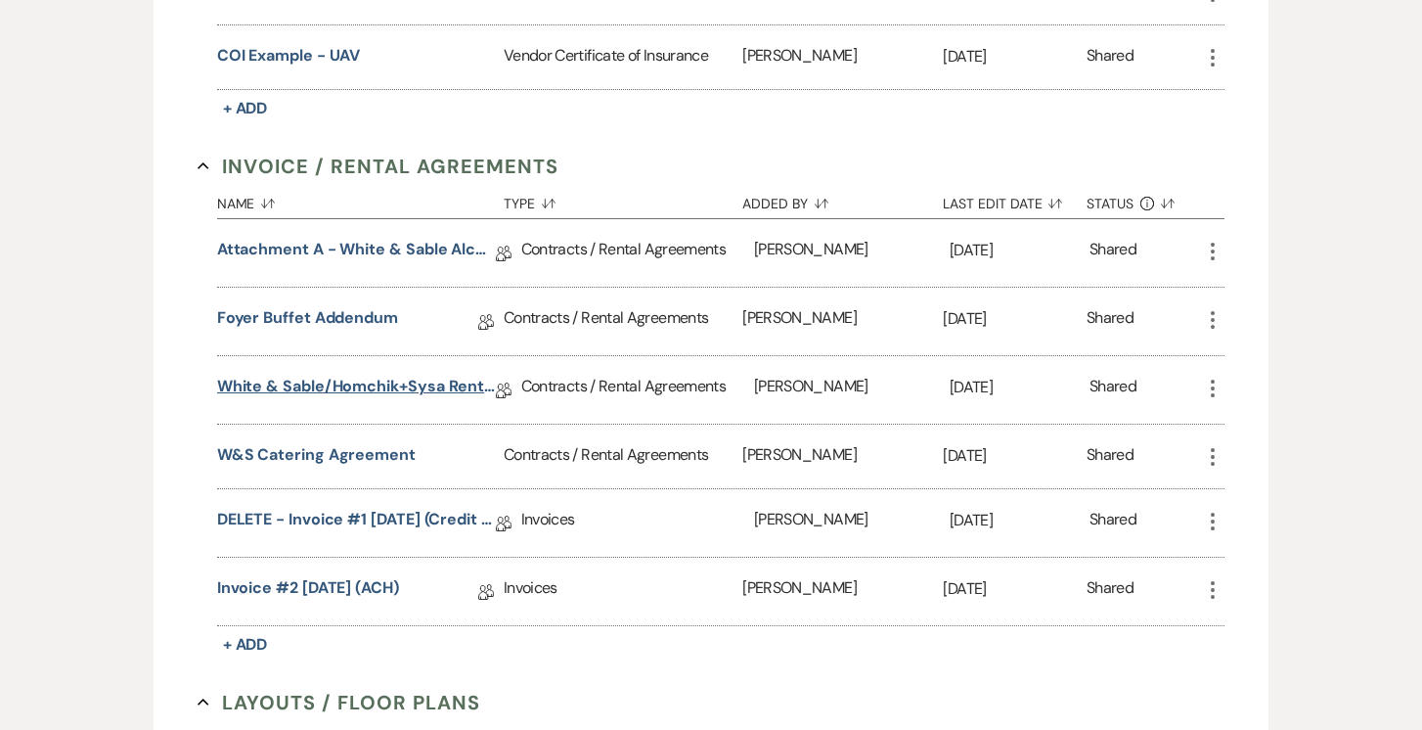
click at [377, 377] on link "White & Sable/Homchik+Sysa Rental Agreement - [DATE]" at bounding box center [356, 390] width 279 height 30
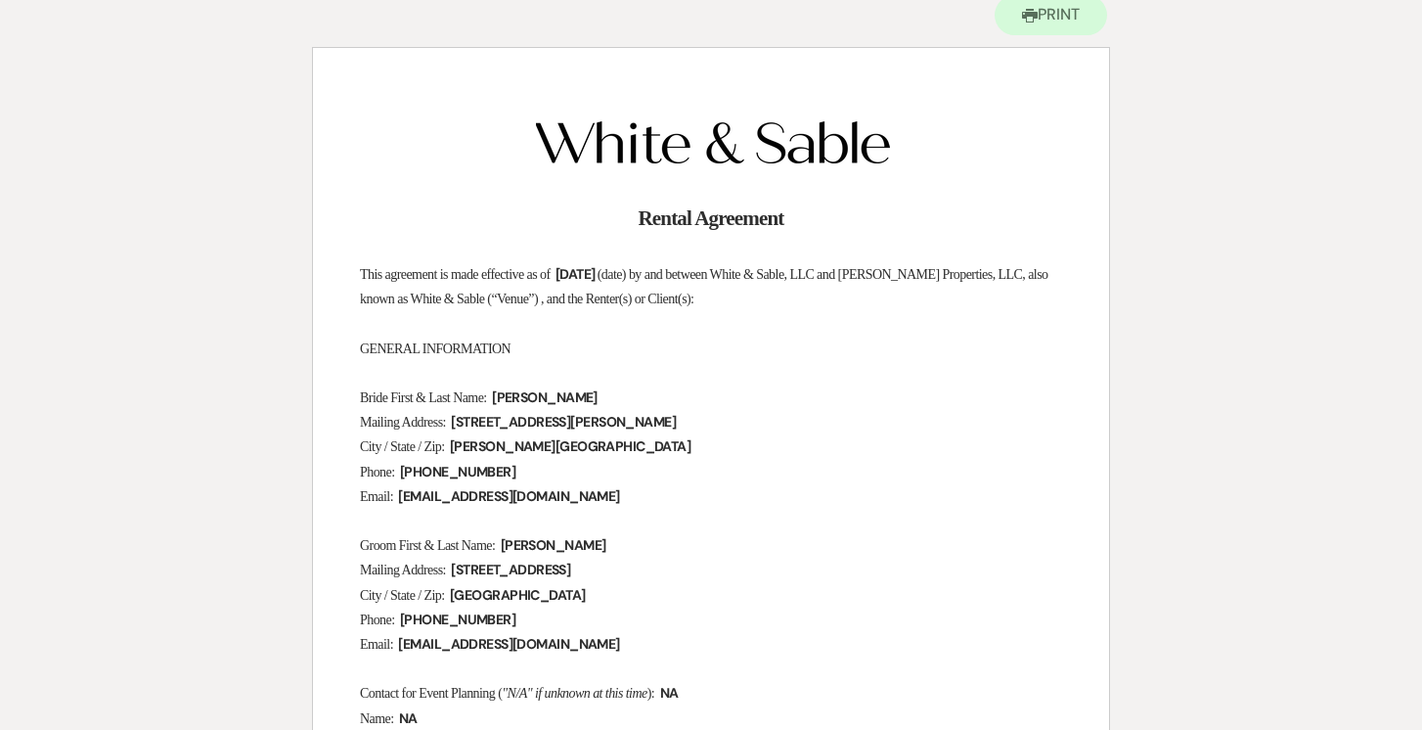
scroll to position [216, 0]
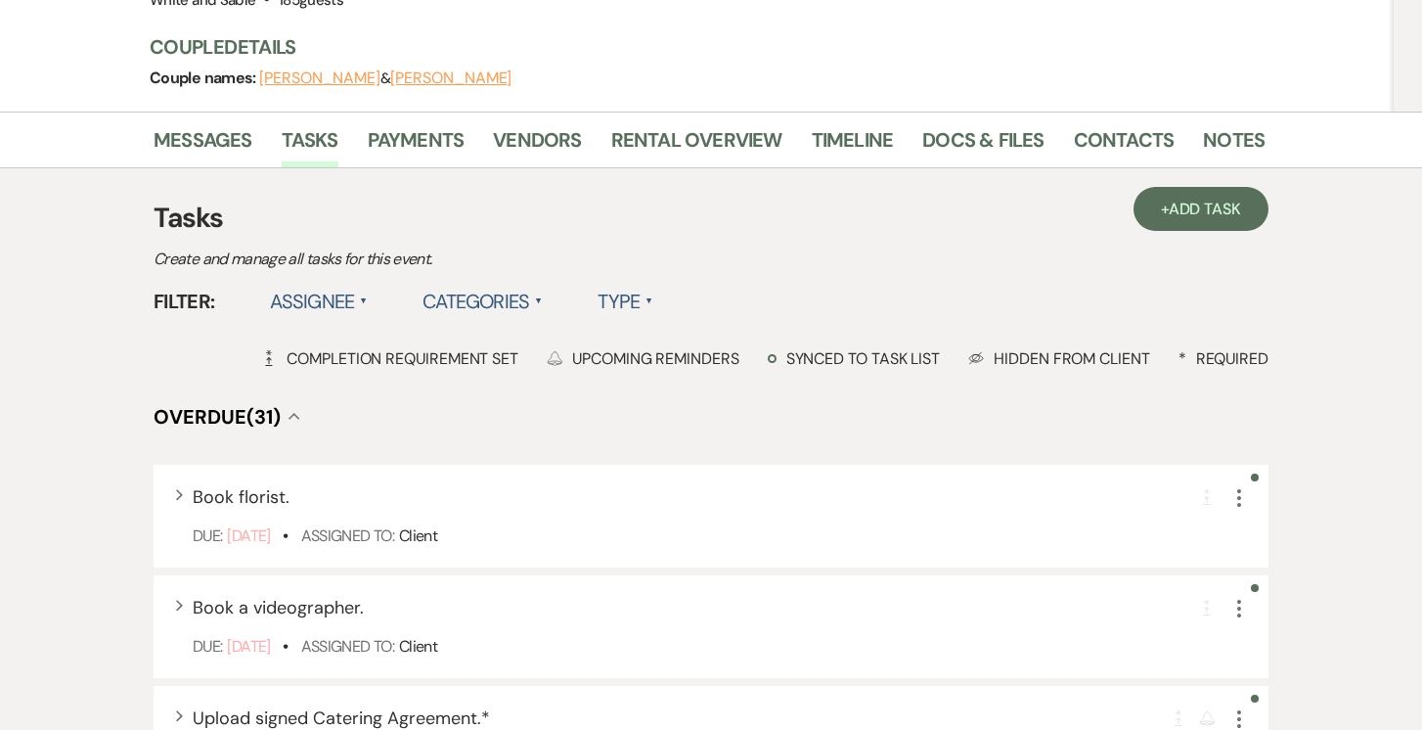
scroll to position [254, 0]
click at [521, 148] on link "Vendors" at bounding box center [537, 147] width 88 height 43
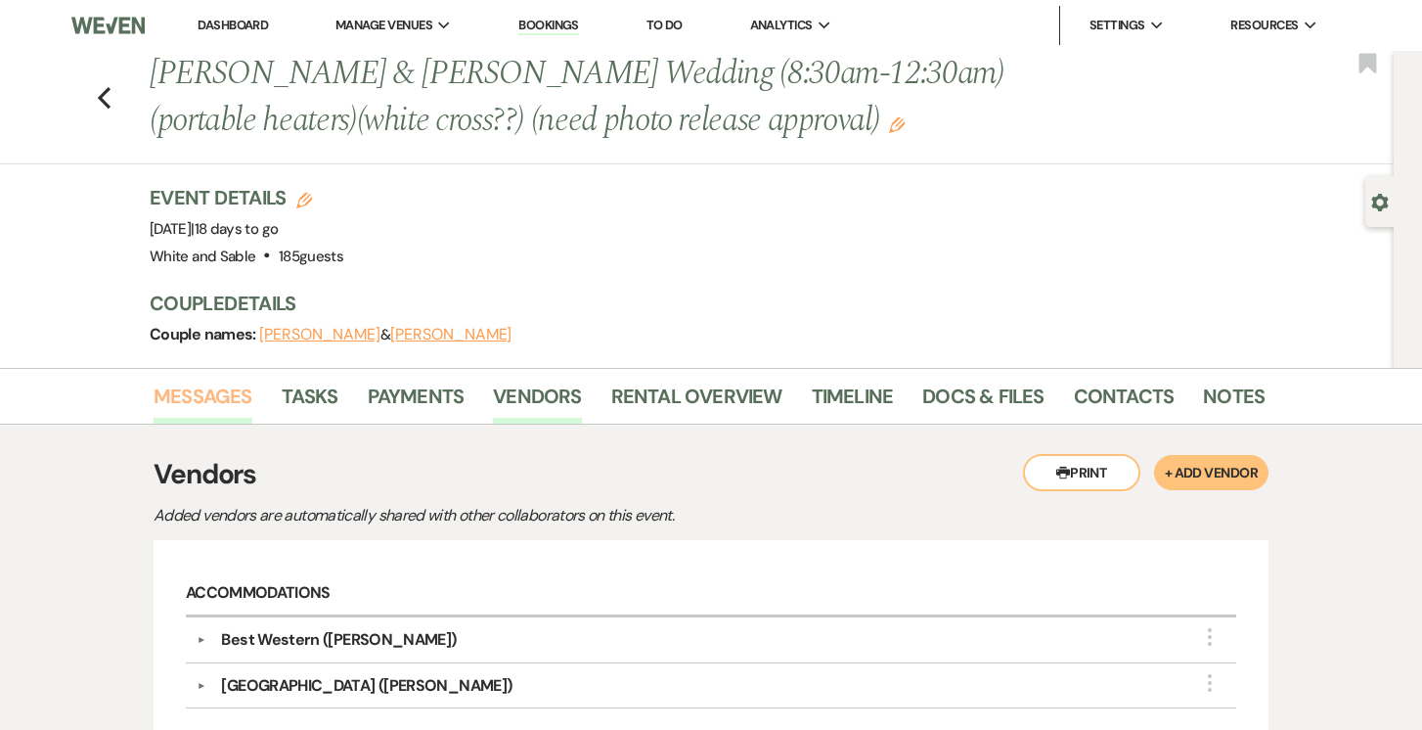
click at [216, 395] on link "Messages" at bounding box center [203, 401] width 99 height 43
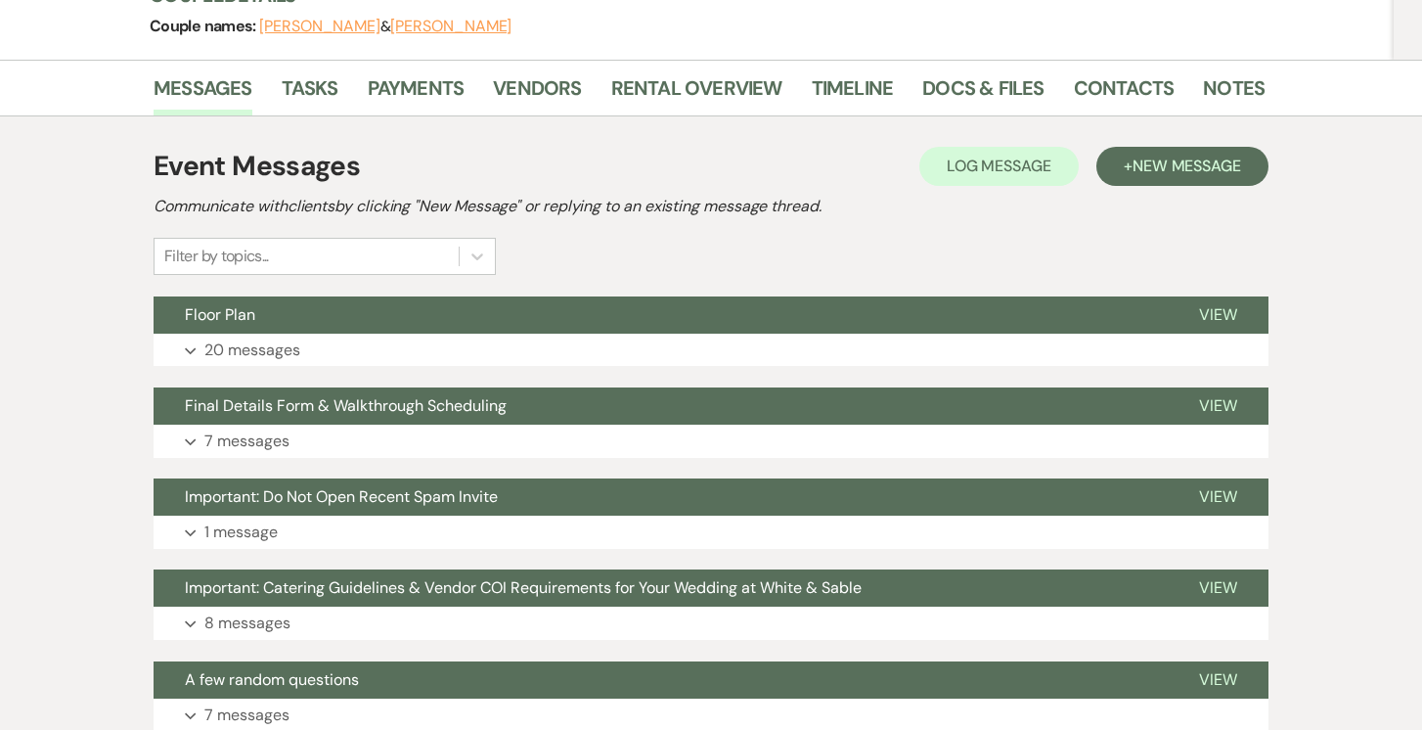
scroll to position [318, 0]
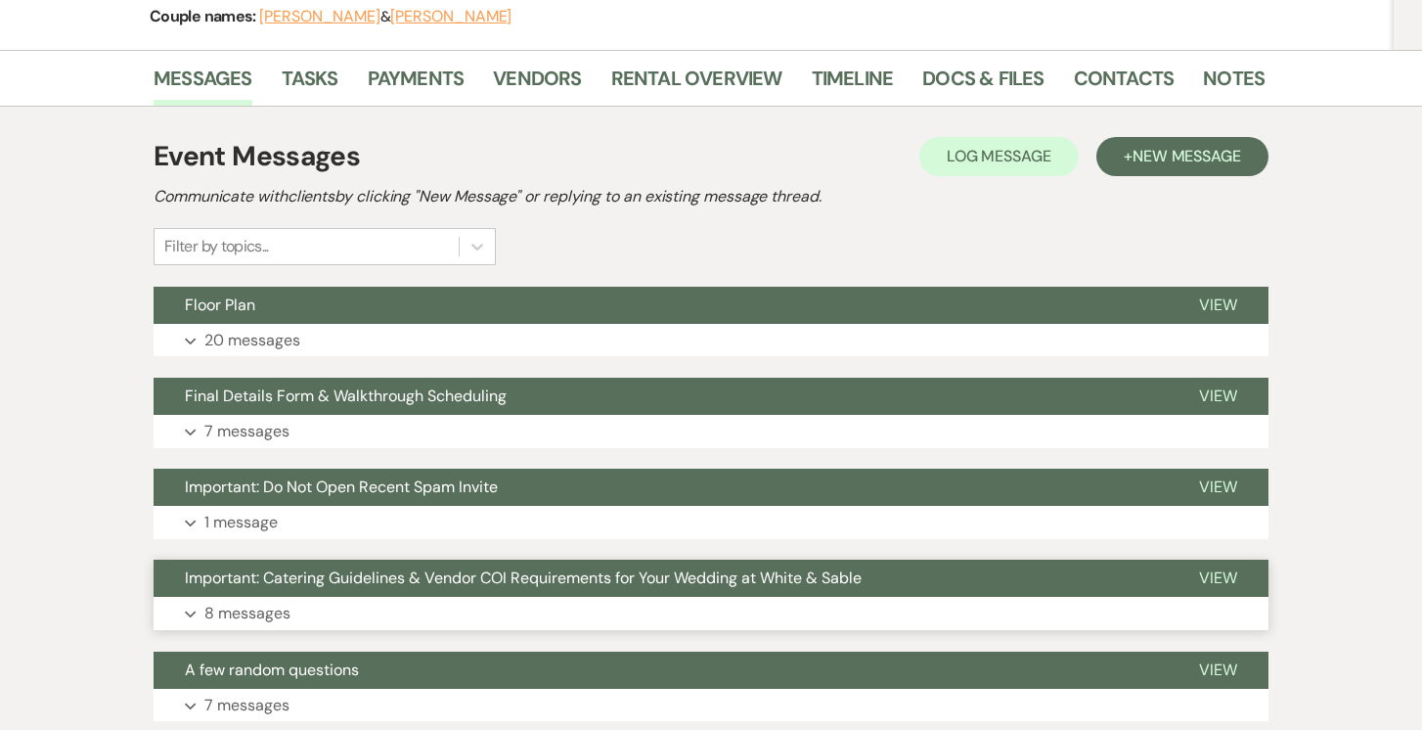
click at [243, 593] on button "Important: Catering Guidelines & Vendor COI Requirements for Your Wedding at Wh…" at bounding box center [661, 577] width 1014 height 37
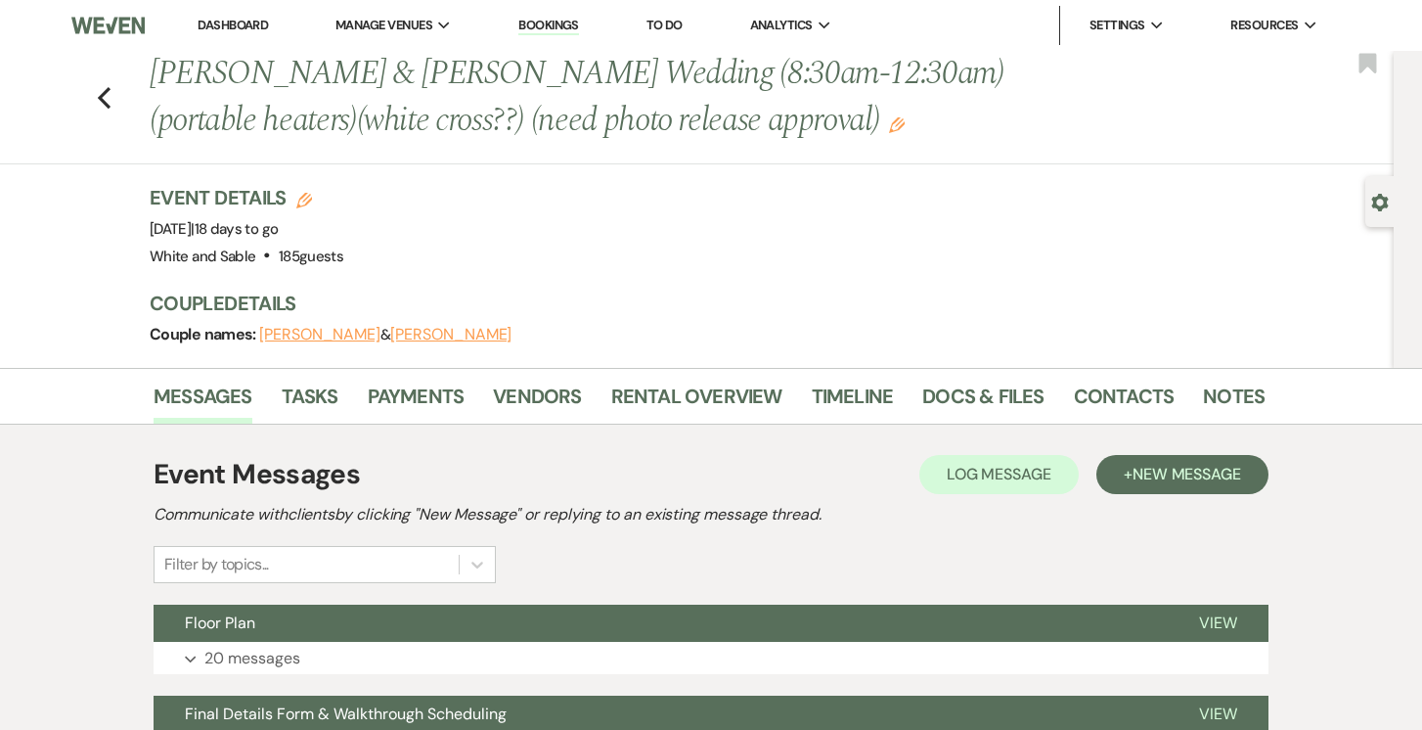
scroll to position [0, 0]
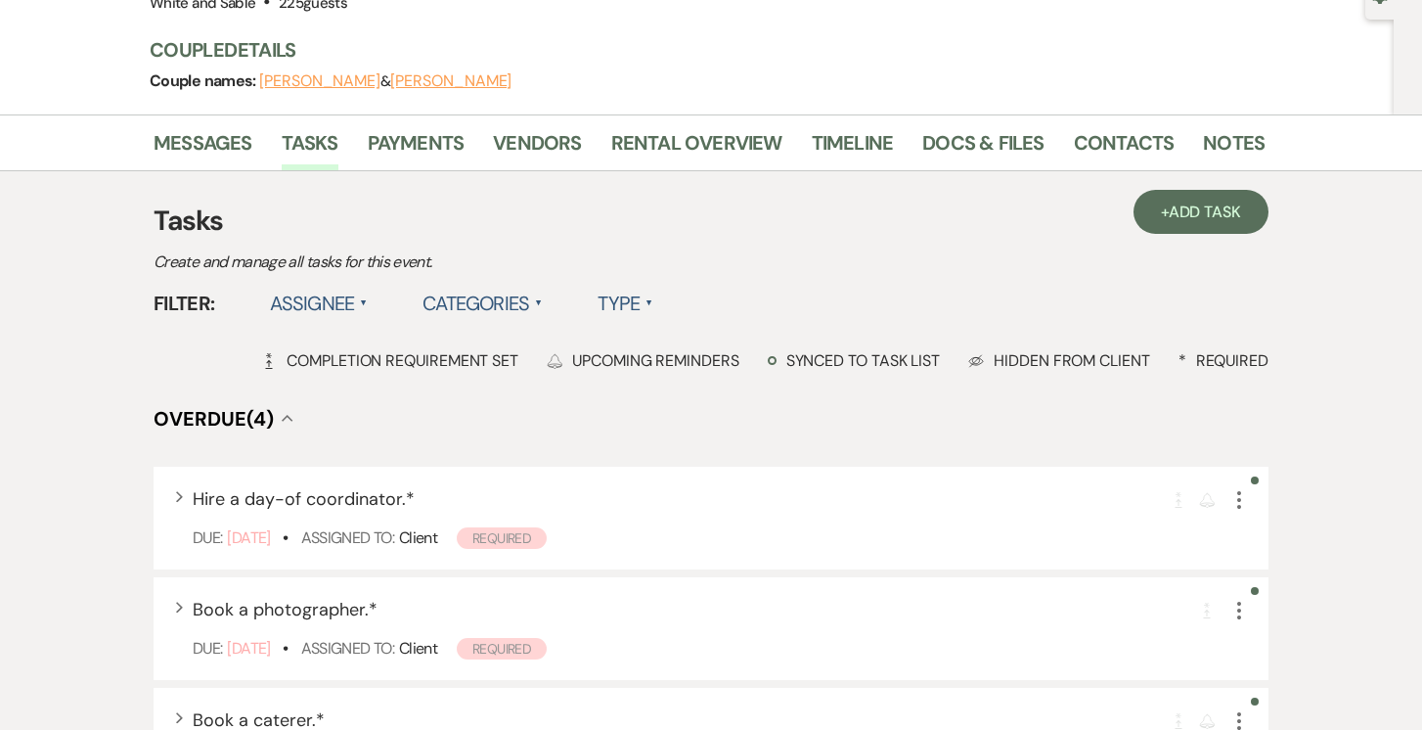
scroll to position [167, 0]
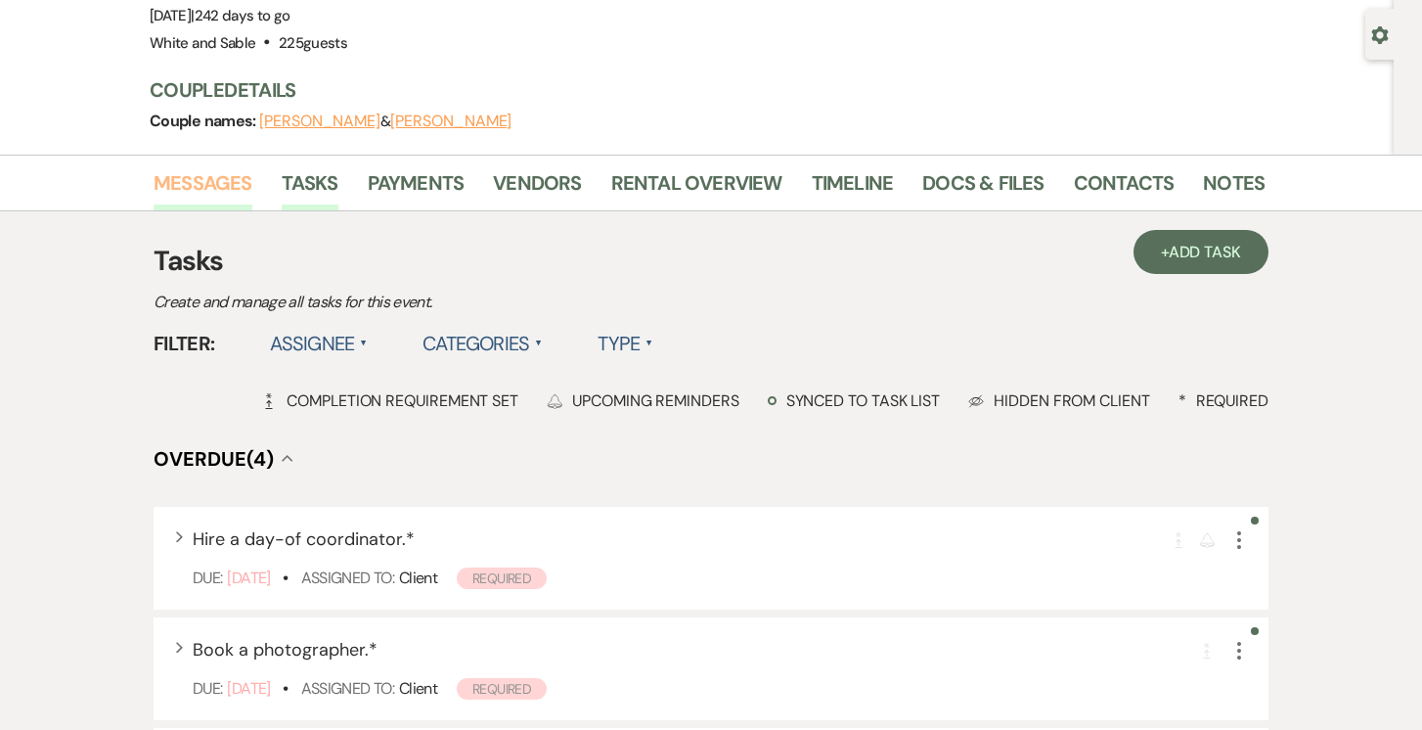
click at [222, 183] on link "Messages" at bounding box center [203, 188] width 99 height 43
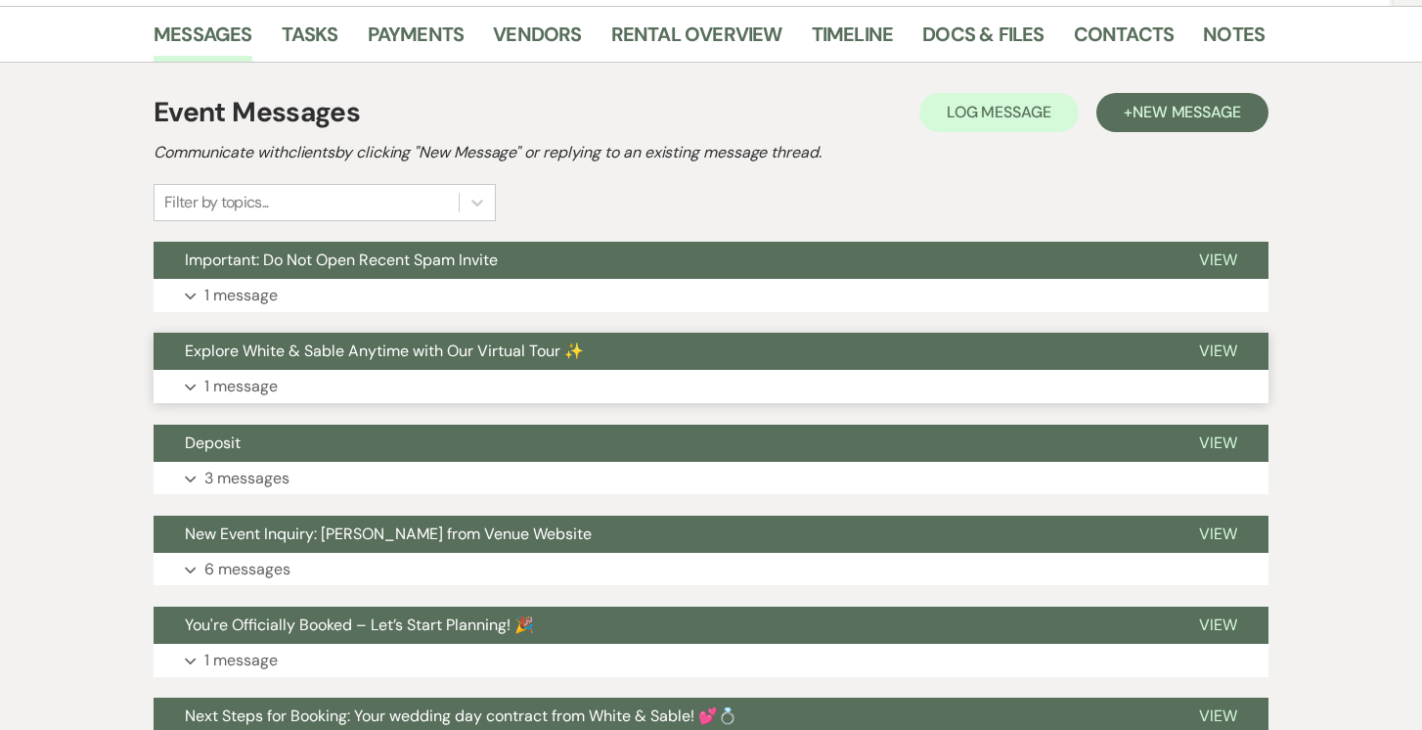
scroll to position [312, 0]
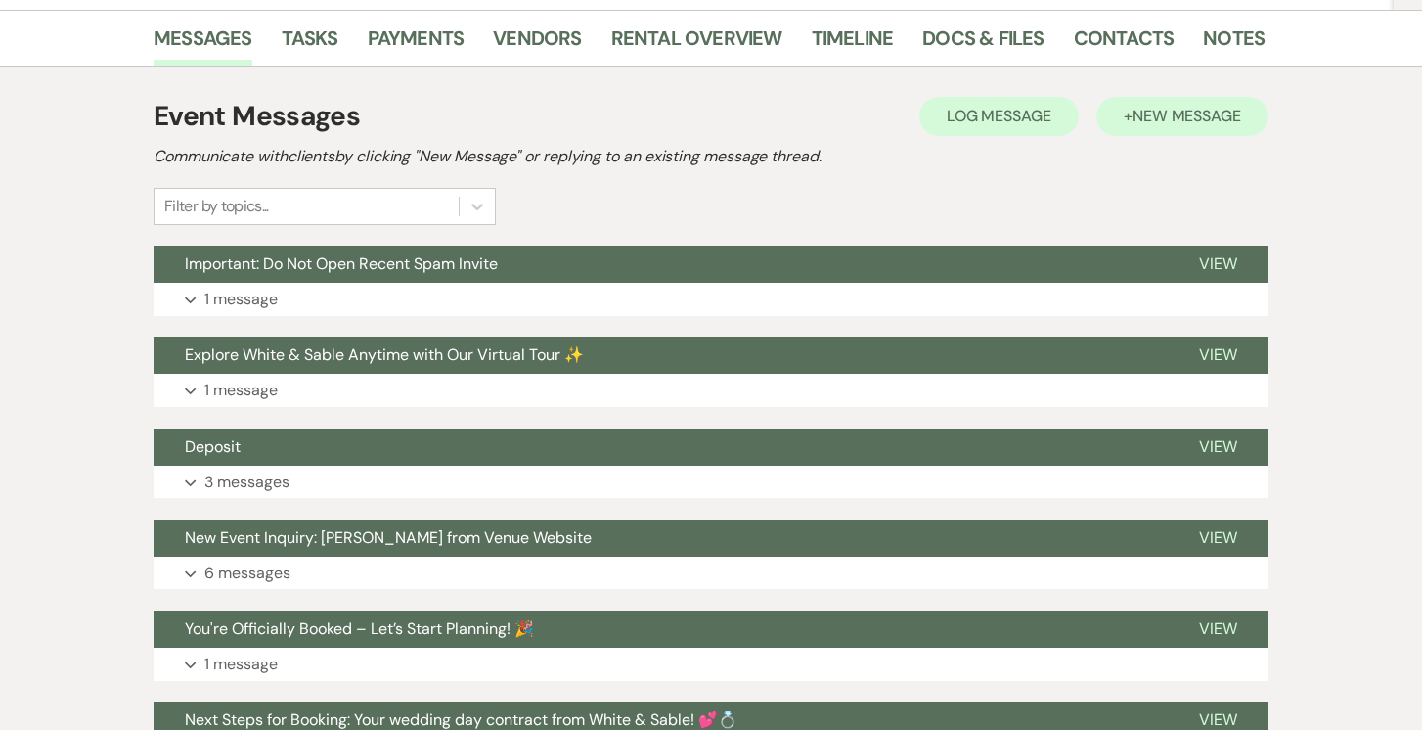
click at [1153, 110] on span "New Message" at bounding box center [1187, 116] width 109 height 21
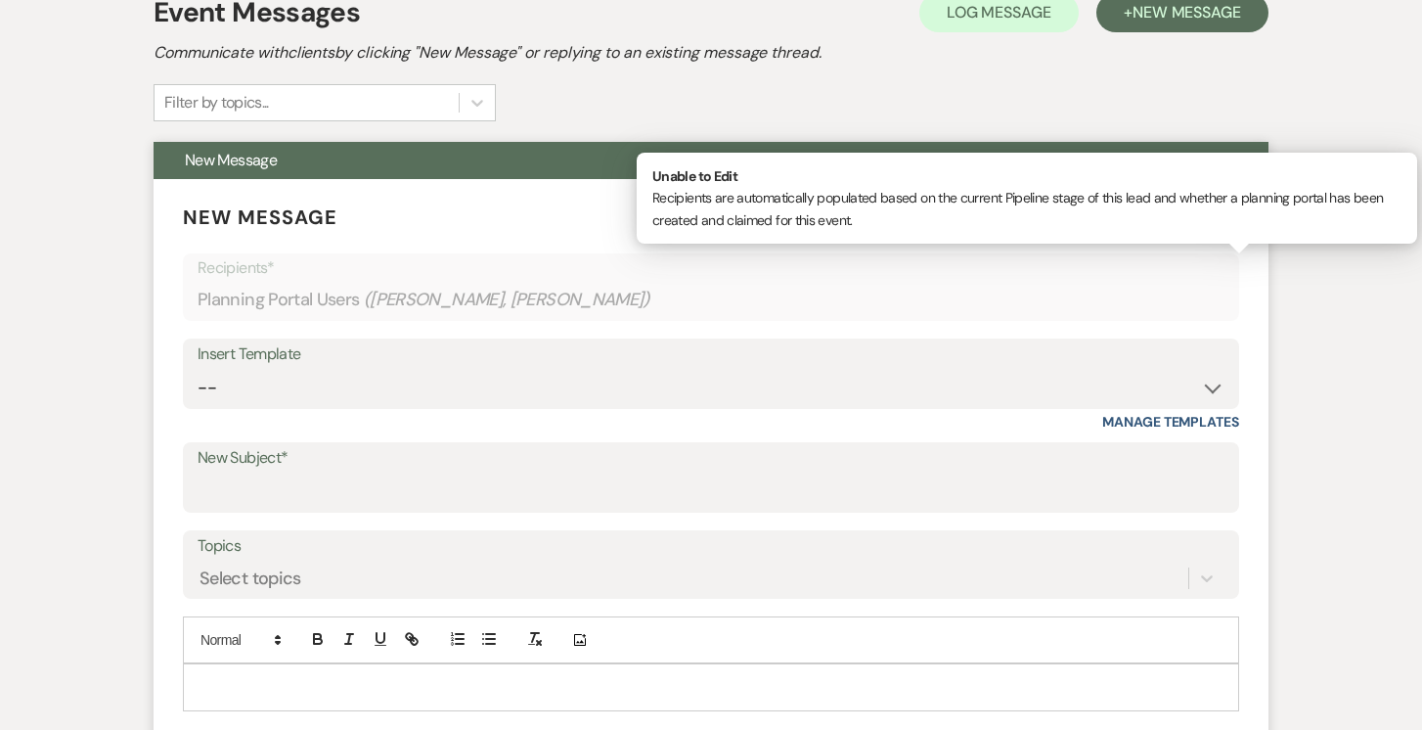
scroll to position [531, 0]
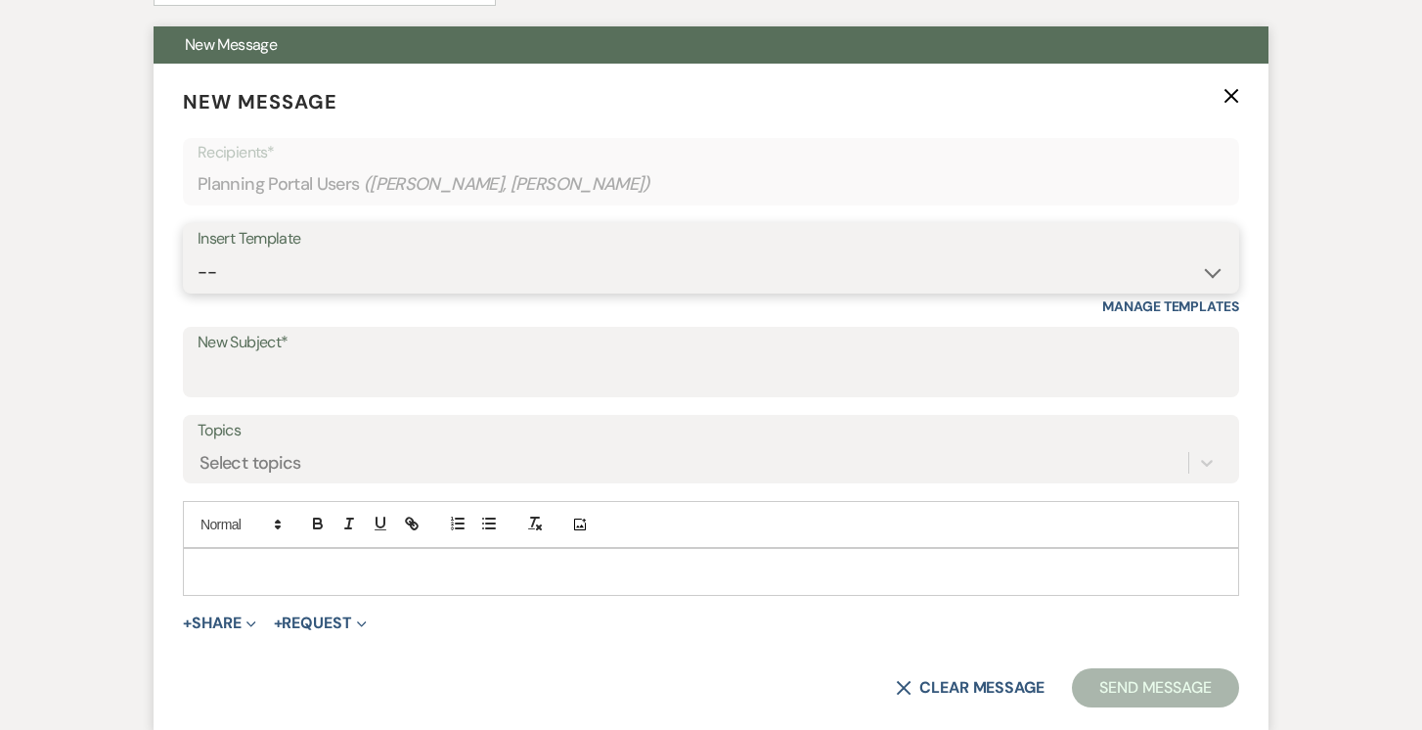
select select "4585"
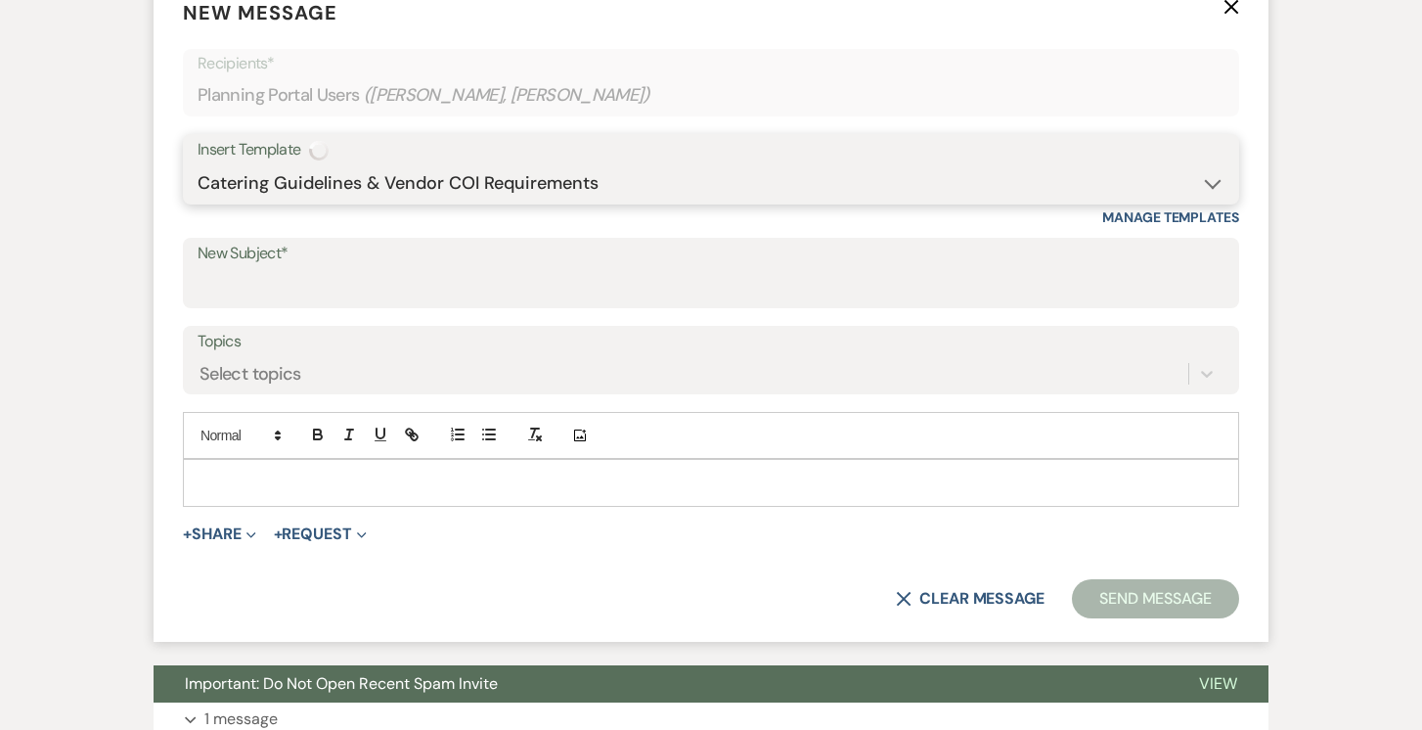
type input "Important: Catering Guidelines & Vendor COI Requirements for Your Wedding at Wh…"
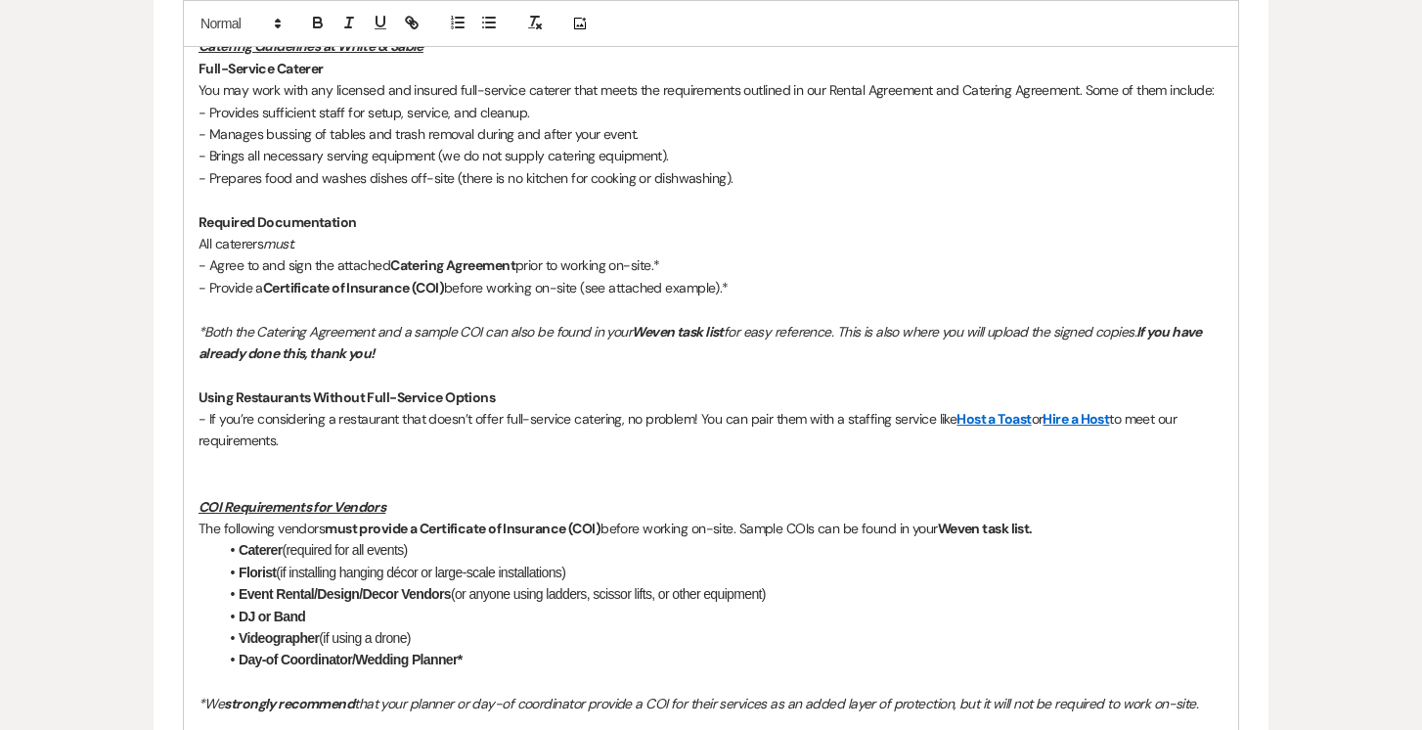
scroll to position [1212, 0]
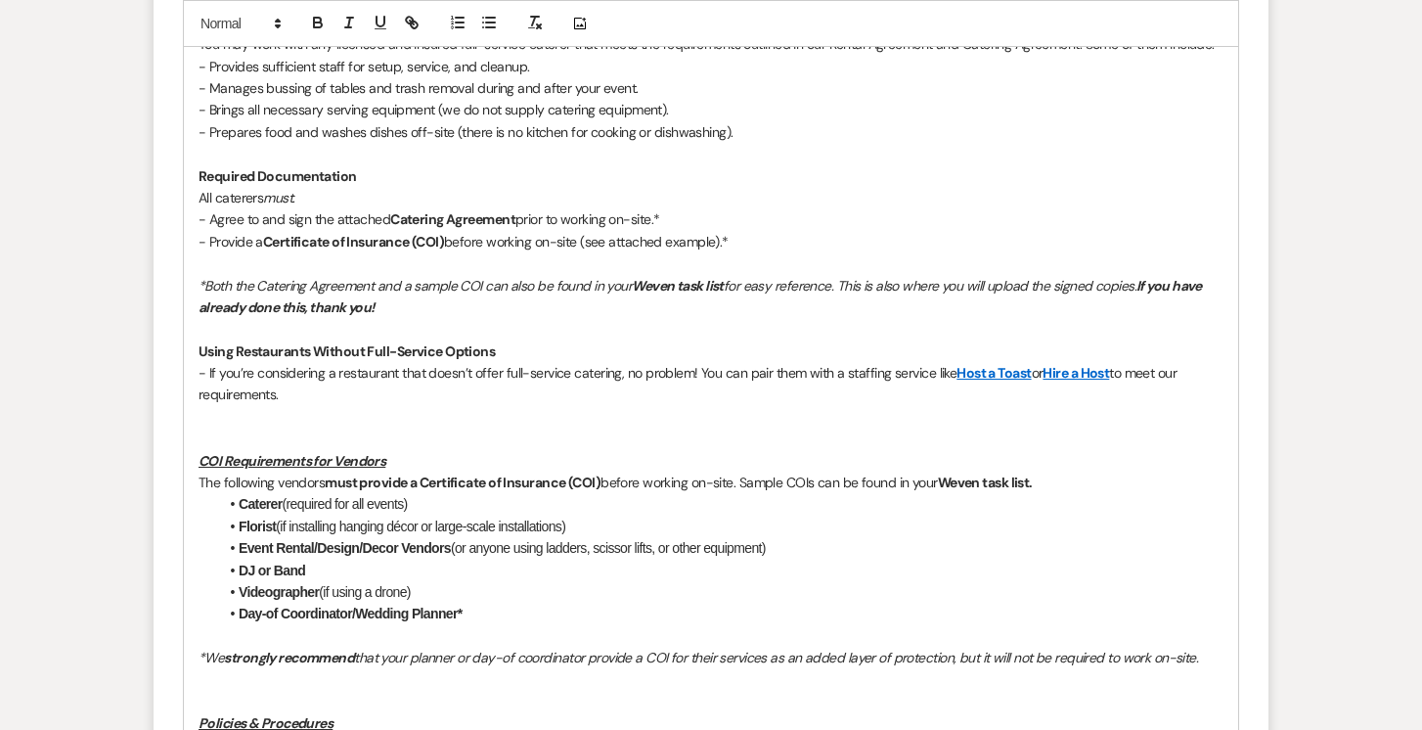
click at [238, 430] on p at bounding box center [711, 438] width 1025 height 22
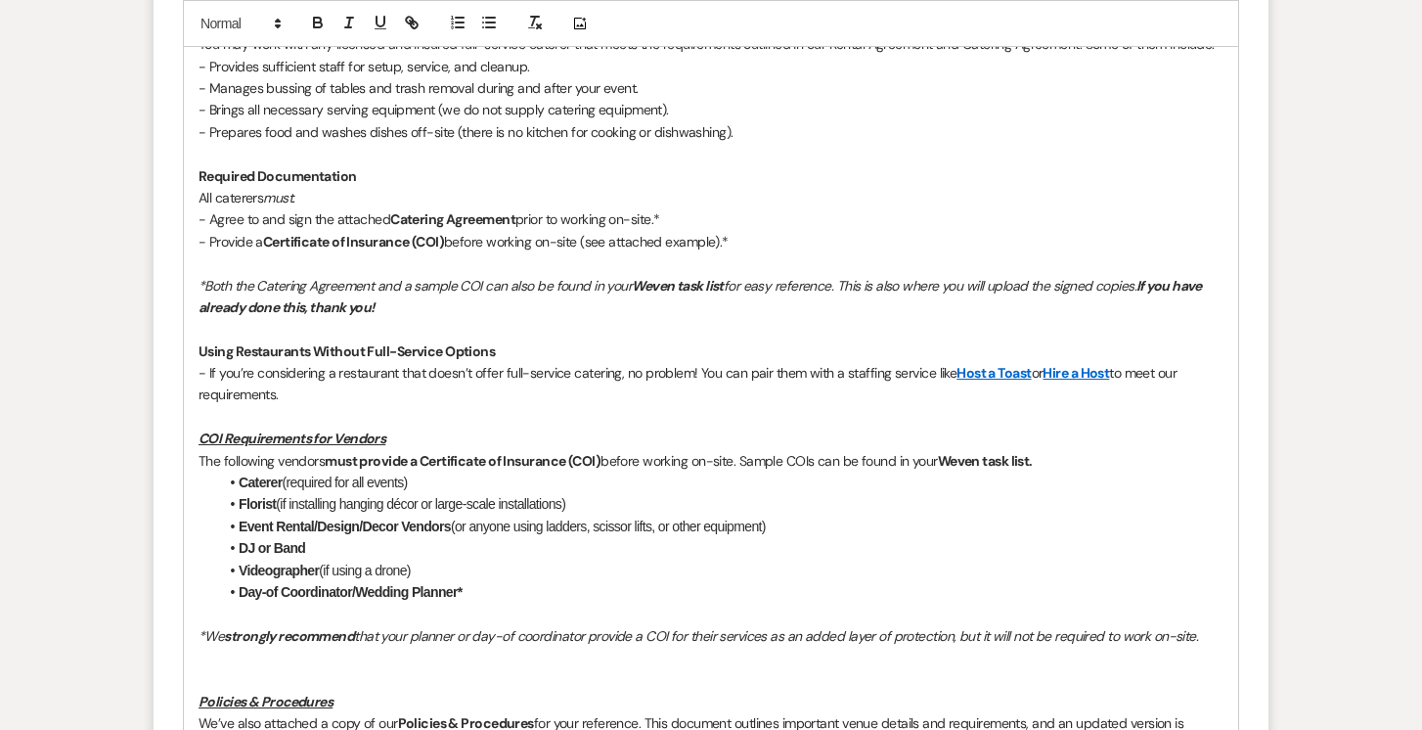
click at [211, 669] on p at bounding box center [711, 680] width 1025 height 22
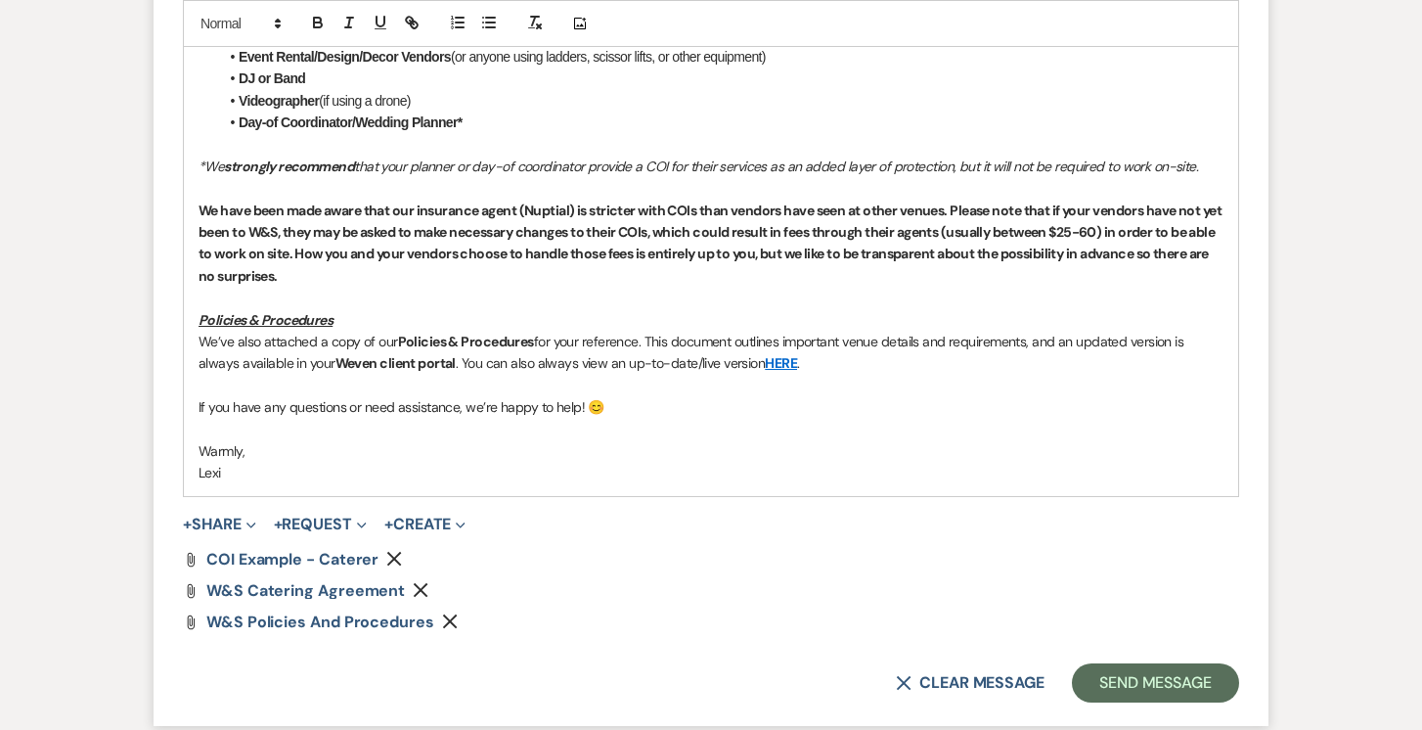
scroll to position [1705, 0]
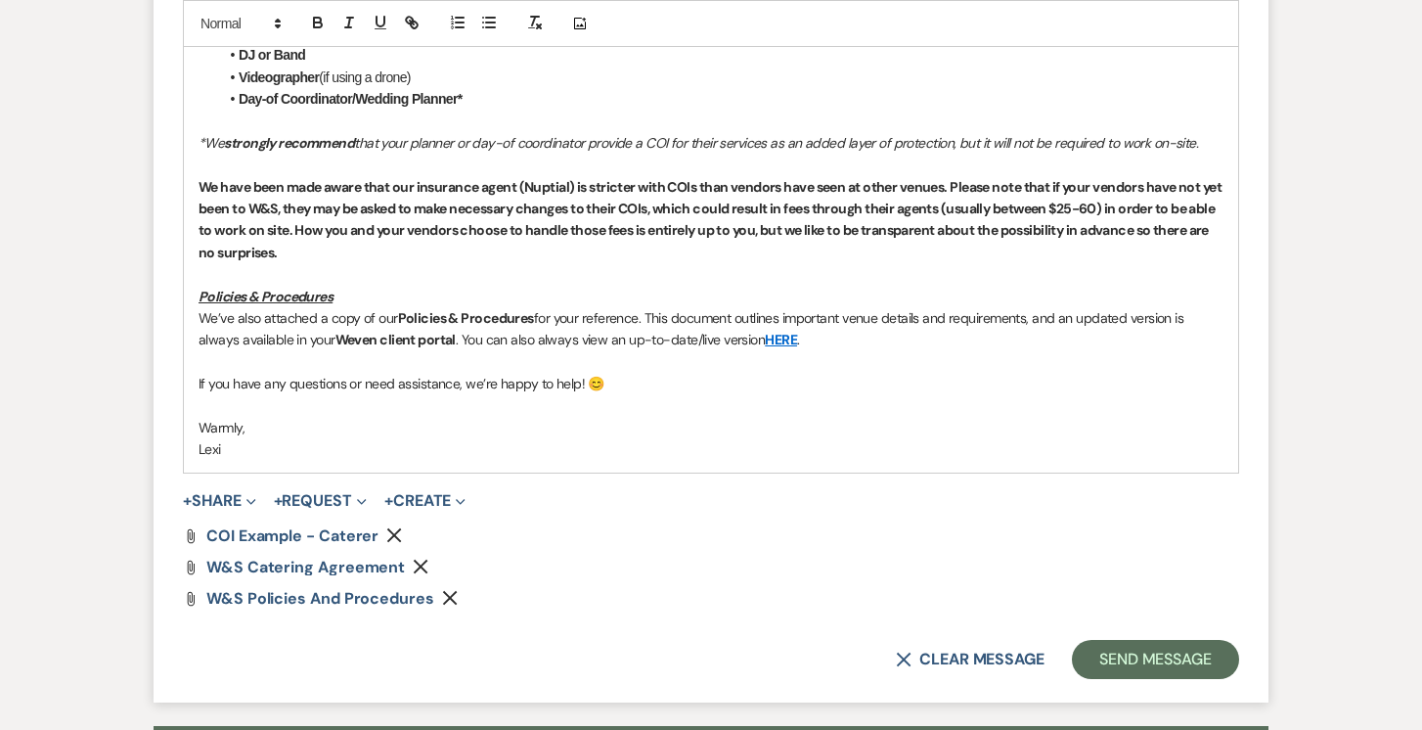
click at [1108, 641] on button "Send Message" at bounding box center [1155, 659] width 167 height 39
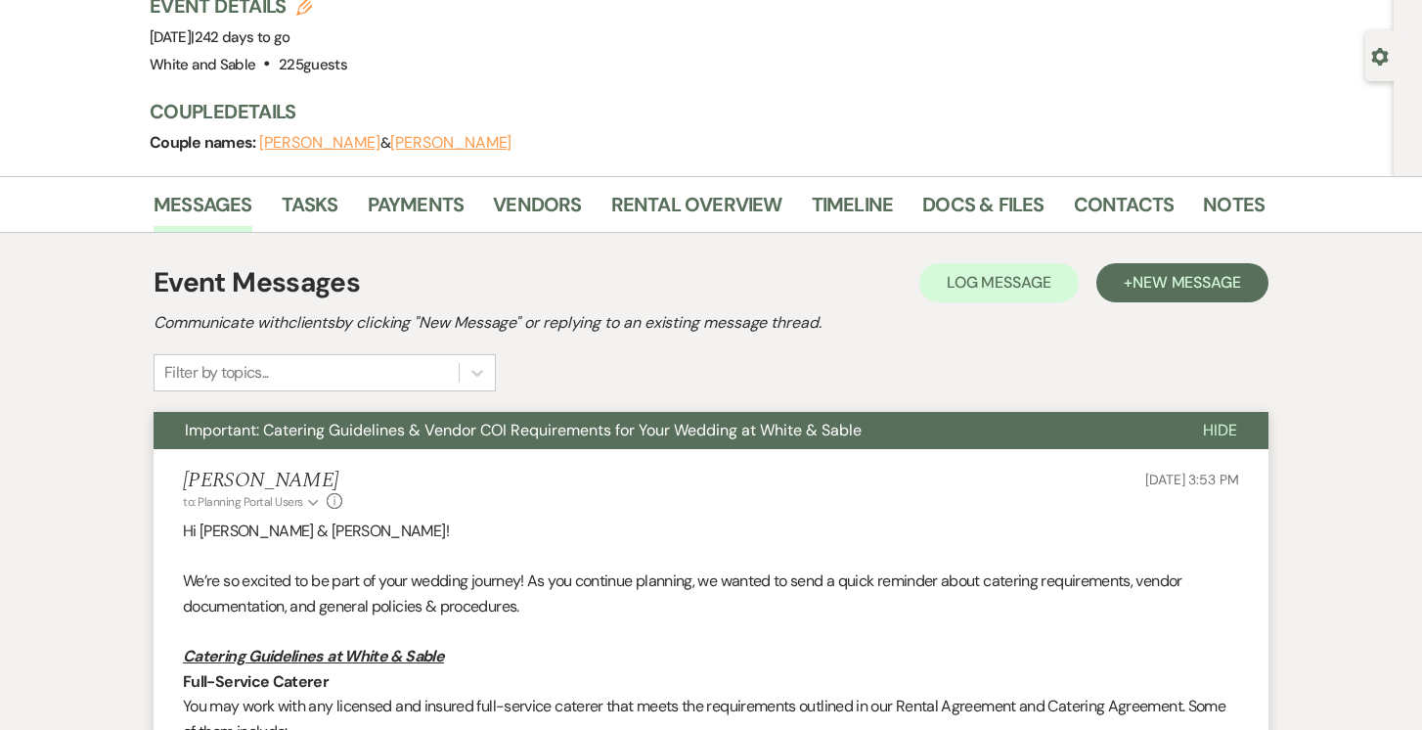
scroll to position [100, 0]
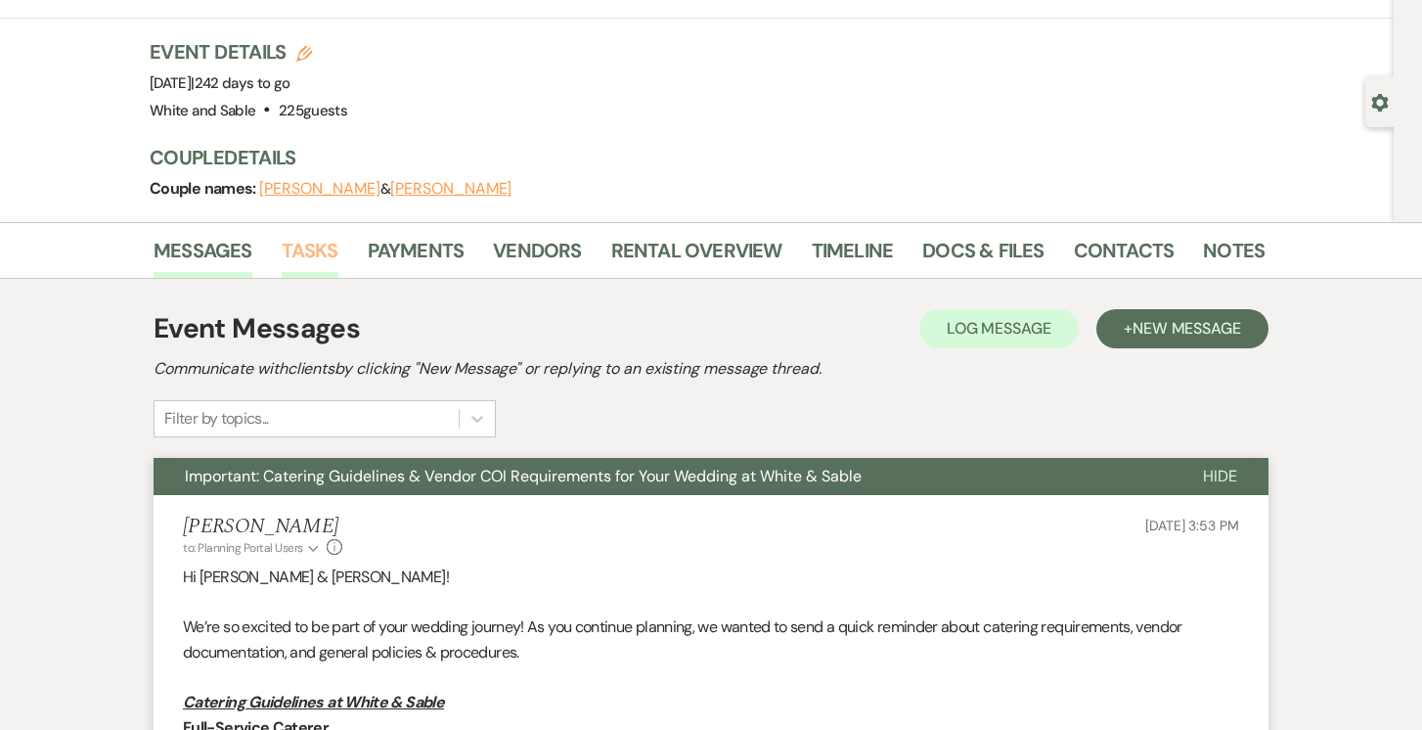
click at [312, 265] on link "Tasks" at bounding box center [310, 256] width 57 height 43
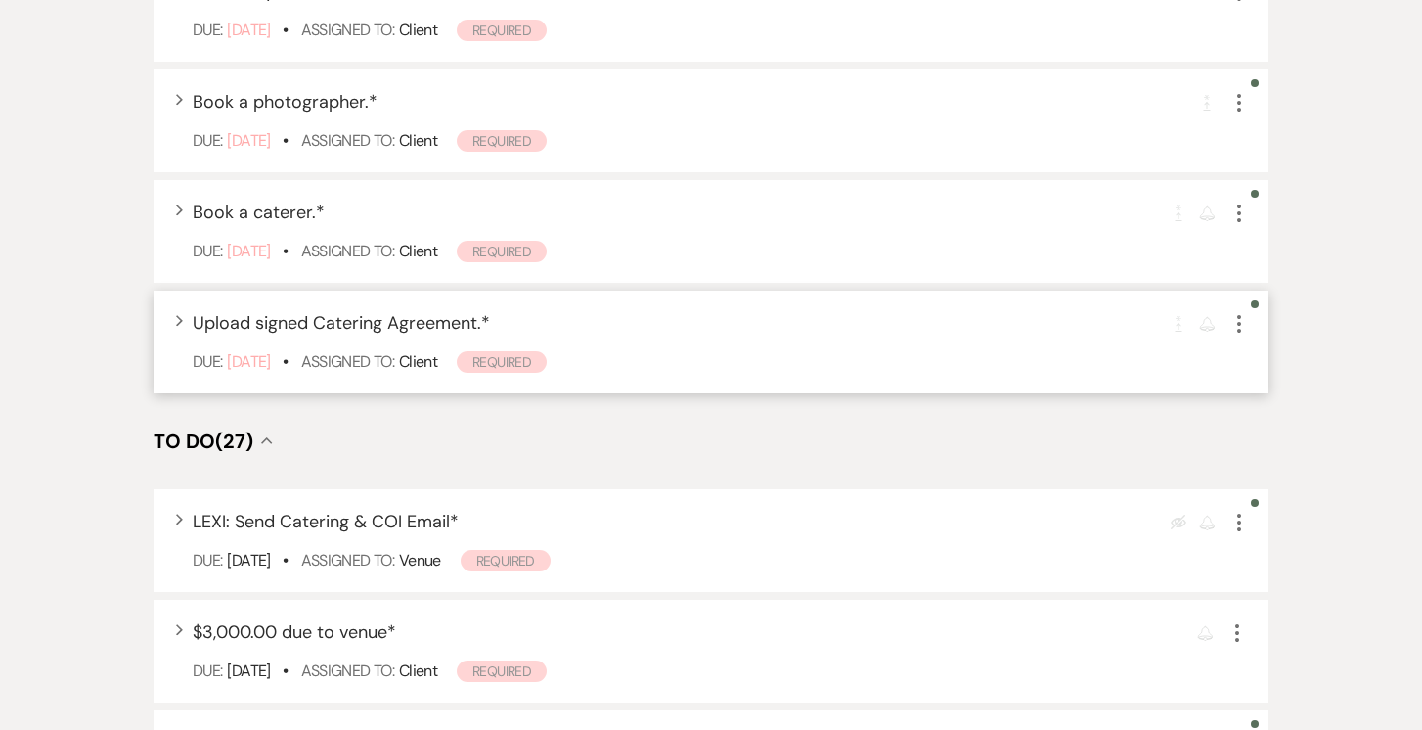
scroll to position [749, 0]
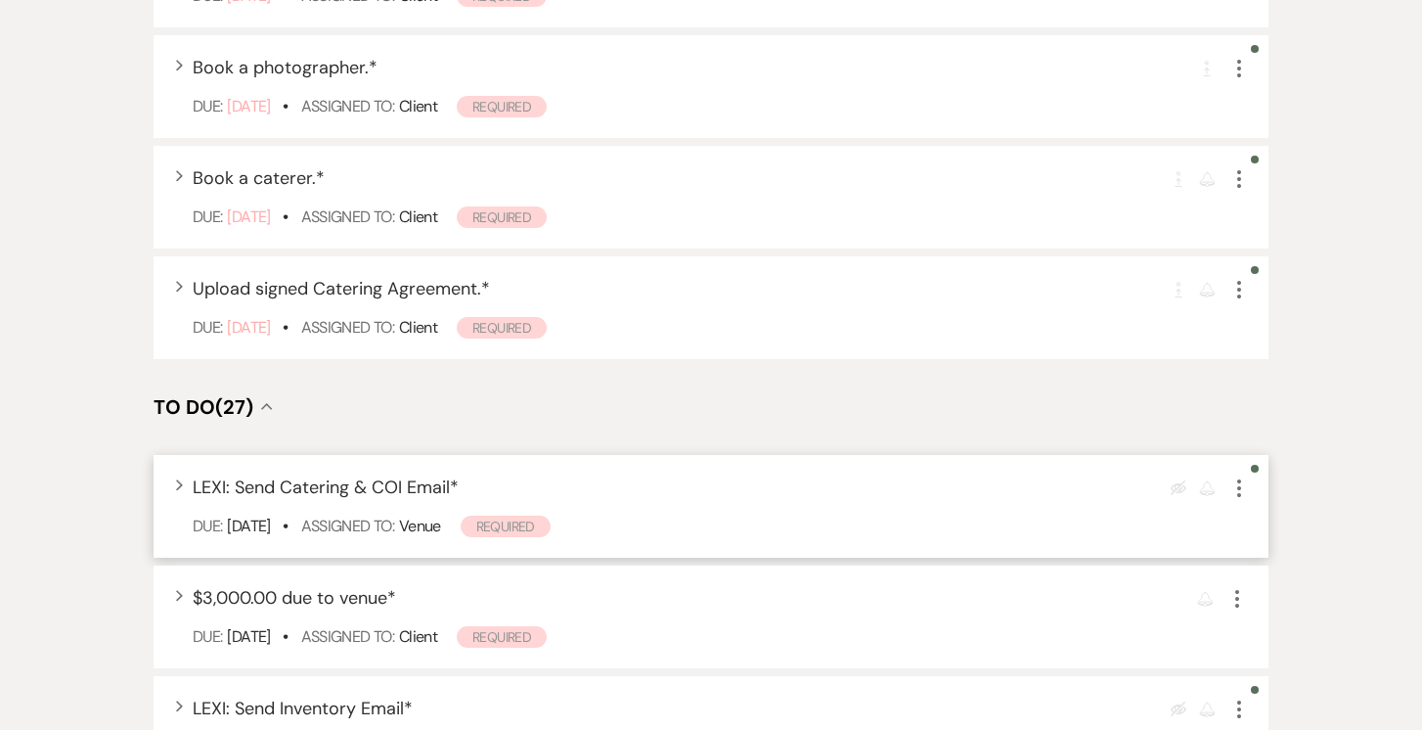
click at [1244, 481] on icon "More" at bounding box center [1238, 487] width 23 height 23
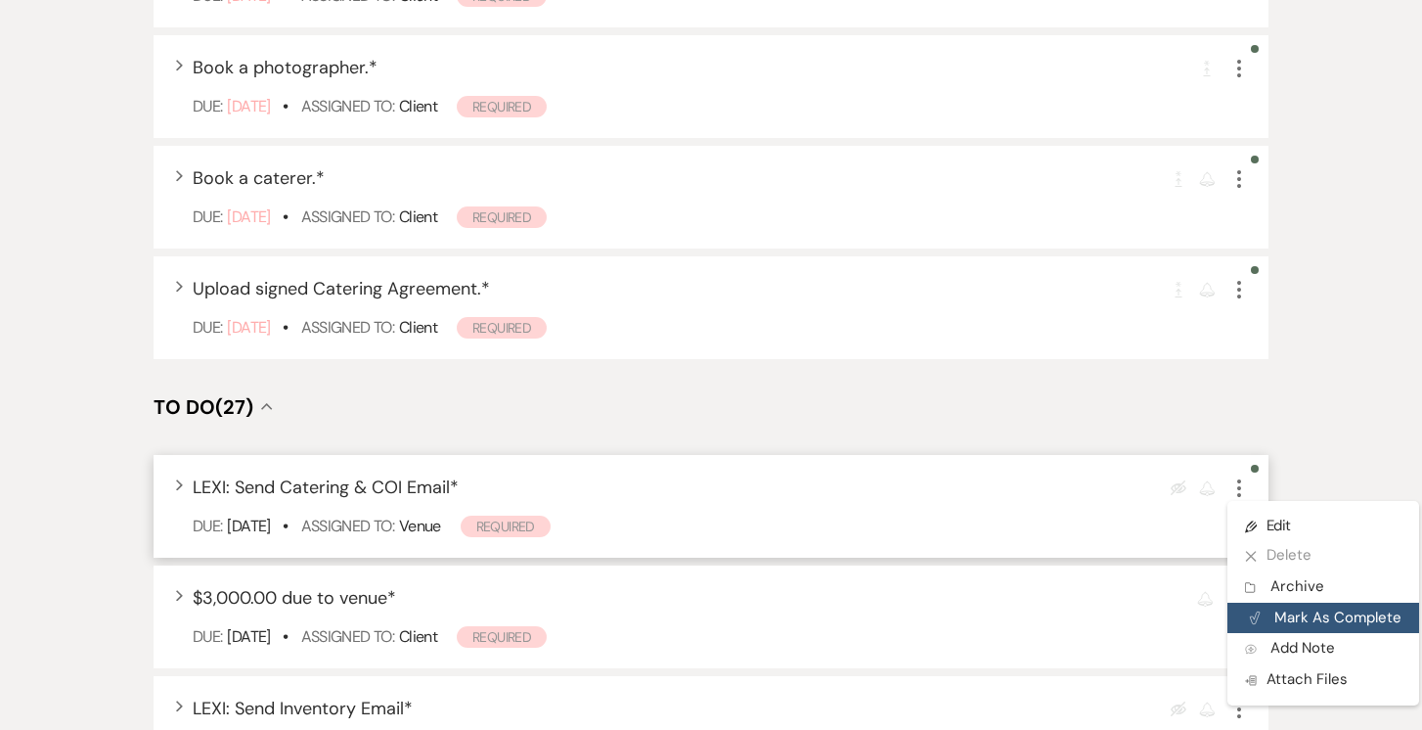
click at [1316, 623] on button "Plan Portal Link Mark As Complete" at bounding box center [1323, 617] width 192 height 31
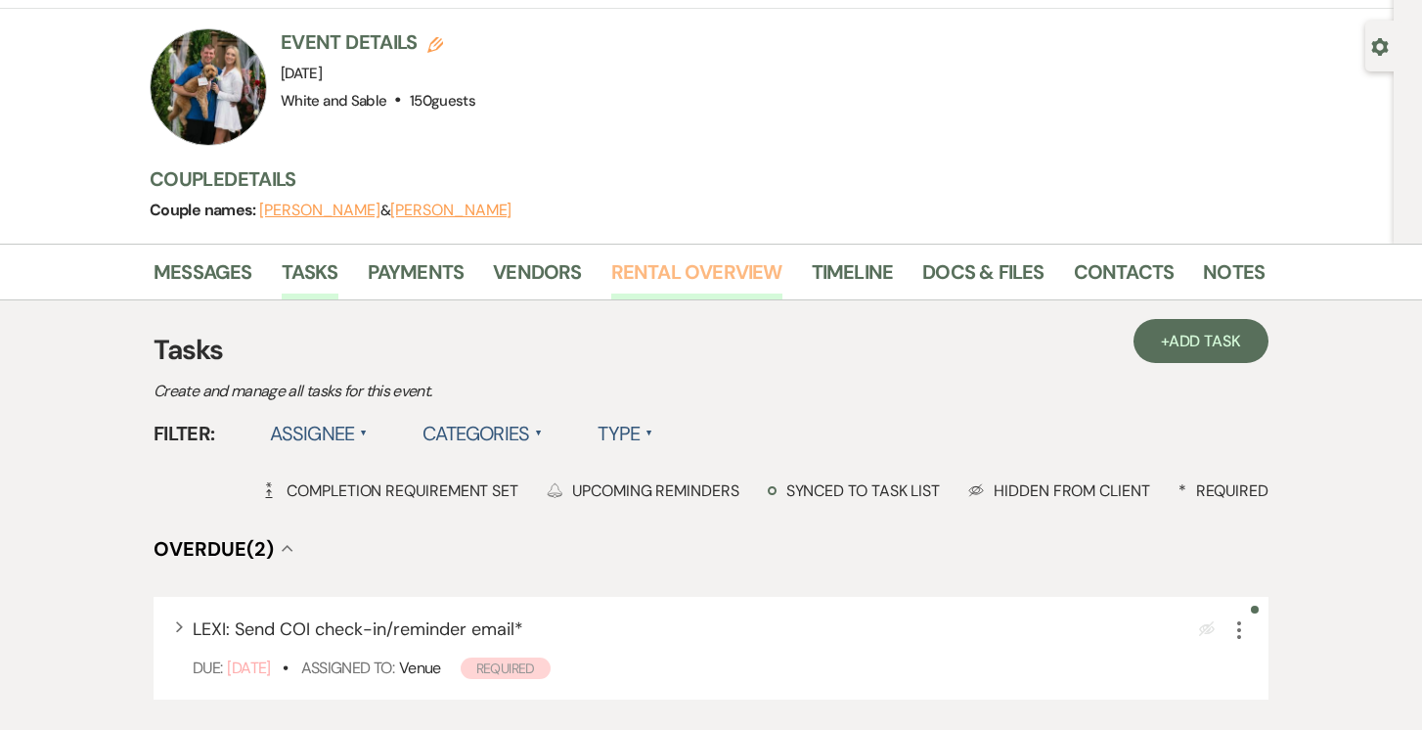
scroll to position [185, 0]
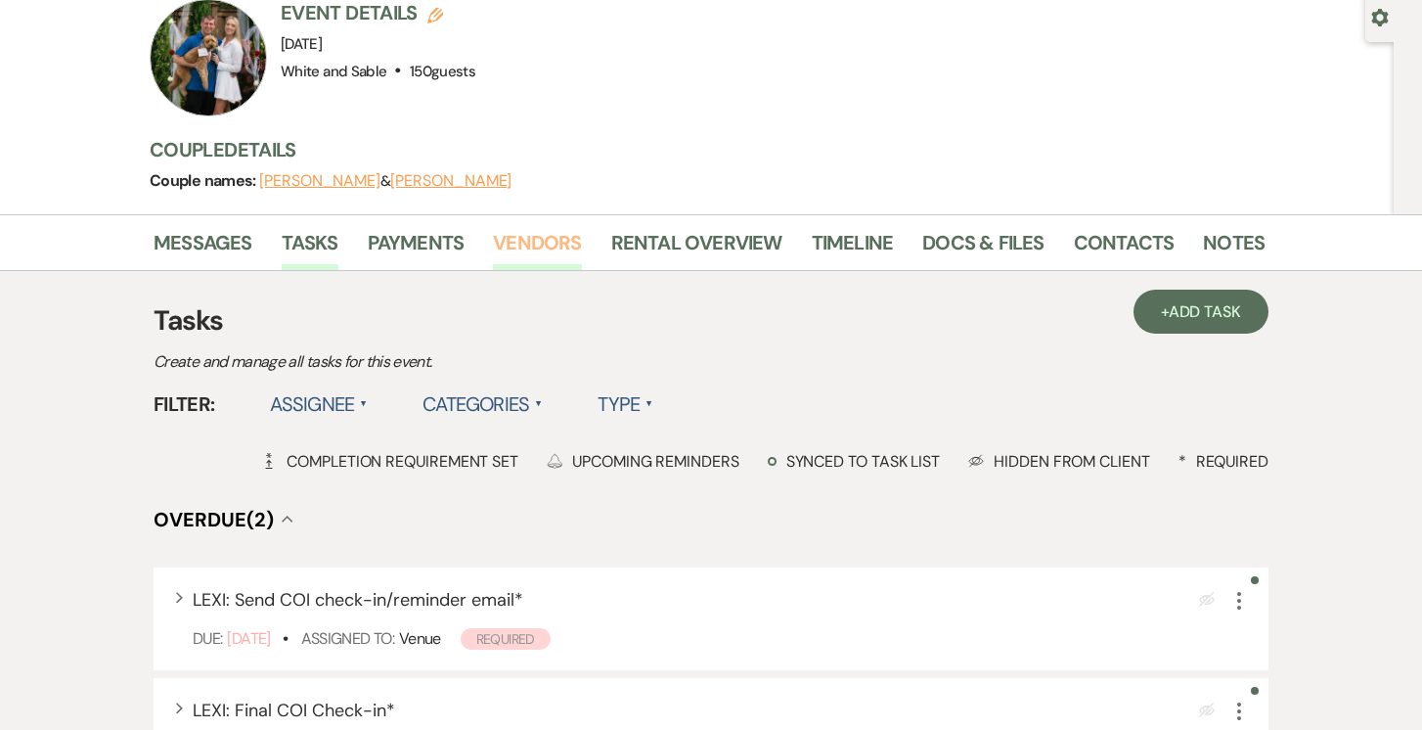
click at [556, 227] on link "Vendors" at bounding box center [537, 248] width 88 height 43
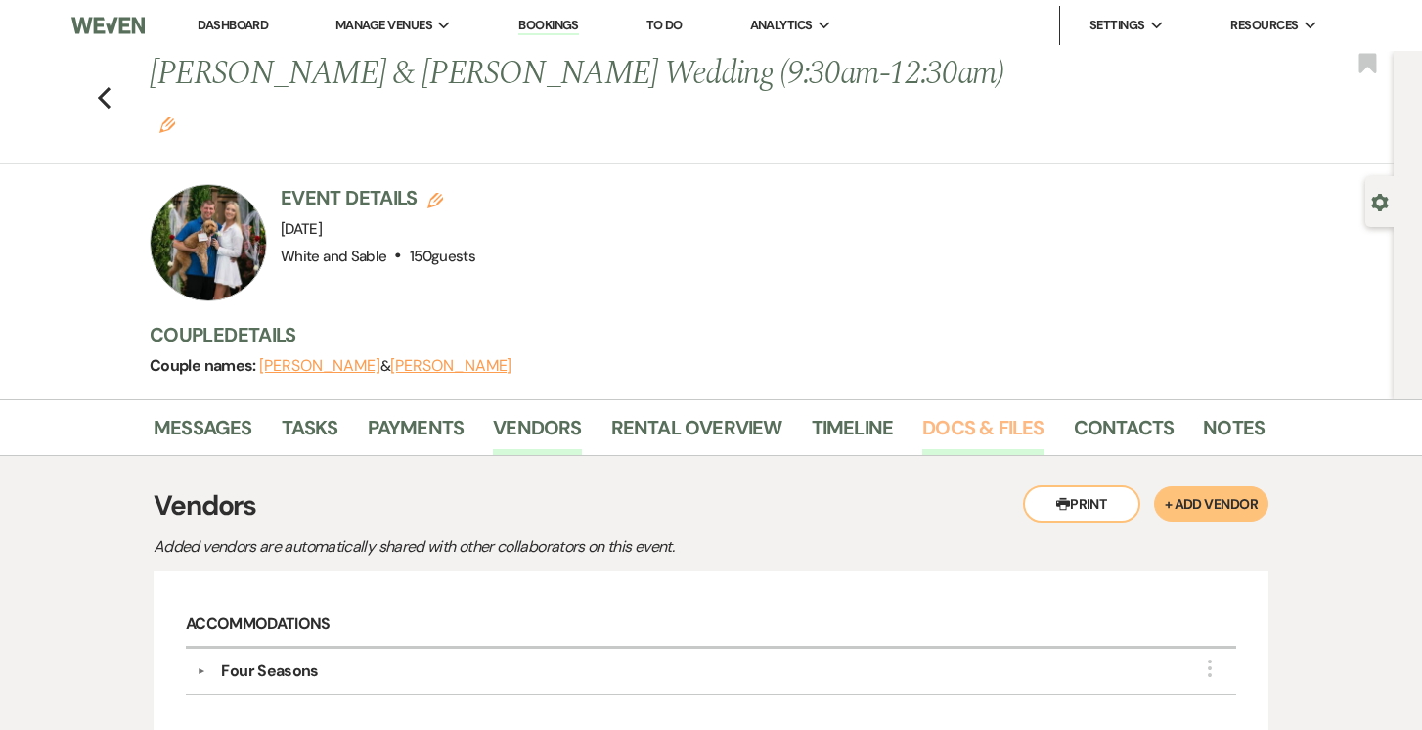
click at [931, 412] on link "Docs & Files" at bounding box center [982, 433] width 121 height 43
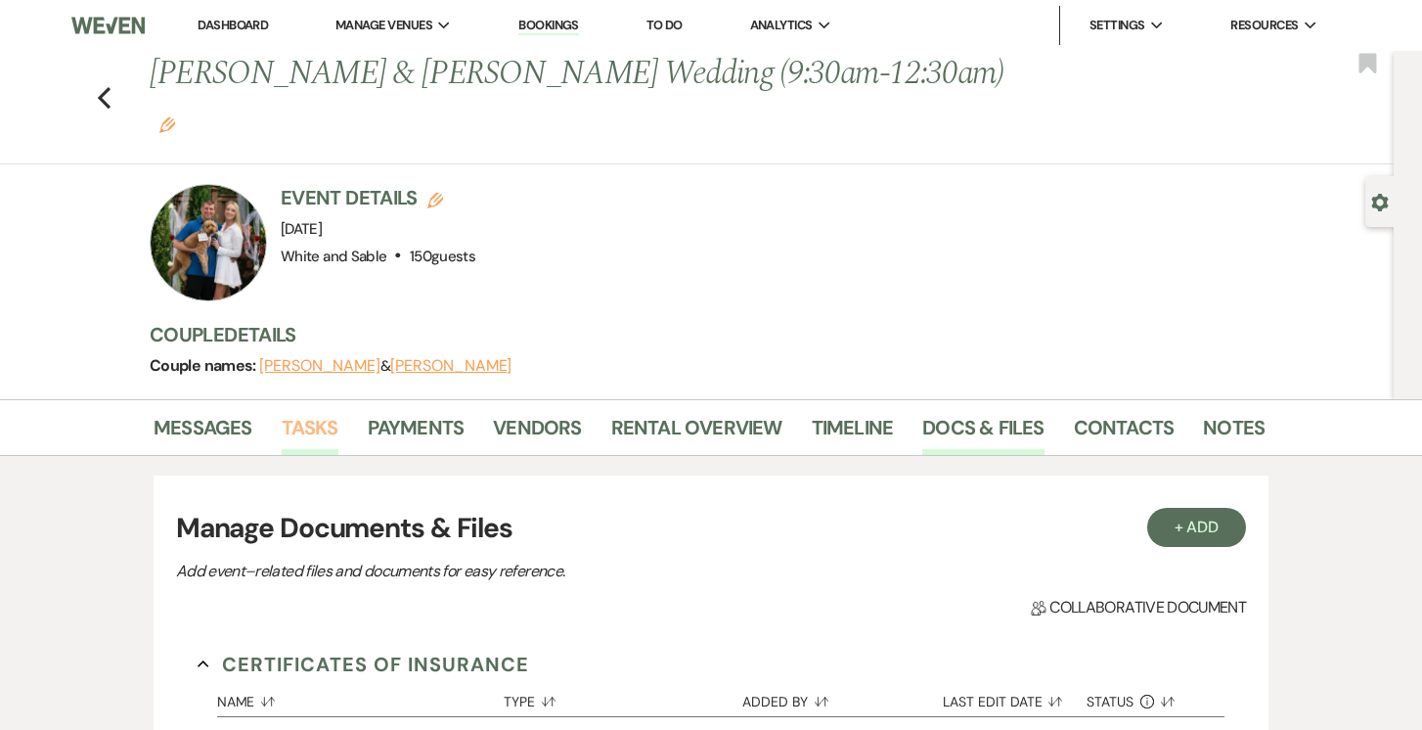
click at [318, 412] on link "Tasks" at bounding box center [310, 433] width 57 height 43
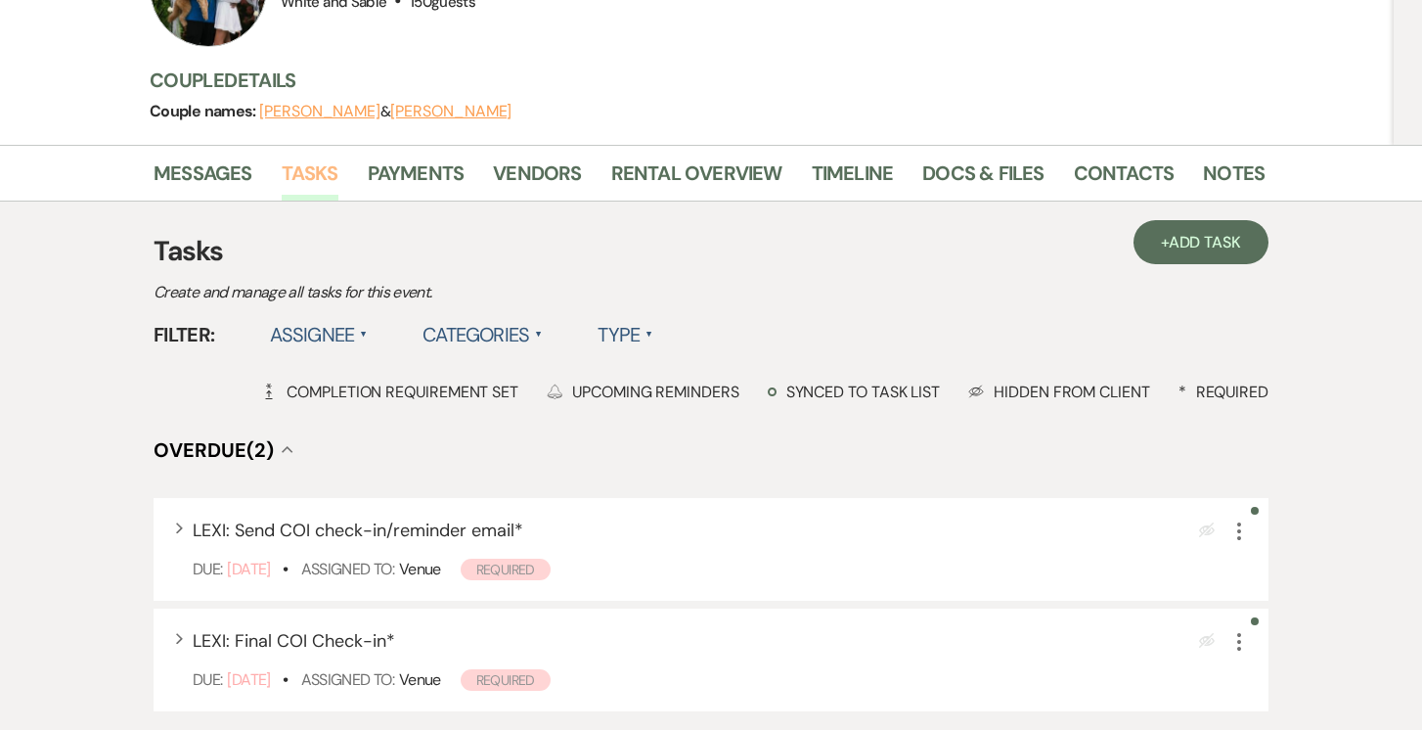
scroll to position [275, 0]
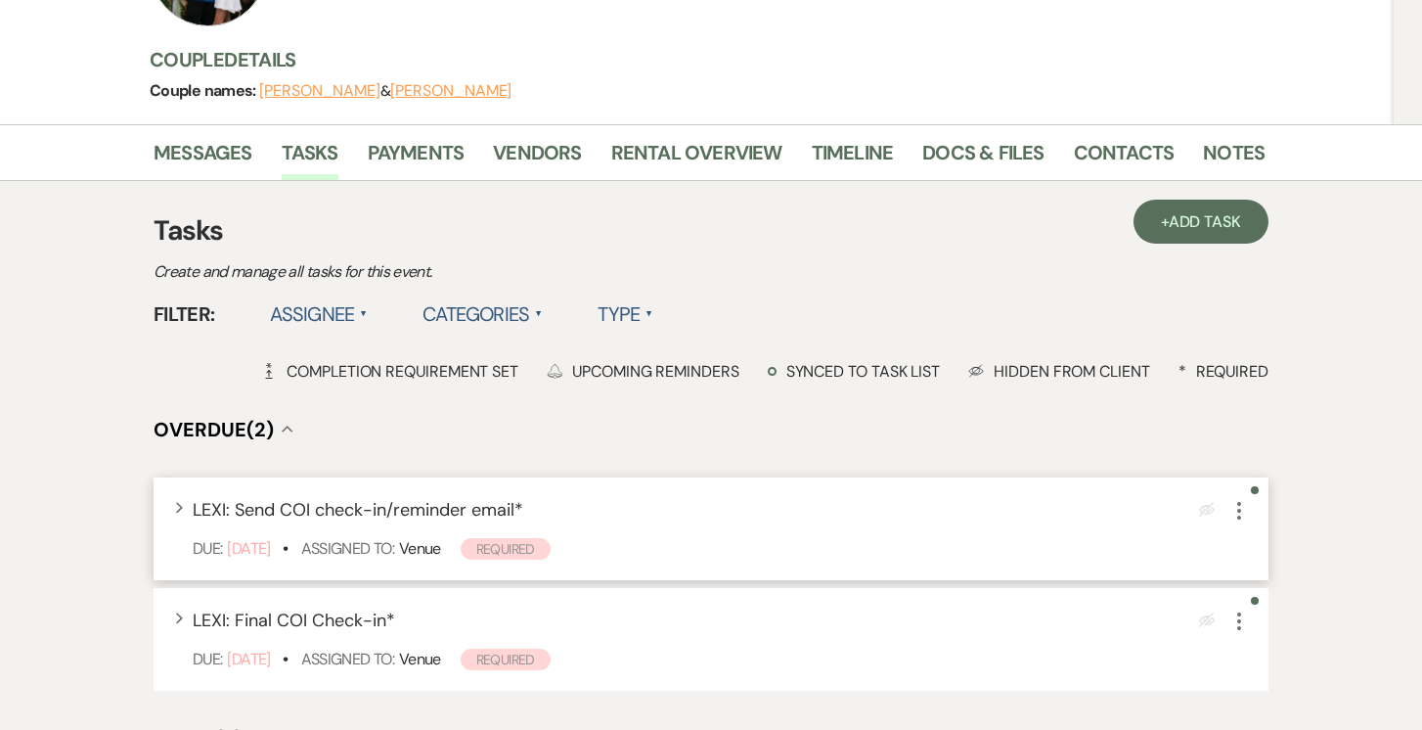
click at [1242, 499] on icon "More" at bounding box center [1238, 510] width 23 height 23
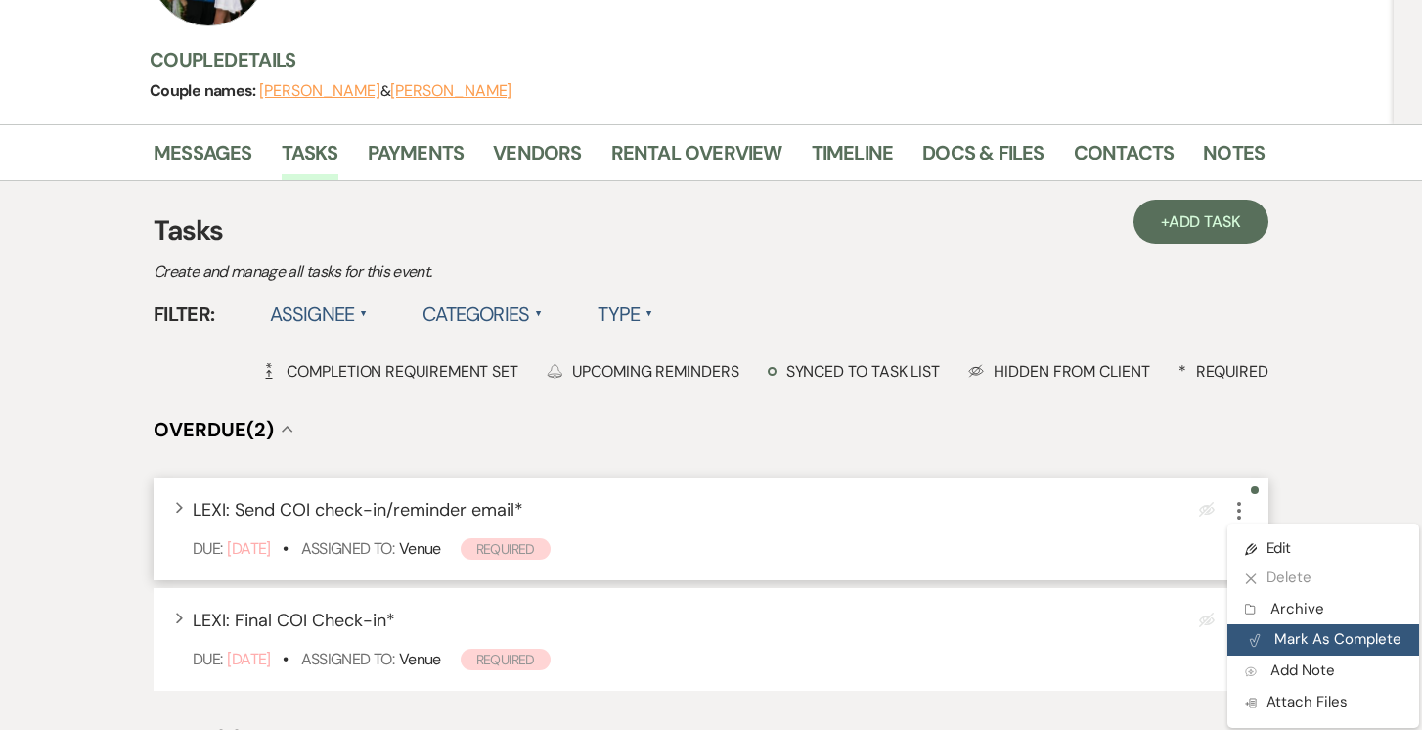
click at [1282, 624] on button "Plan Portal Link Mark As Complete" at bounding box center [1323, 639] width 192 height 31
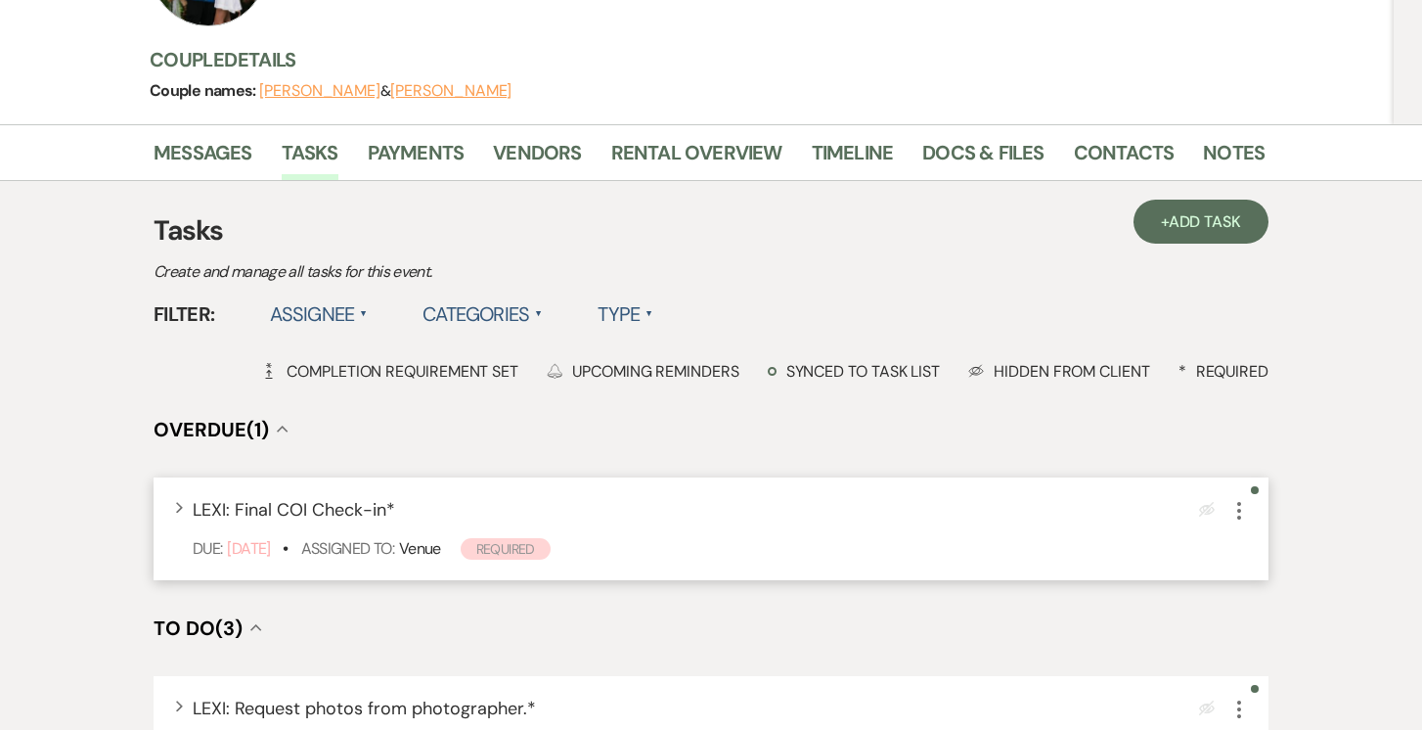
click at [1240, 502] on use "button" at bounding box center [1239, 511] width 4 height 18
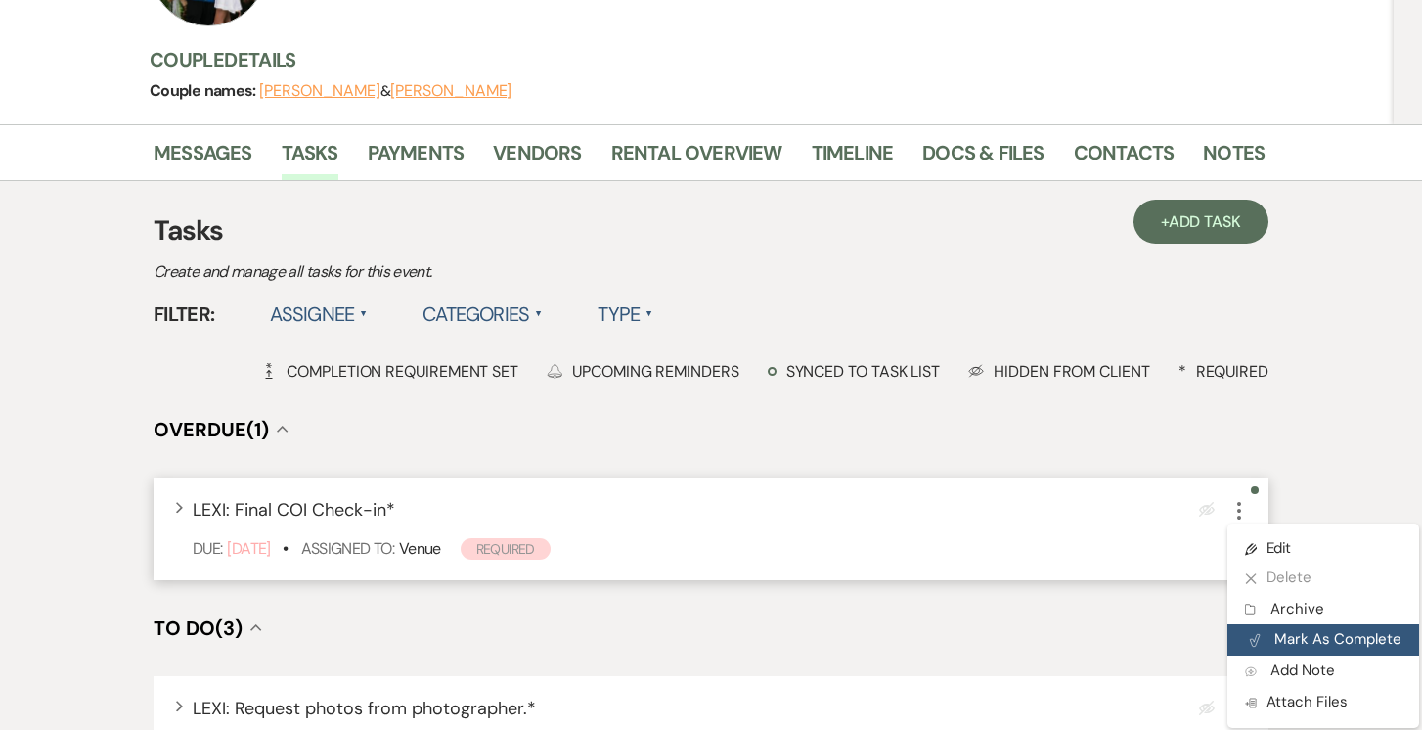
click at [1281, 624] on button "Plan Portal Link Mark As Complete" at bounding box center [1323, 639] width 192 height 31
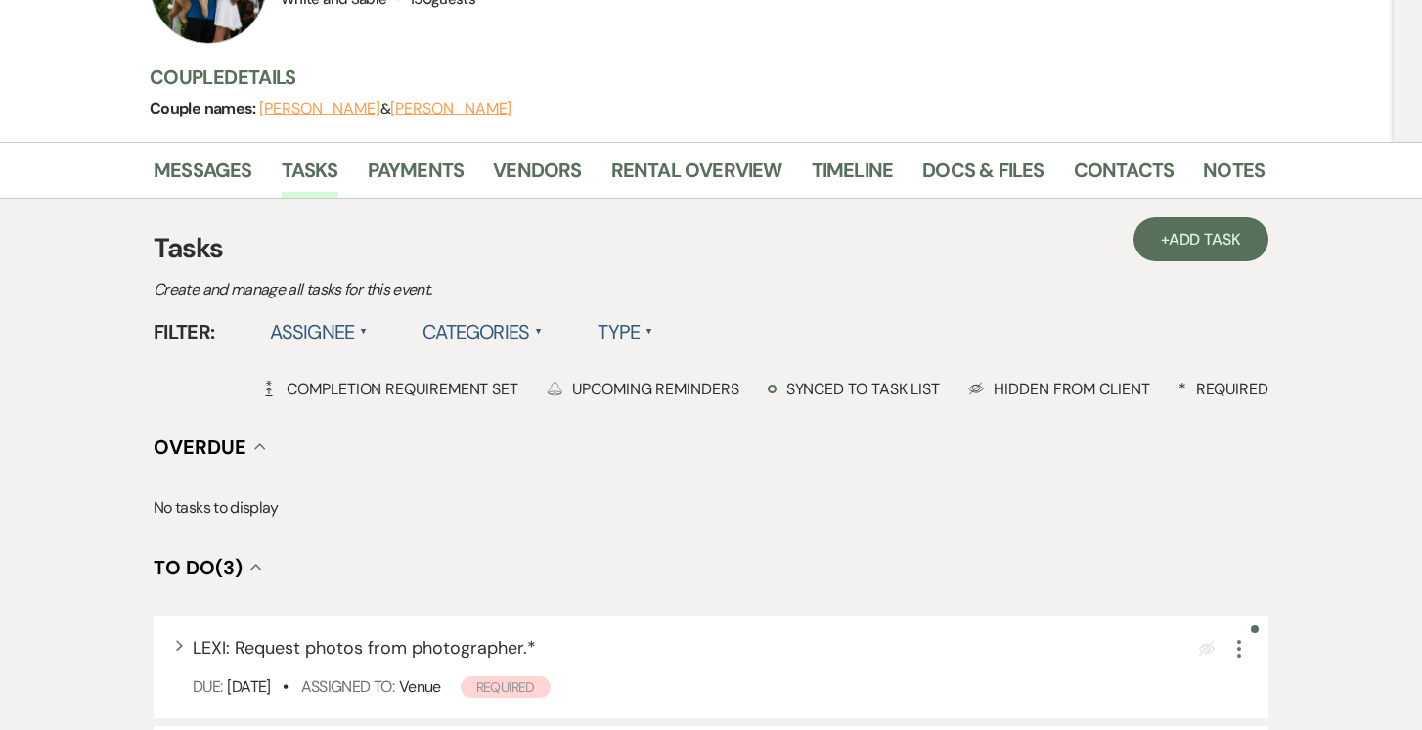
scroll to position [236, 0]
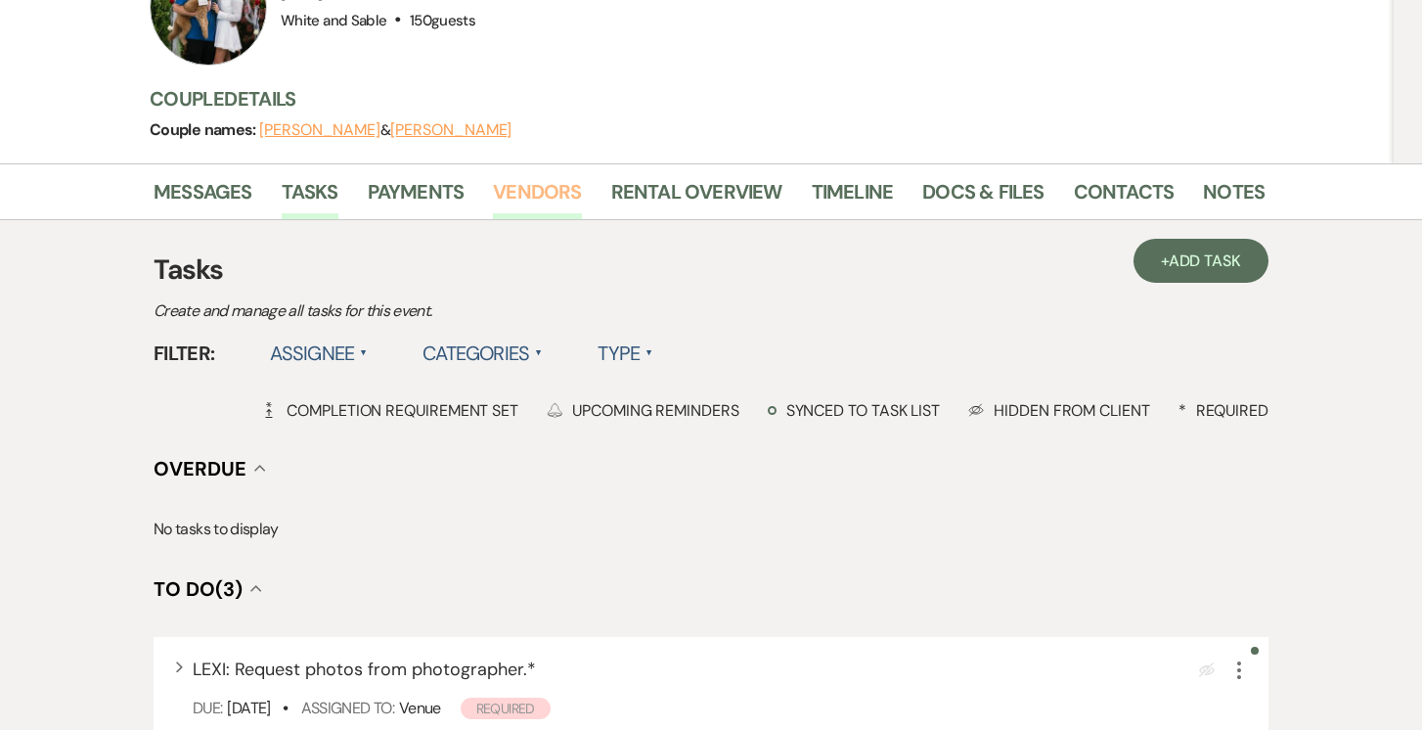
click at [511, 176] on link "Vendors" at bounding box center [537, 197] width 88 height 43
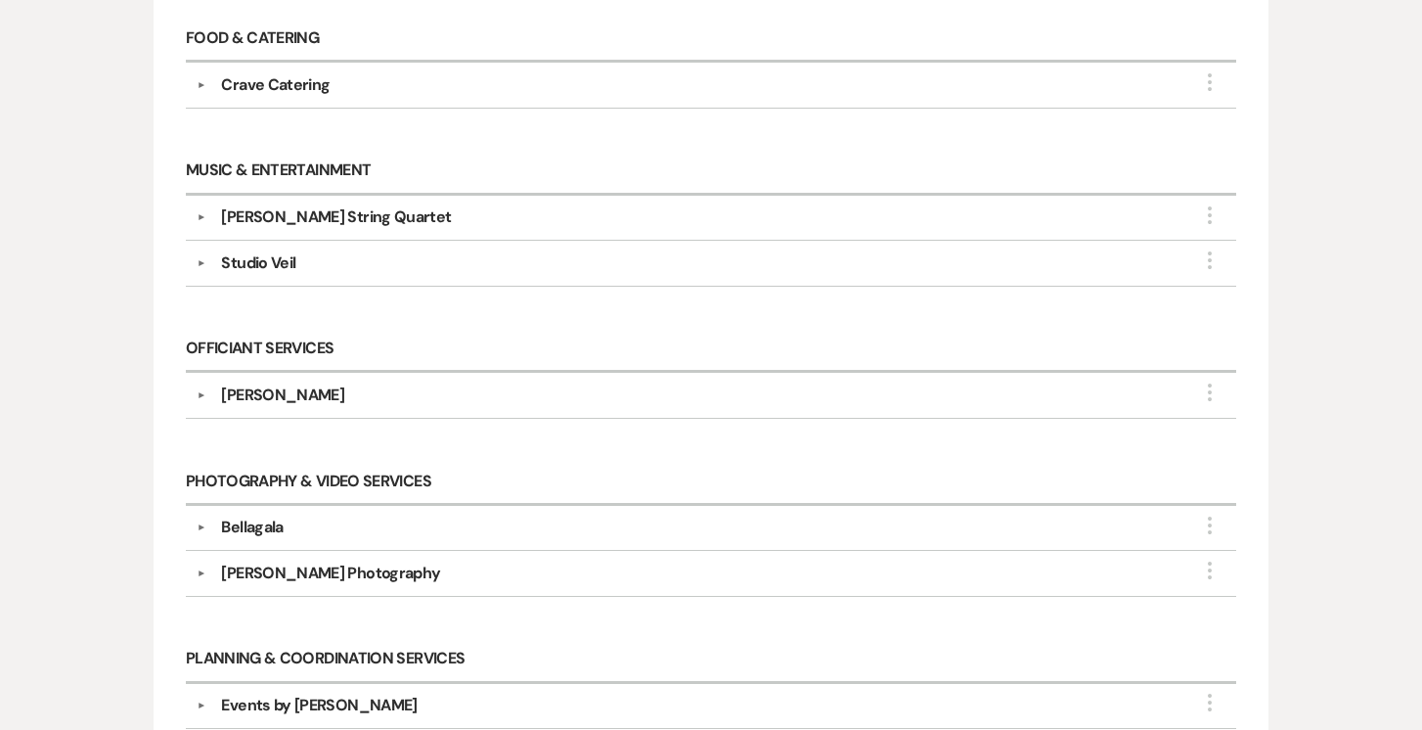
scroll to position [2044, 0]
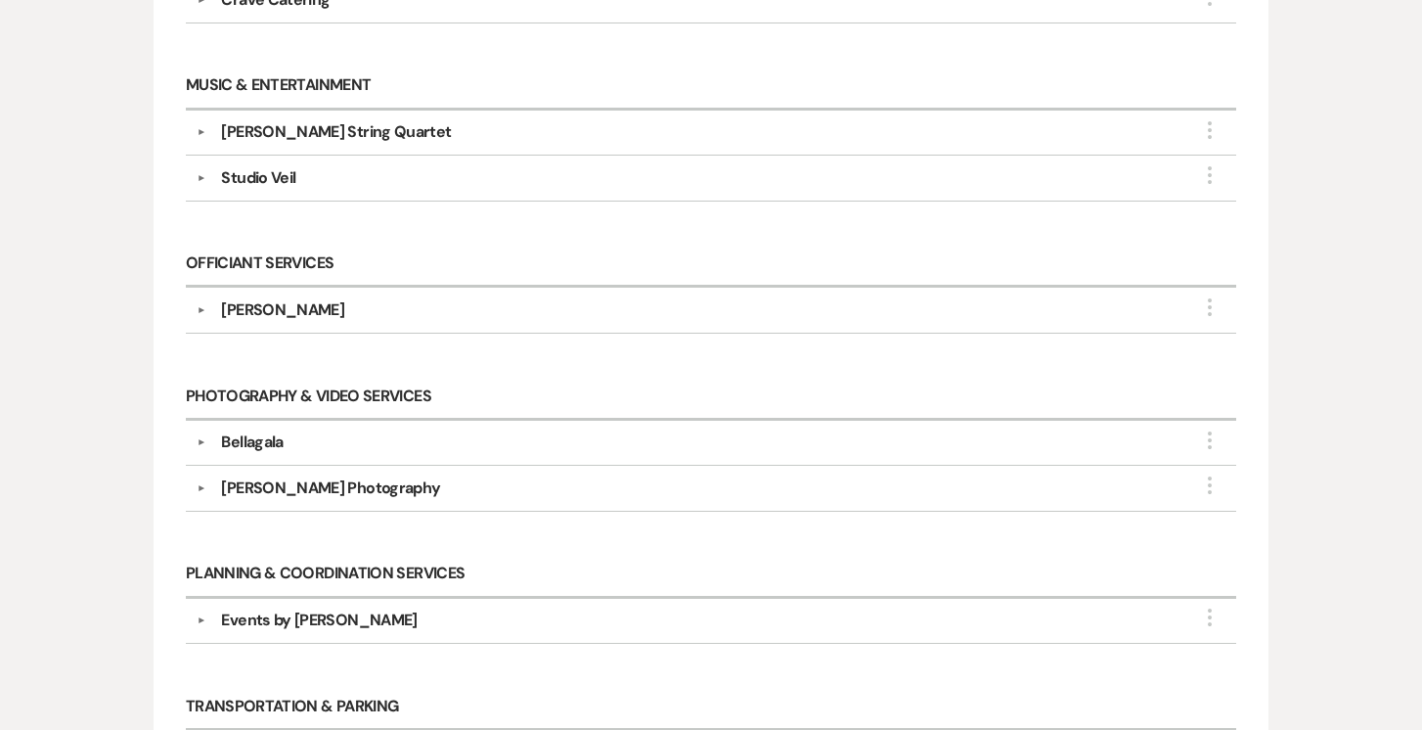
click at [252, 476] on div "[PERSON_NAME] Photography" at bounding box center [330, 487] width 219 height 23
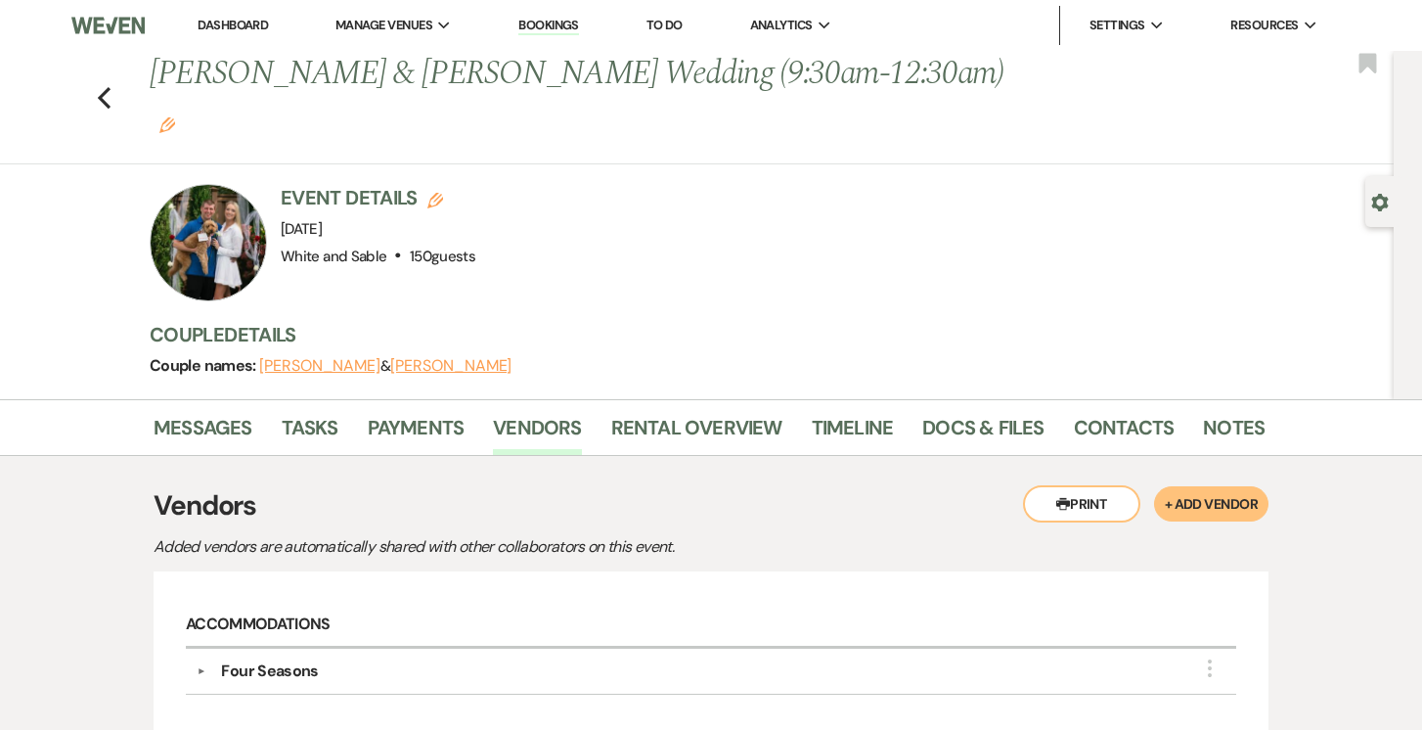
scroll to position [0, 0]
click at [1093, 412] on link "Contacts" at bounding box center [1124, 433] width 101 height 43
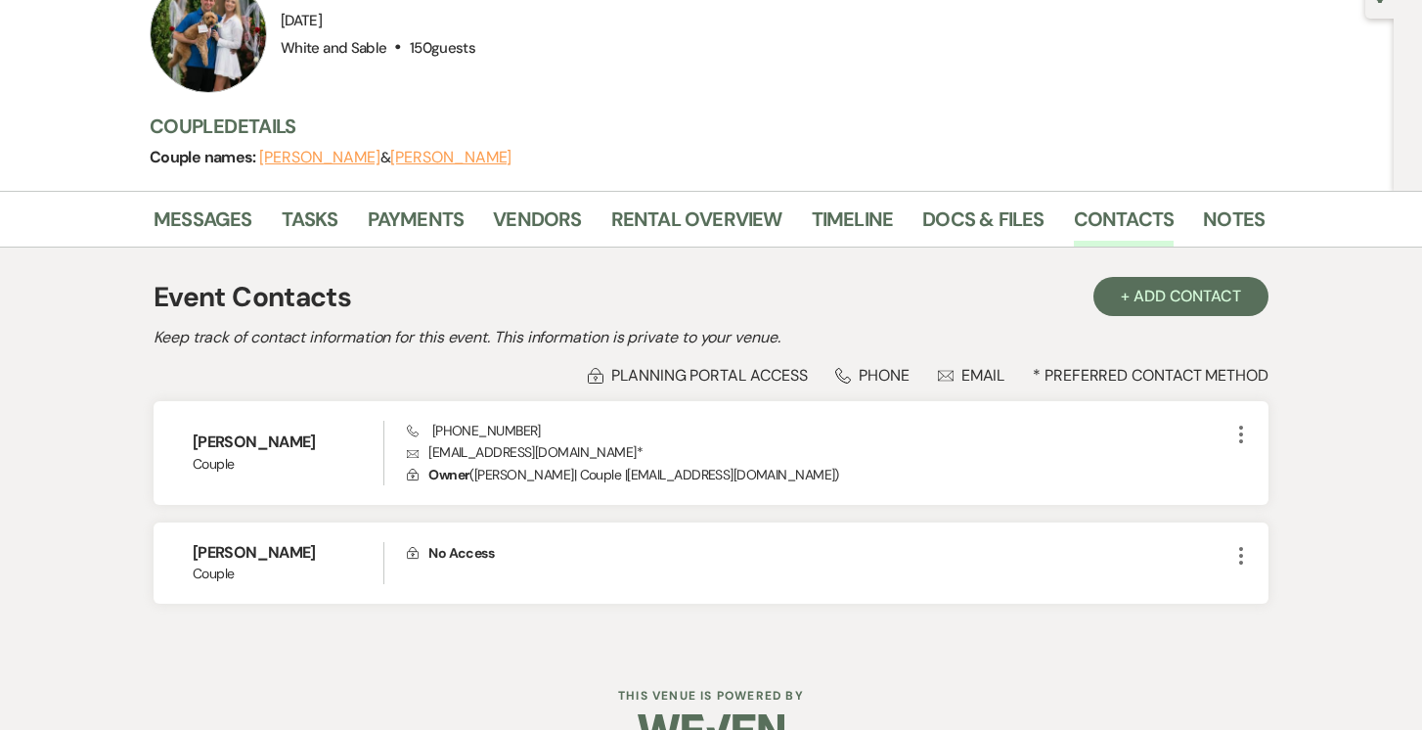
scroll to position [206, 0]
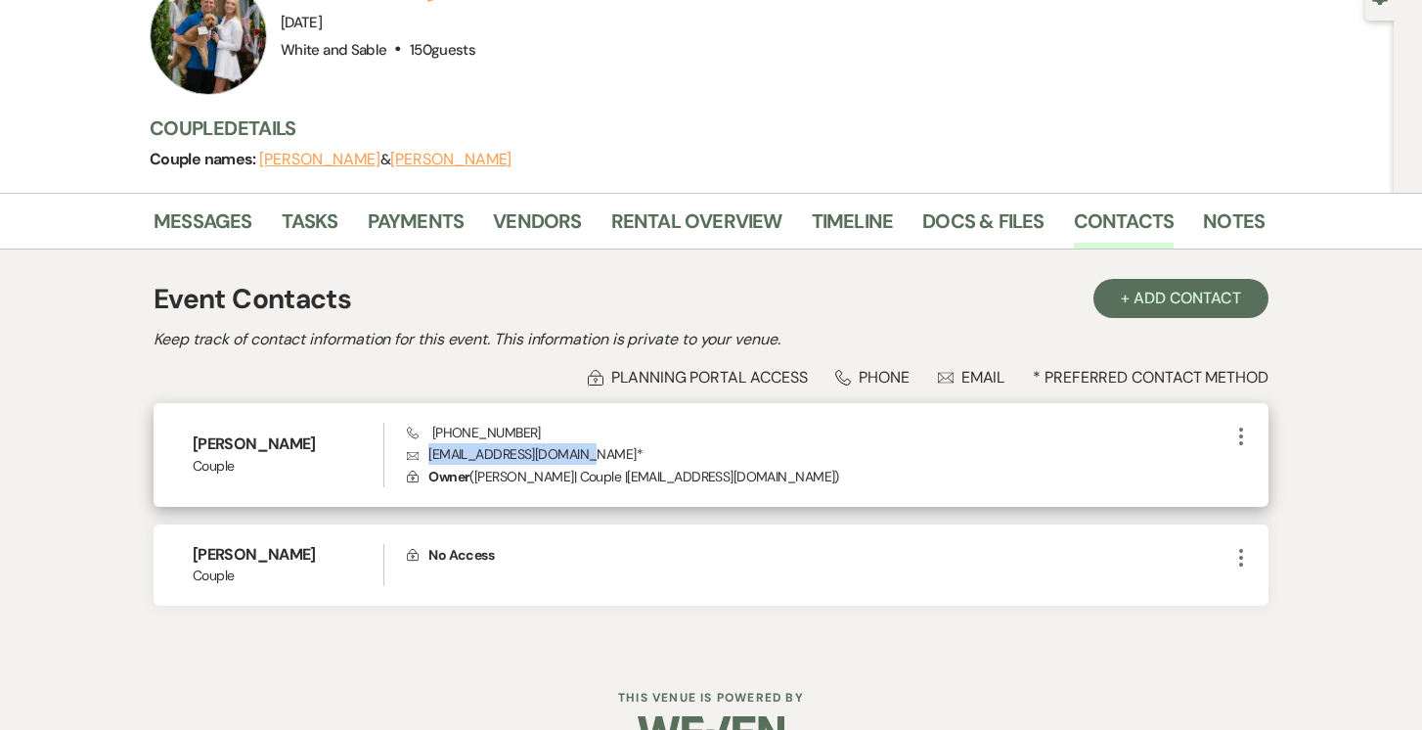
drag, startPoint x: 589, startPoint y: 412, endPoint x: 425, endPoint y: 402, distance: 163.6
click at [425, 443] on p "Envelope [EMAIL_ADDRESS][DOMAIN_NAME] *" at bounding box center [818, 454] width 822 height 22
copy p "[EMAIL_ADDRESS][DOMAIN_NAME]"
